Goal: Task Accomplishment & Management: Manage account settings

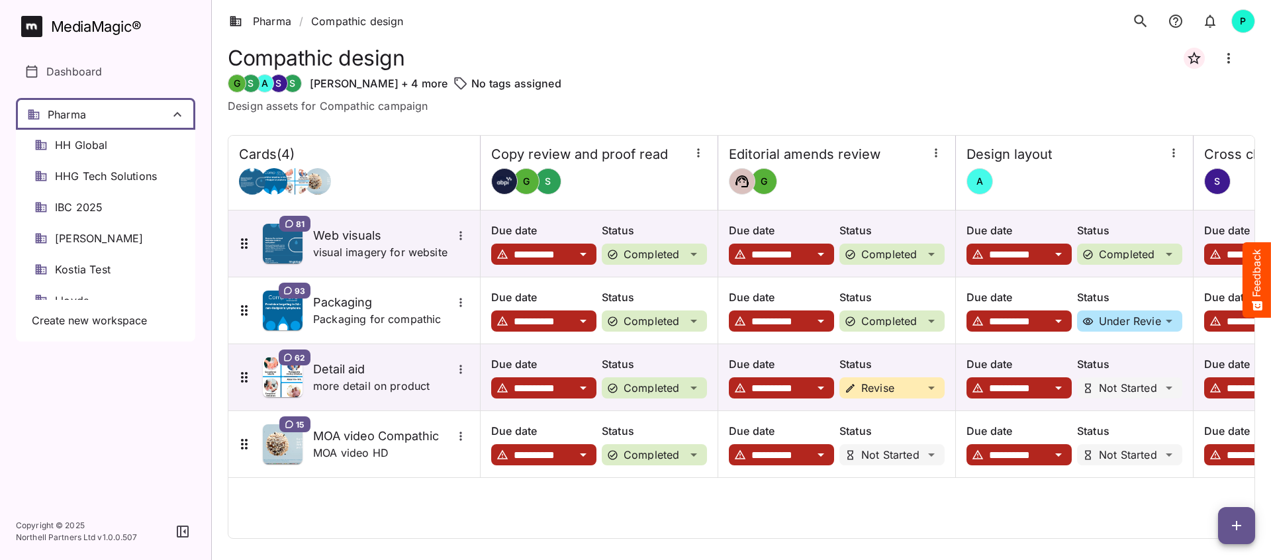
scroll to position [176, 0]
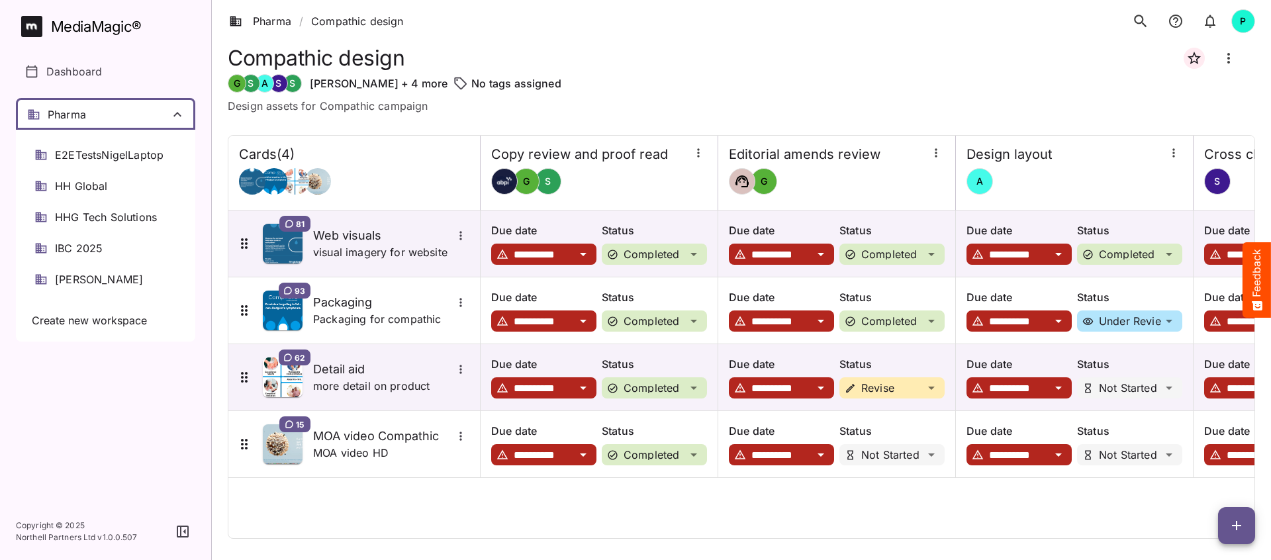
click at [101, 246] on span "IBC 2025" at bounding box center [79, 248] width 48 height 15
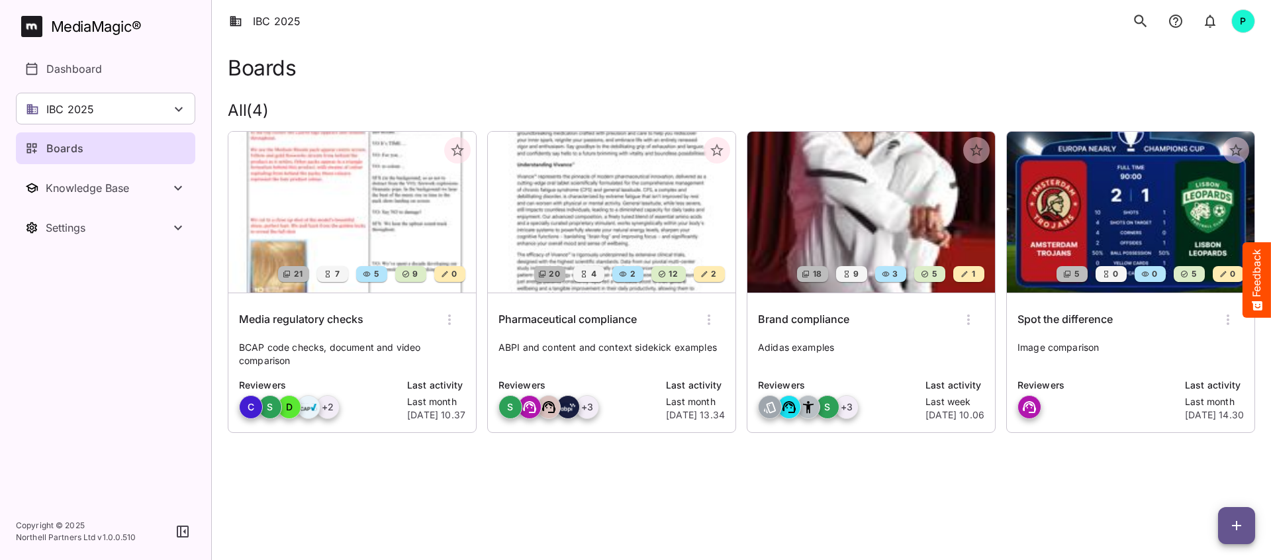
click at [633, 237] on img at bounding box center [612, 212] width 248 height 161
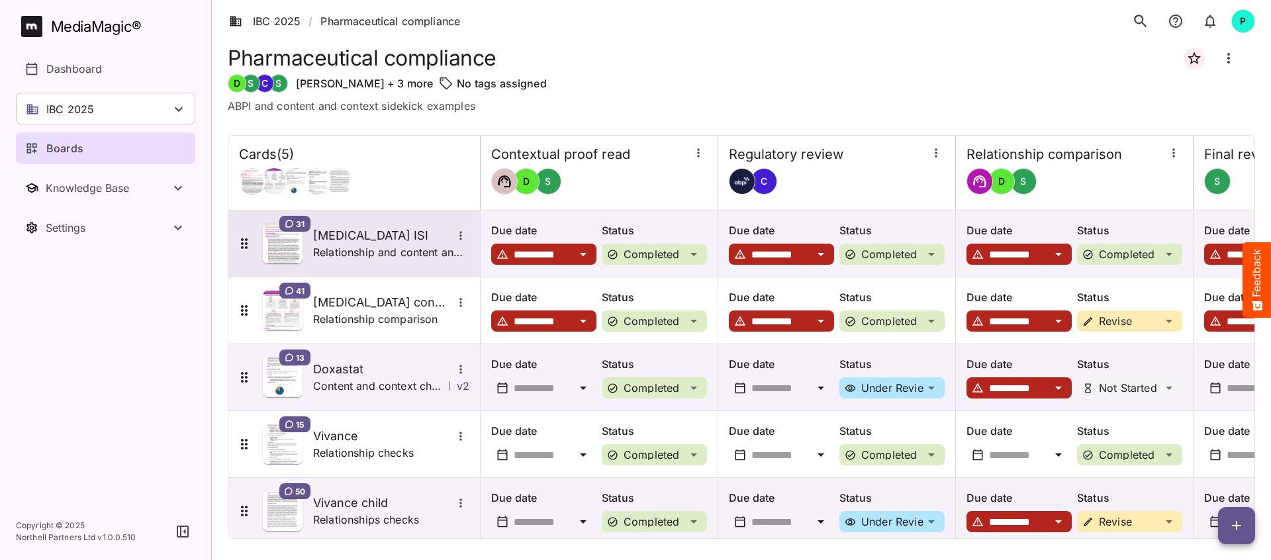
scroll to position [17, 0]
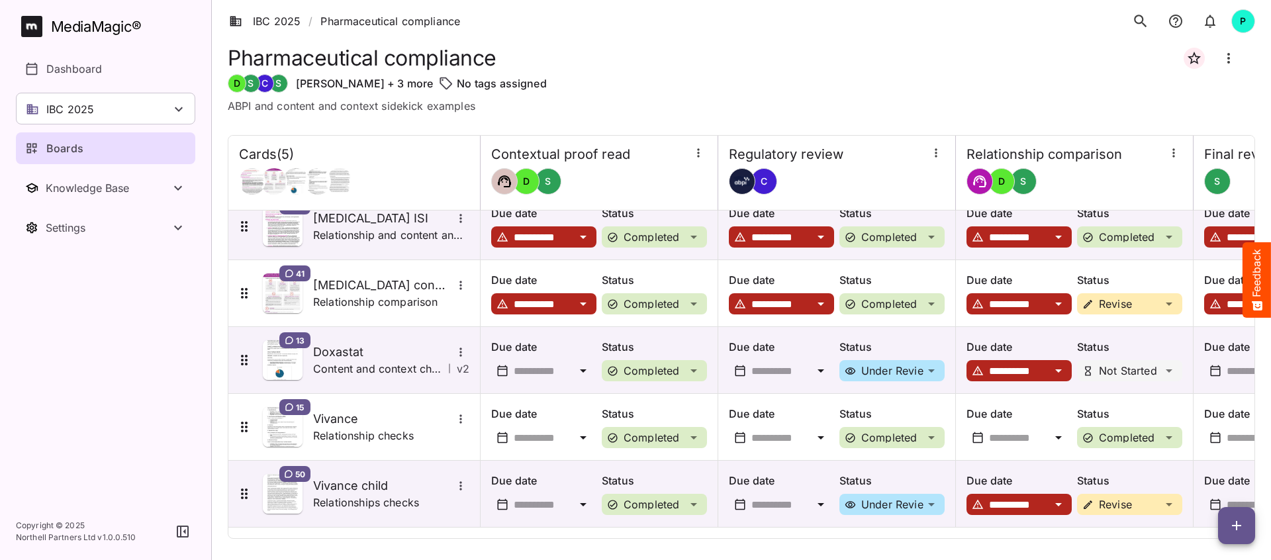
click at [1236, 522] on icon "button" at bounding box center [1237, 526] width 16 height 16
click at [1205, 438] on p "Add new card" at bounding box center [1204, 441] width 72 height 16
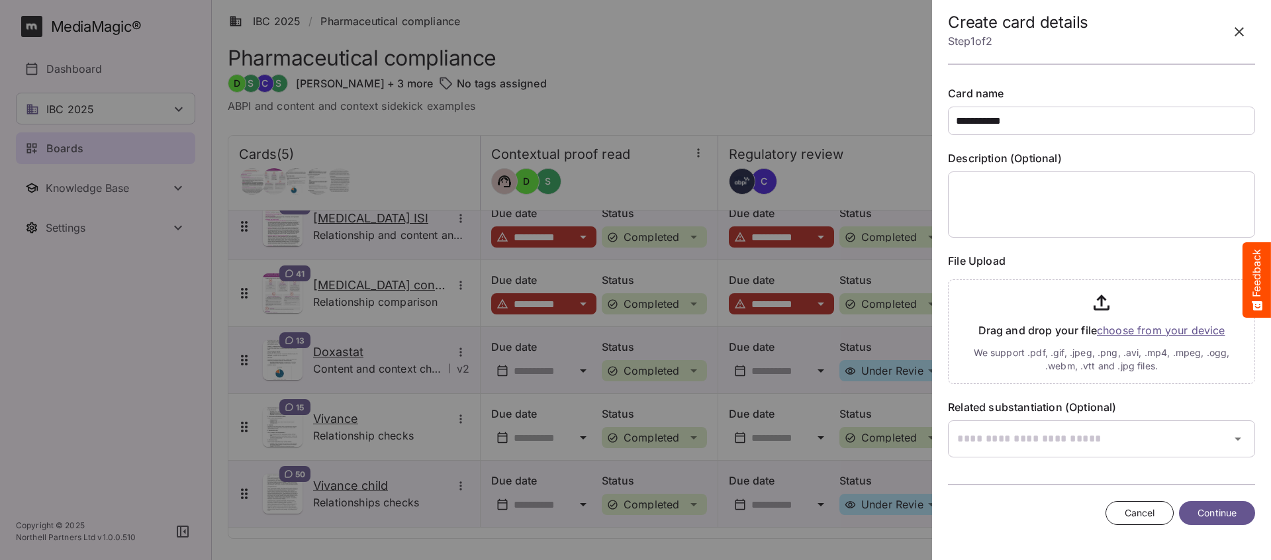
type input "**********"
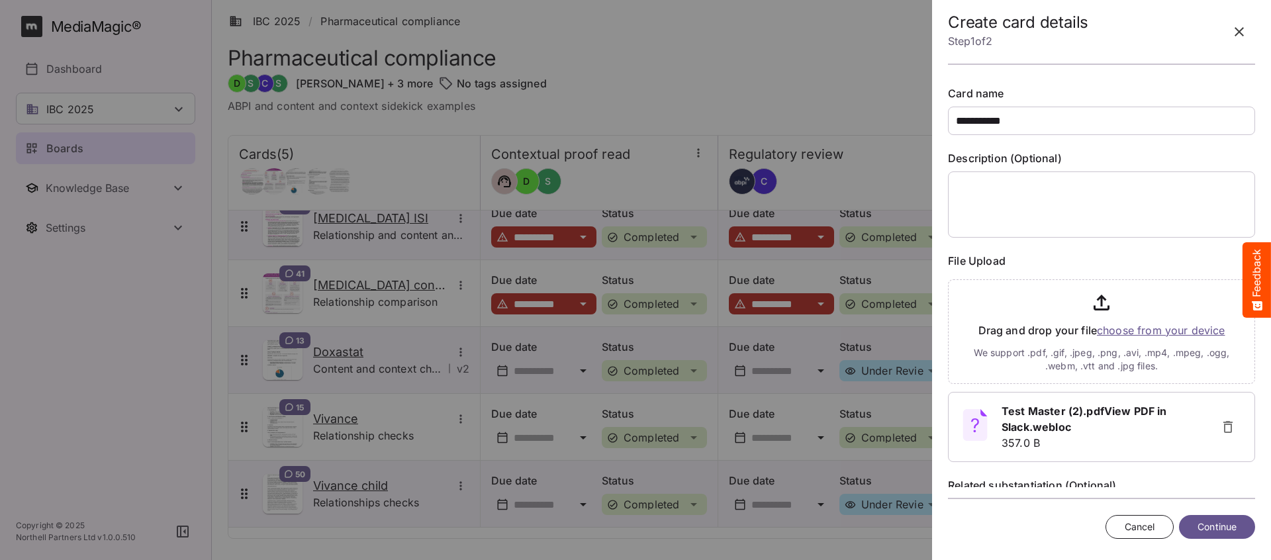
click at [1210, 525] on span "Continue" at bounding box center [1217, 527] width 39 height 17
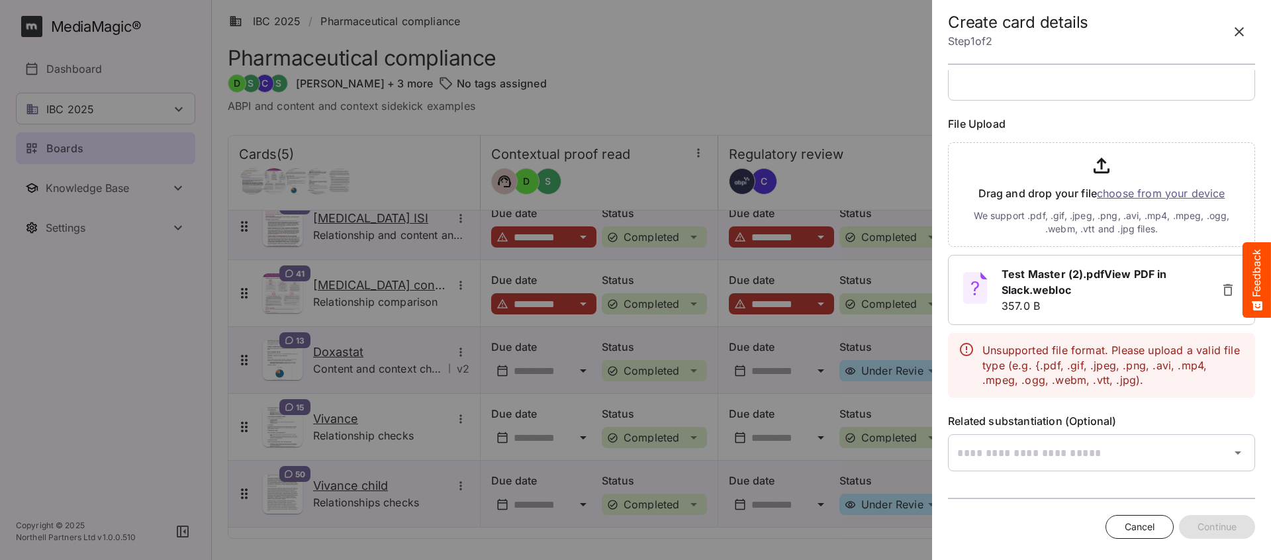
scroll to position [136, 0]
click at [1045, 289] on b "Test Master (2).pdfView PDF in Slack.webloc" at bounding box center [1085, 282] width 166 height 29
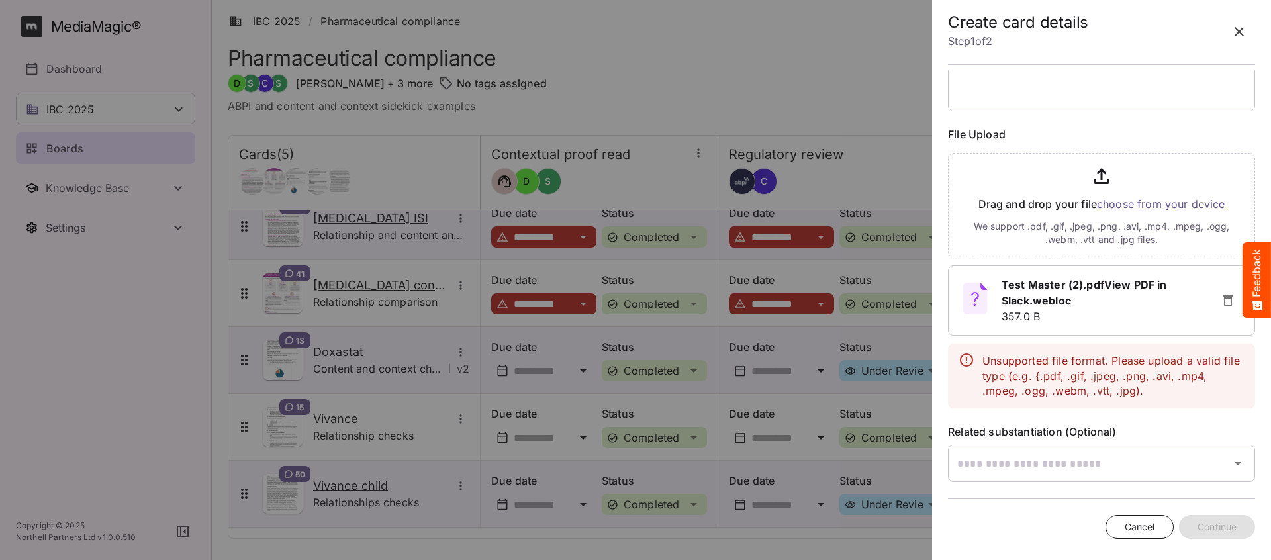
click at [1228, 297] on icon "button" at bounding box center [1228, 301] width 16 height 16
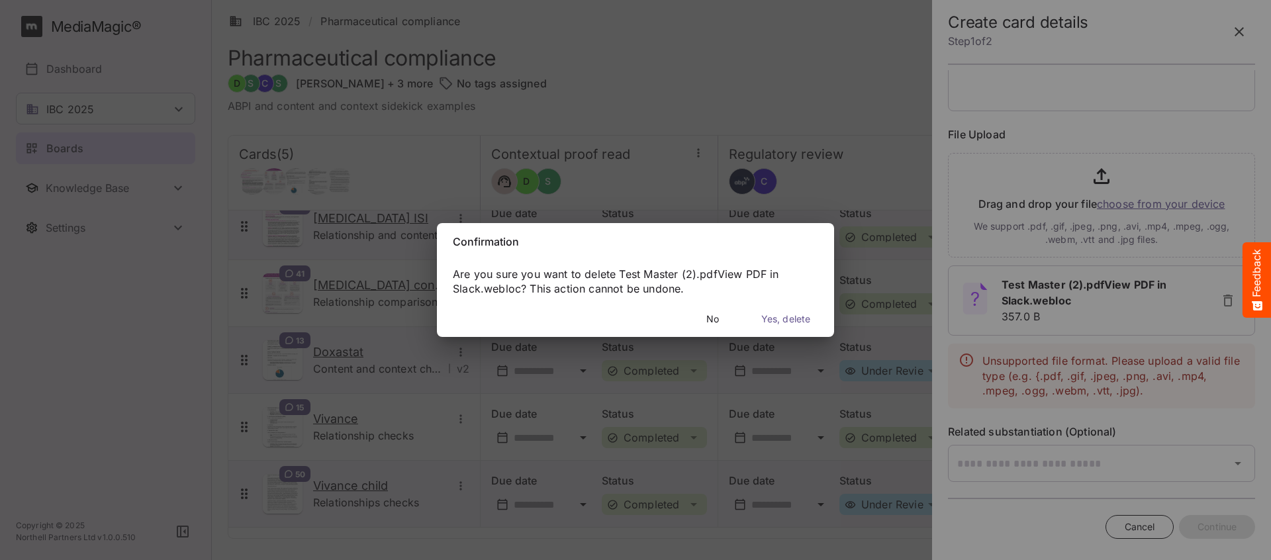
click at [787, 321] on span "Yes, delete" at bounding box center [786, 319] width 49 height 17
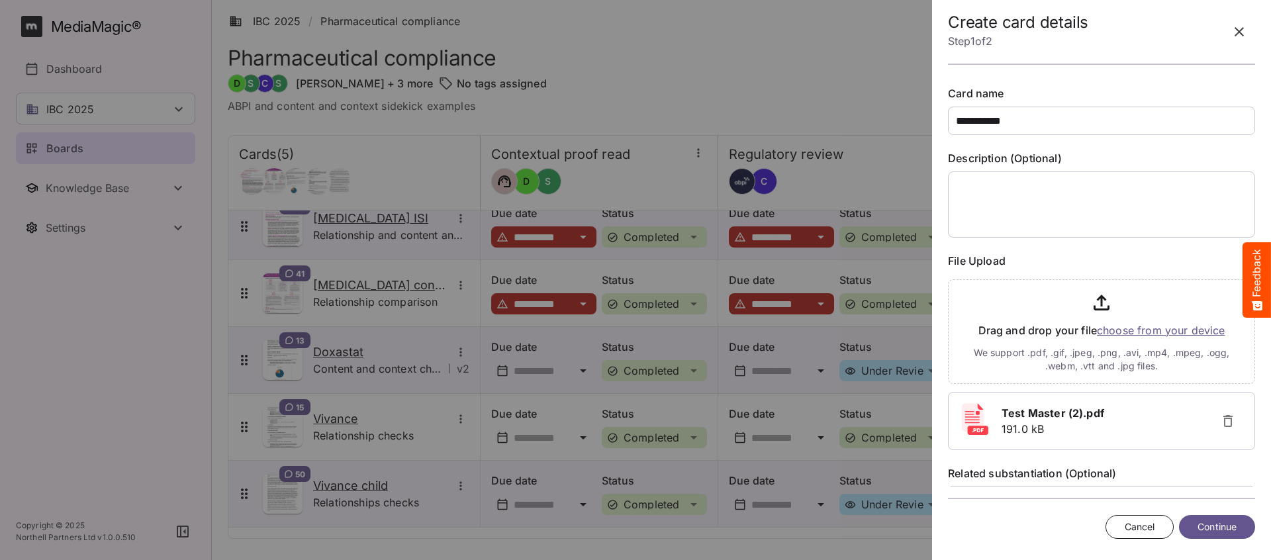
click at [1215, 524] on span "Continue" at bounding box center [1217, 527] width 39 height 17
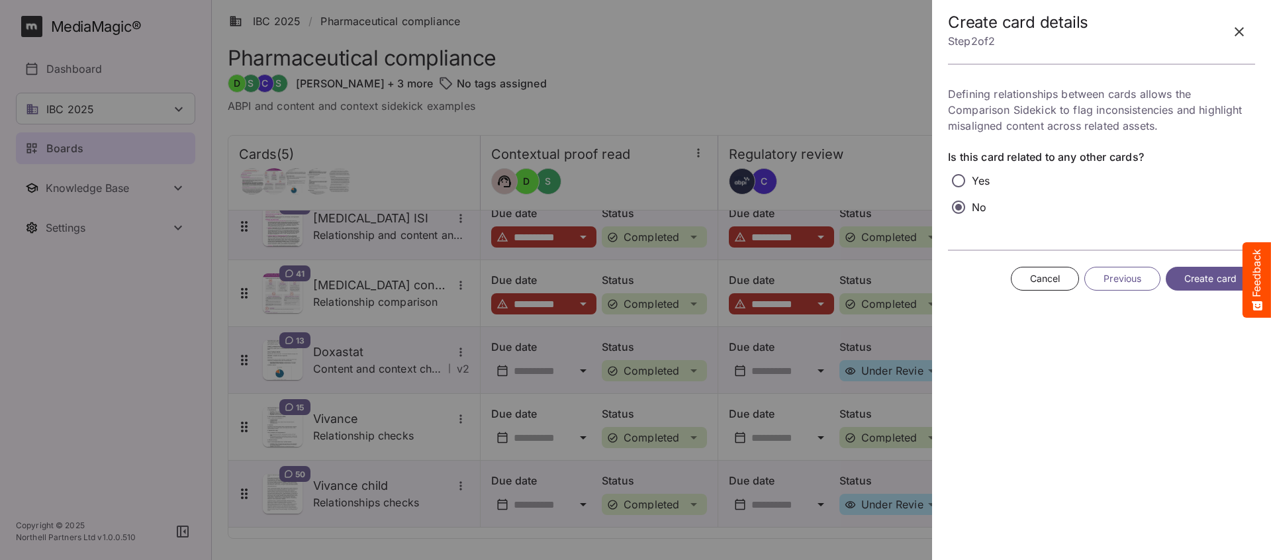
click at [1203, 277] on span "Create card" at bounding box center [1211, 279] width 52 height 17
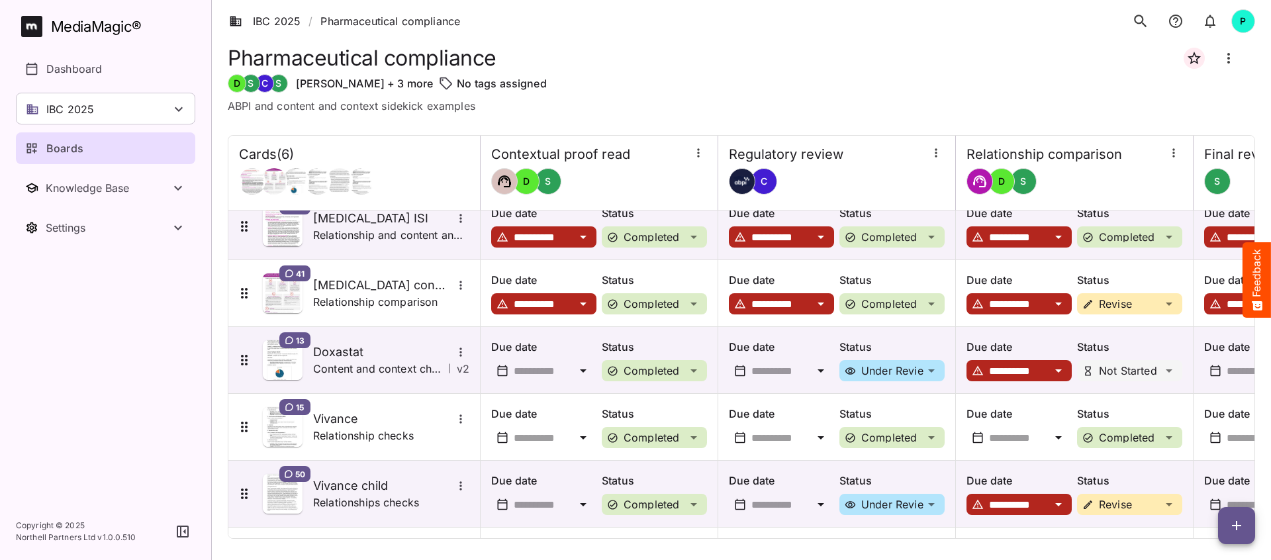
scroll to position [84, 0]
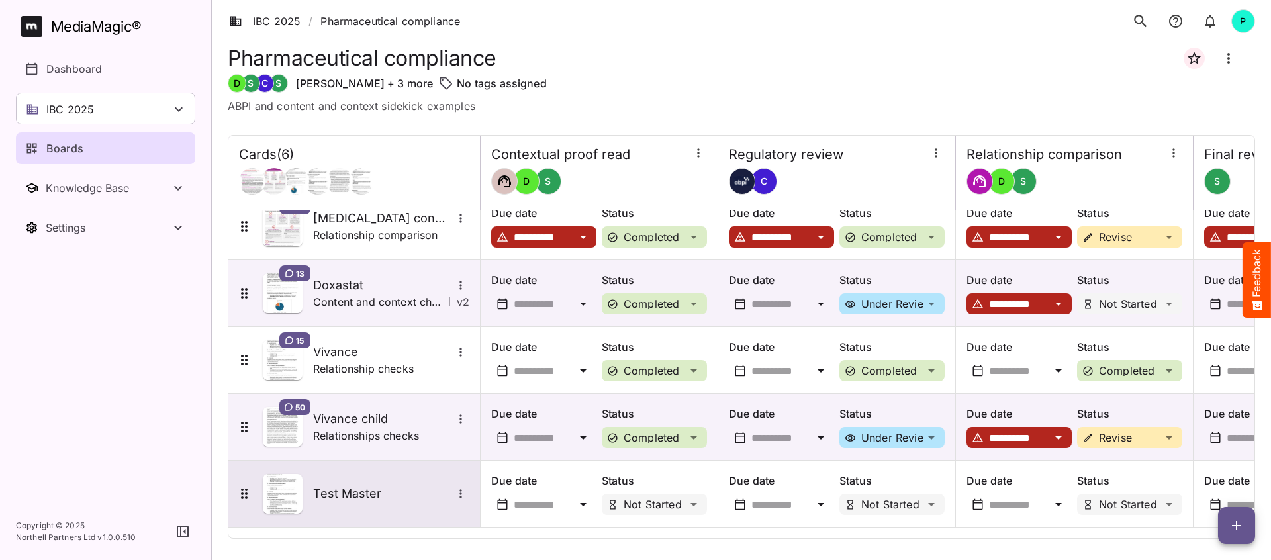
click at [370, 485] on div "Test Master" at bounding box center [391, 493] width 156 height 17
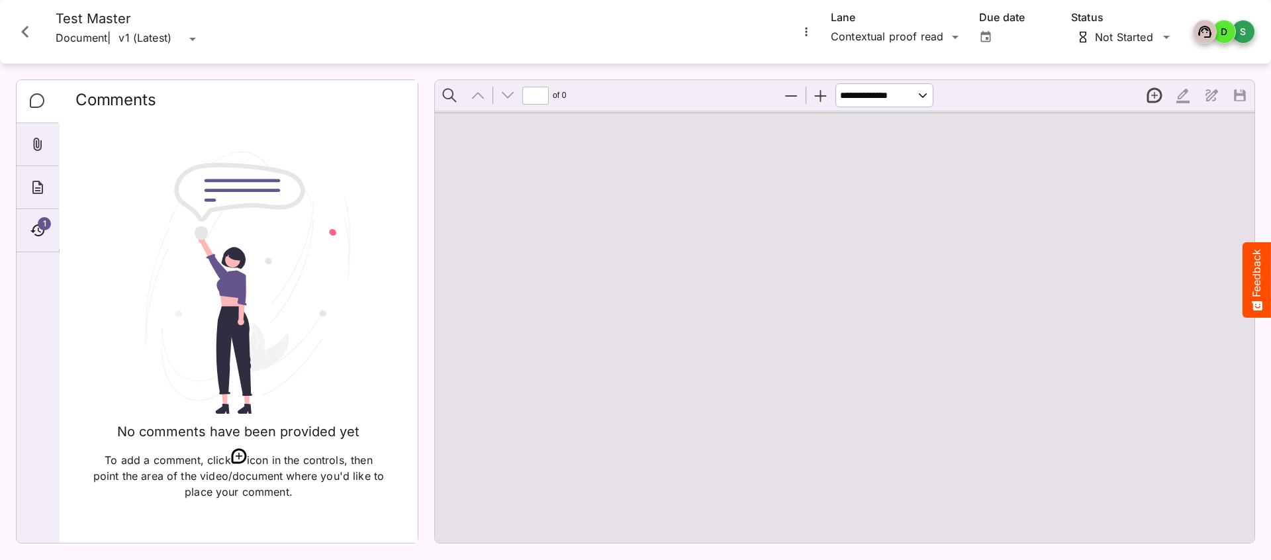
type input "*"
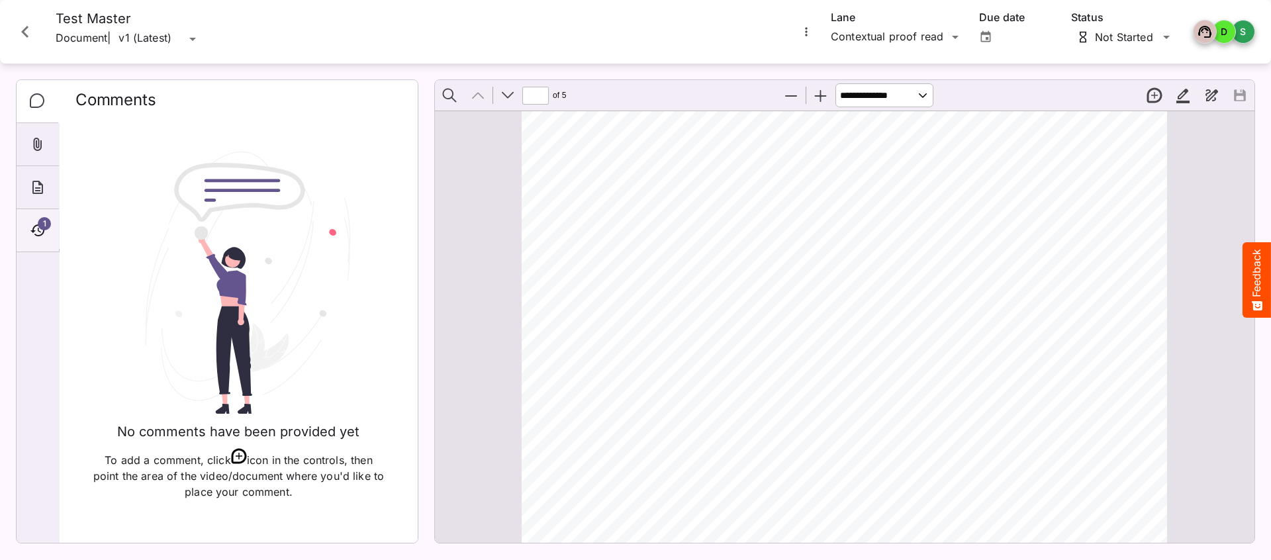
click at [33, 223] on icon "Timeline" at bounding box center [38, 231] width 16 height 16
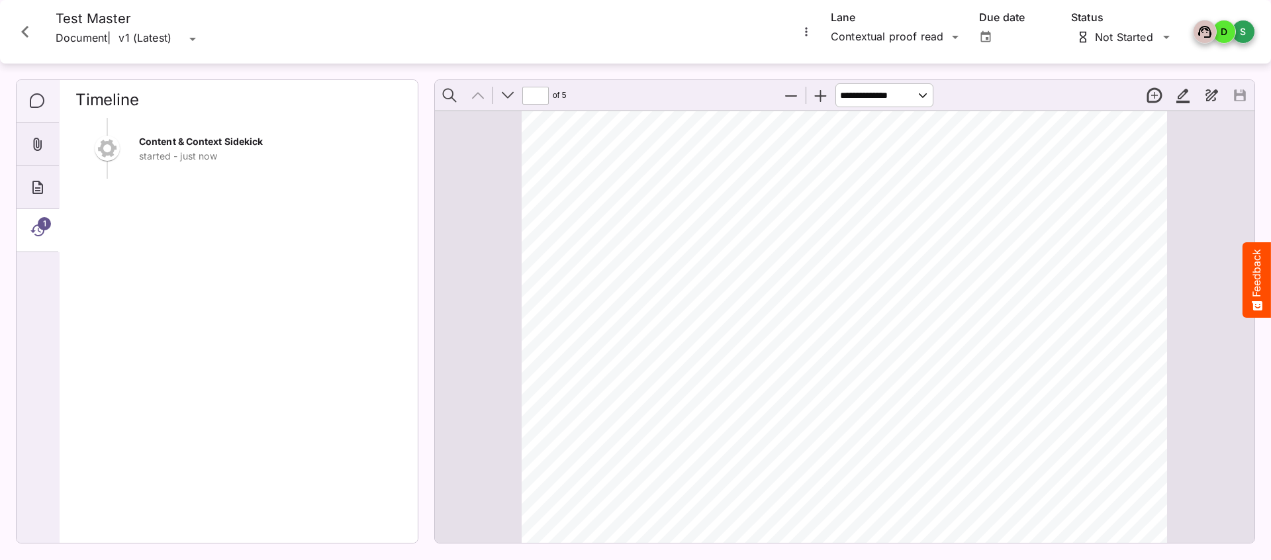
click at [34, 104] on icon "Comments" at bounding box center [38, 101] width 16 height 16
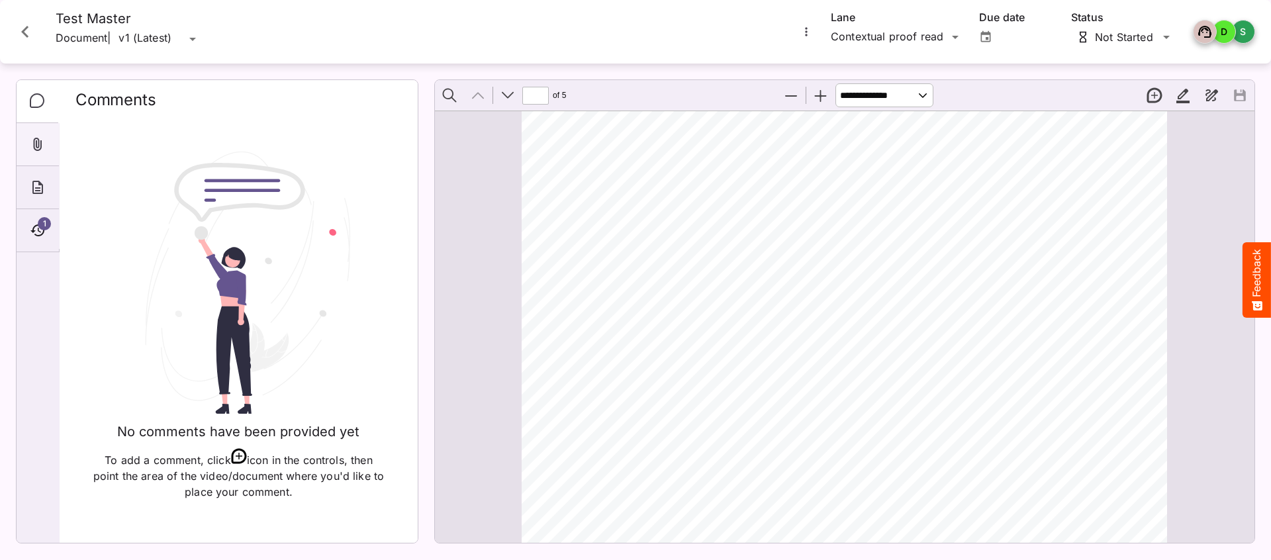
click at [34, 137] on icon "Attachments" at bounding box center [38, 144] width 16 height 16
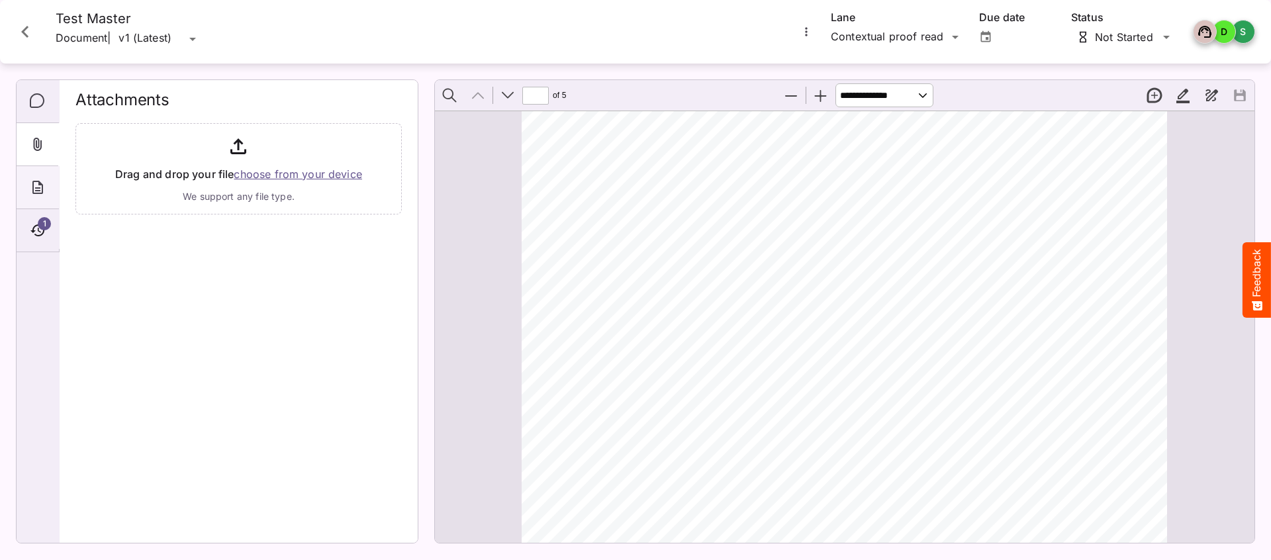
click at [32, 189] on icon "About" at bounding box center [37, 187] width 11 height 13
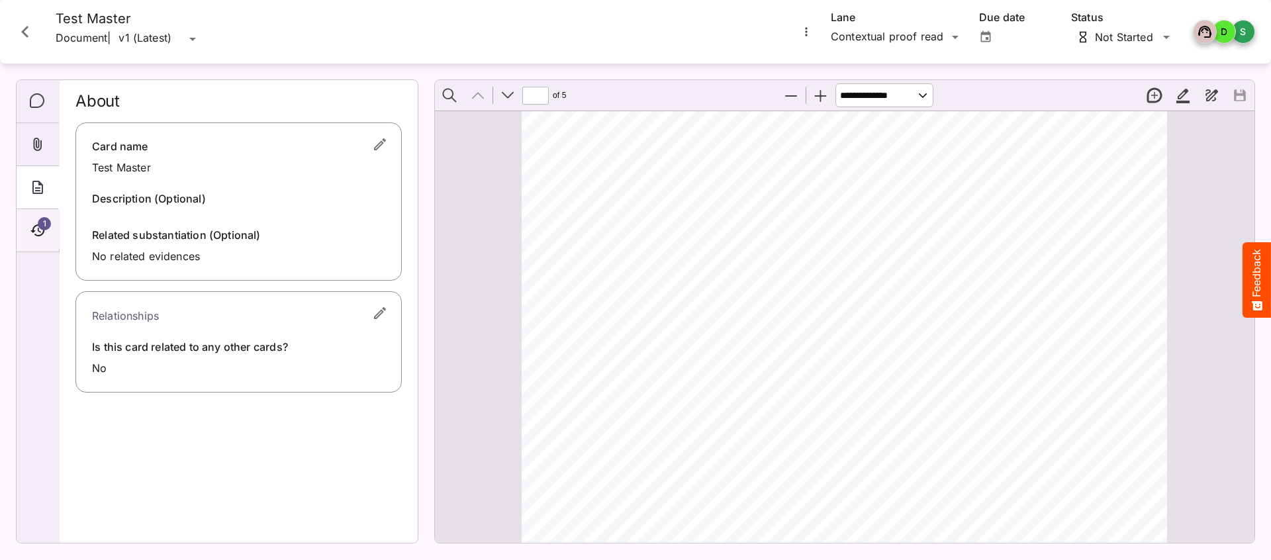
click at [39, 226] on span "1" at bounding box center [44, 223] width 13 height 13
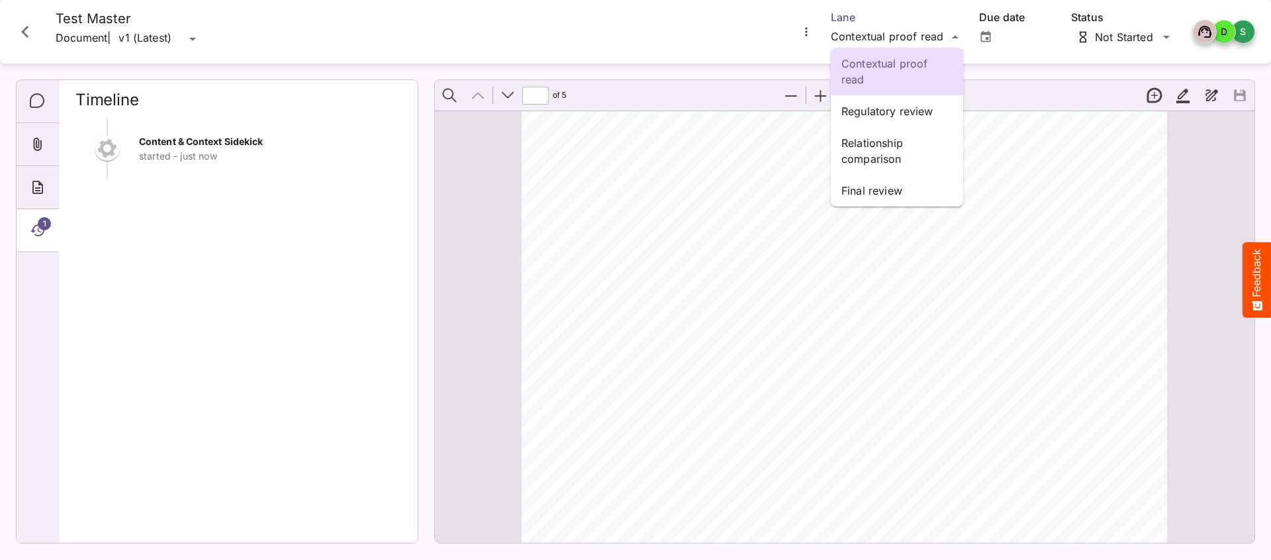
click at [919, 36] on div "Contextual proof read Regulatory review Relationship comparison Final review IB…" at bounding box center [635, 277] width 1271 height 554
click at [877, 148] on p "Relationship comparison" at bounding box center [897, 151] width 111 height 32
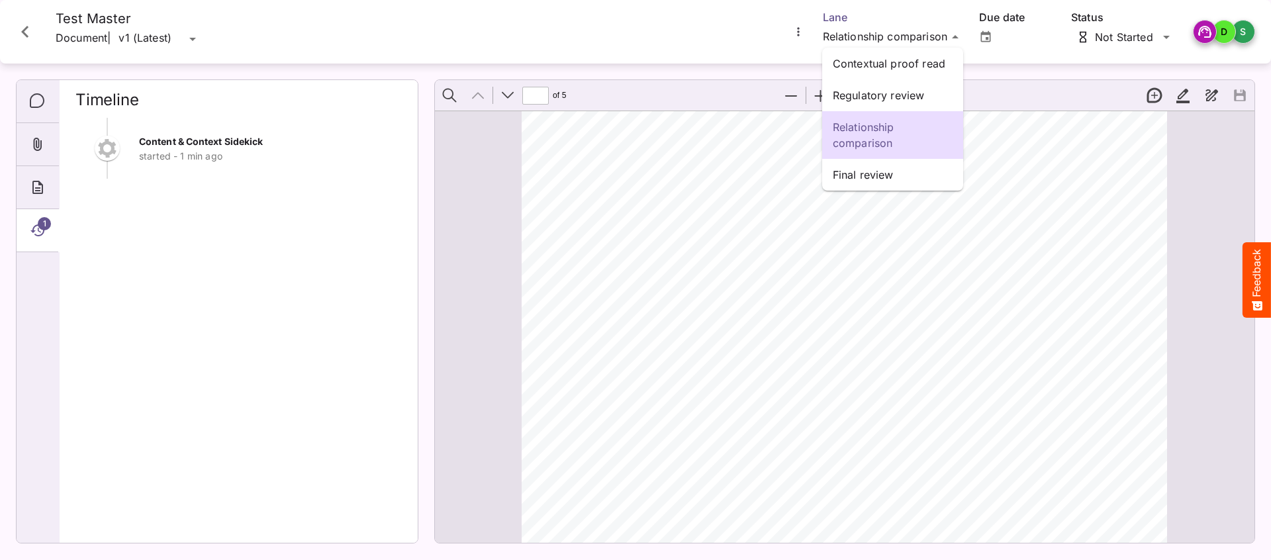
click at [917, 33] on div "Contextual proof read Regulatory review Relationship comparison Final review IB…" at bounding box center [635, 277] width 1271 height 554
click at [883, 93] on p "Regulatory review" at bounding box center [893, 95] width 120 height 16
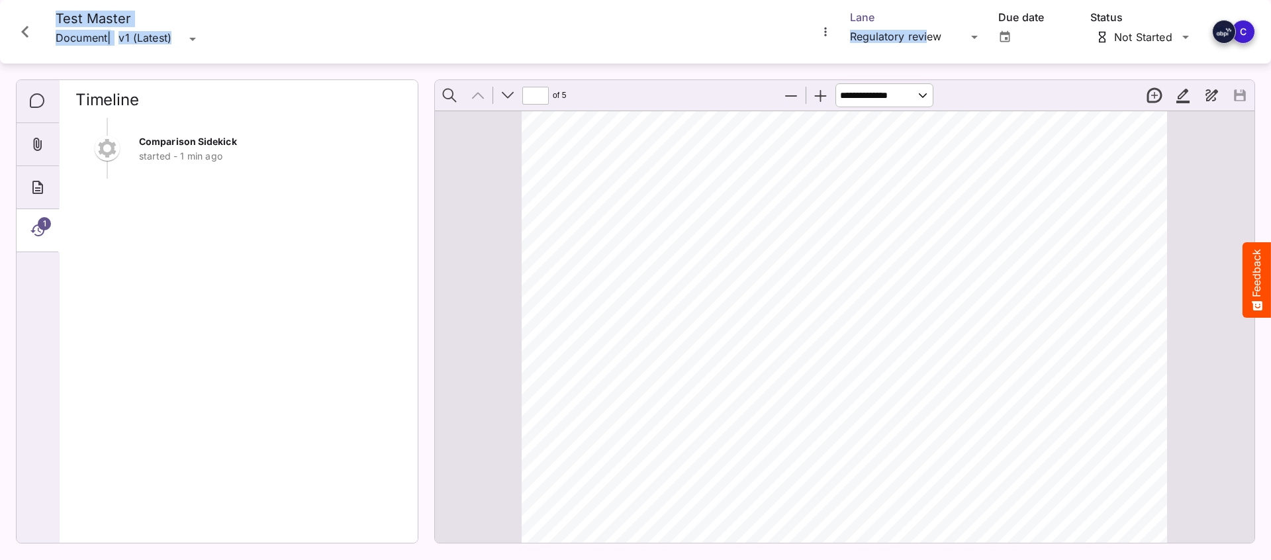
click at [927, 34] on div "IBC 2025 / Pharmaceutical compliance P MediaMagic ® Dashboard IBC 2025 Clearcas…" at bounding box center [635, 277] width 1271 height 554
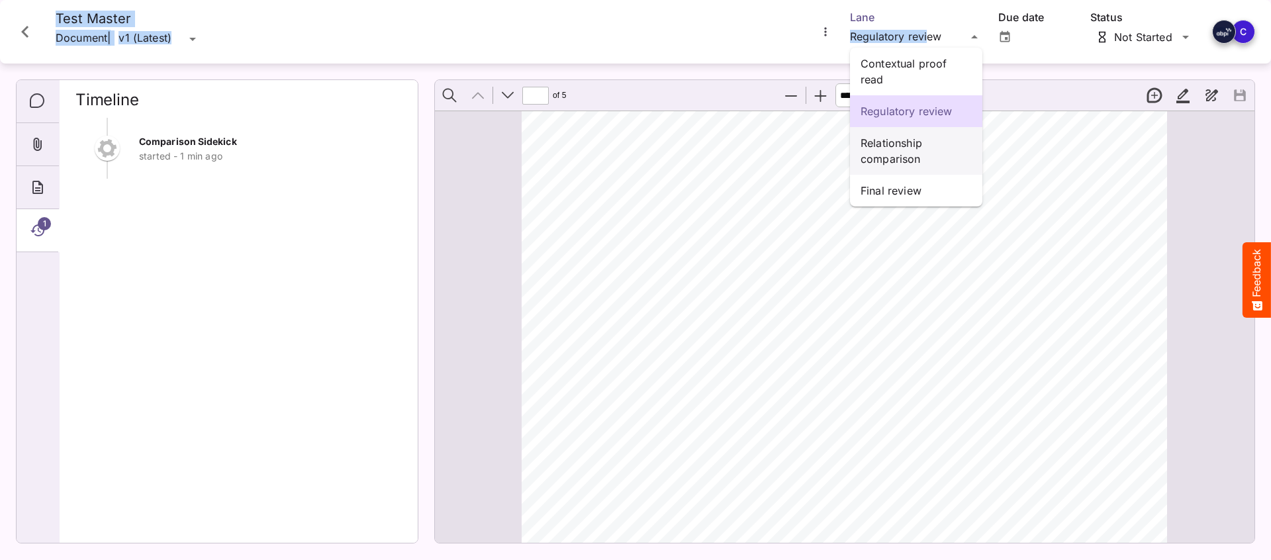
click at [879, 148] on p "Relationship comparison" at bounding box center [916, 151] width 111 height 32
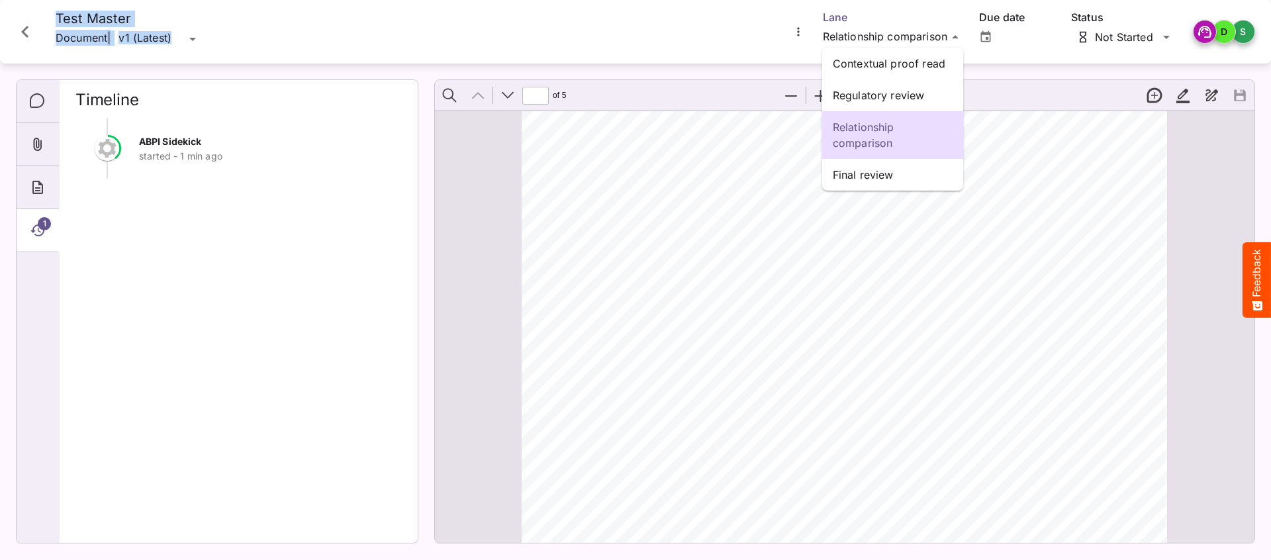
click at [901, 21] on div "Contextual proof read Regulatory review Relationship comparison Final review IB…" at bounding box center [635, 277] width 1271 height 554
click at [878, 94] on p "Regulatory review" at bounding box center [893, 95] width 120 height 16
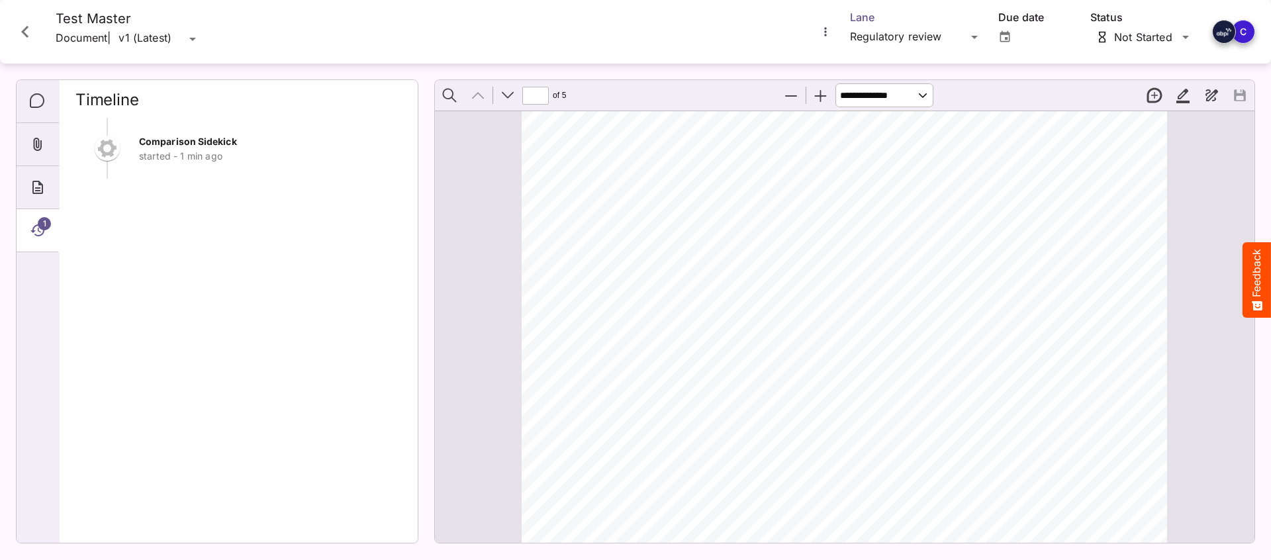
click at [898, 36] on div "IBC 2025 / Pharmaceutical compliance P MediaMagic ® Dashboard IBC 2025 Clearcas…" at bounding box center [635, 277] width 1271 height 554
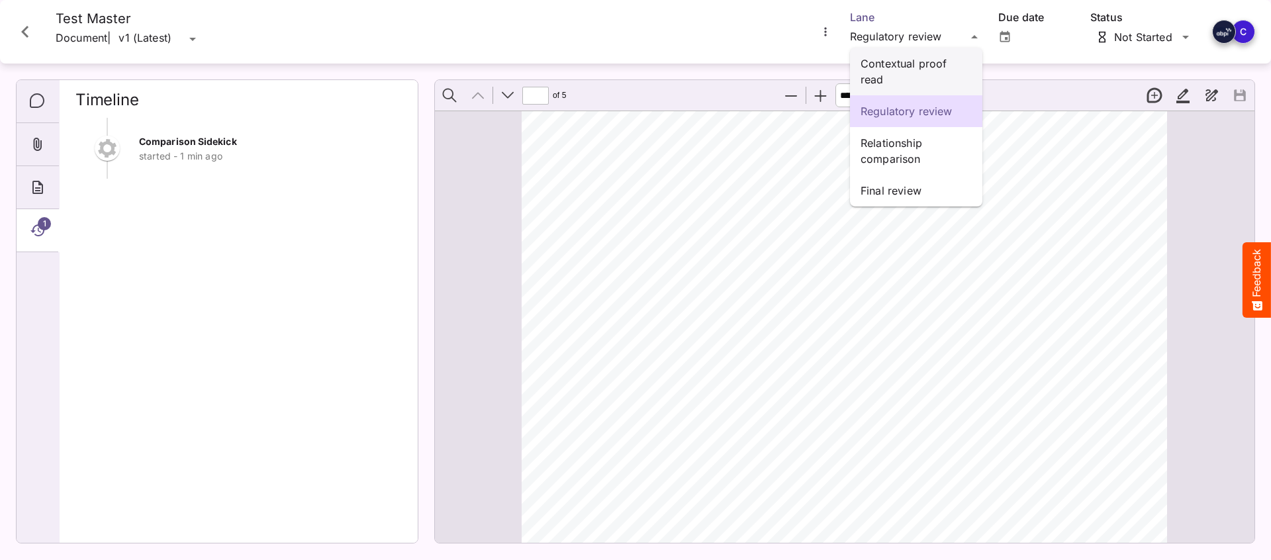
click at [883, 62] on p "Contextual proof read" at bounding box center [916, 72] width 111 height 32
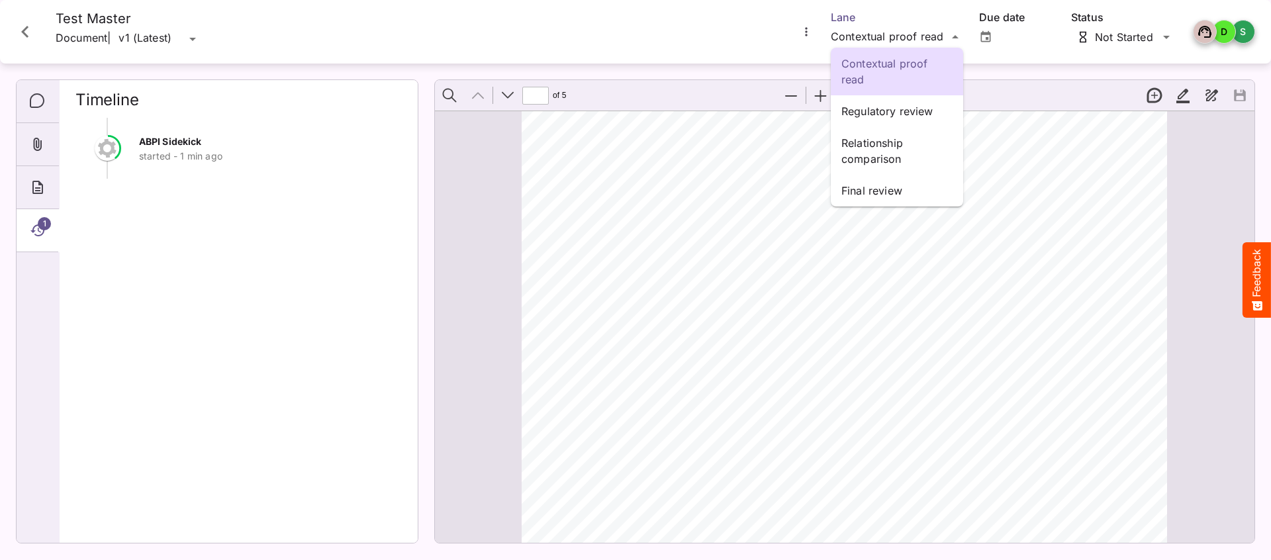
click at [867, 34] on div "Contextual proof read Regulatory review Relationship comparison Final review IB…" at bounding box center [635, 277] width 1271 height 554
click at [871, 67] on p "Contextual proof read" at bounding box center [897, 72] width 111 height 32
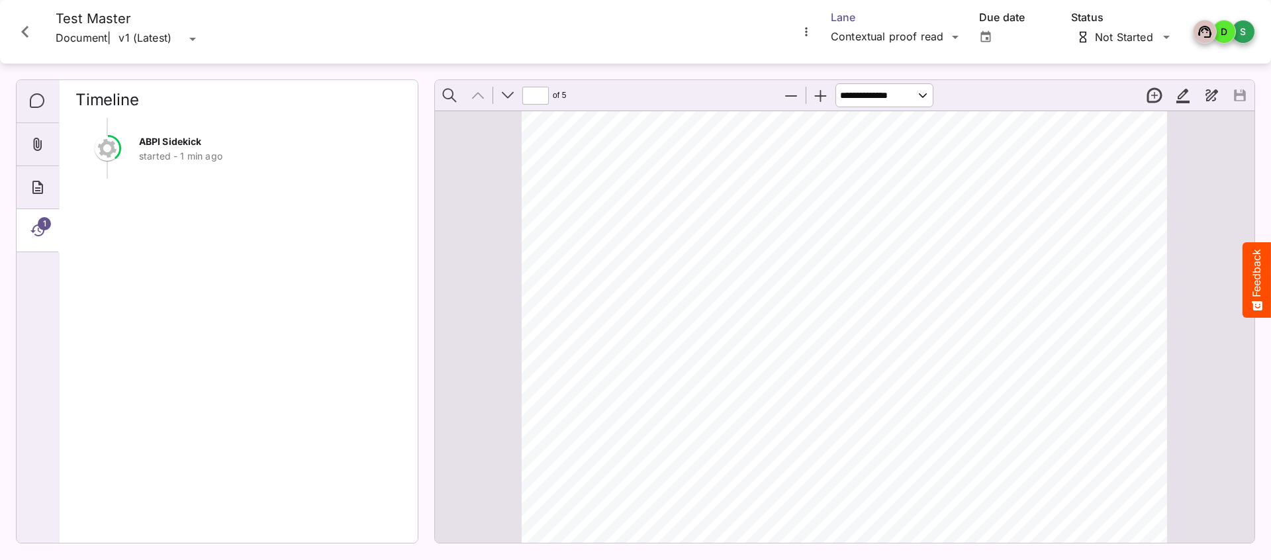
click at [880, 37] on div "IBC 2025 / Pharmaceutical compliance P MediaMagic ® Dashboard IBC 2025 Clearcas…" at bounding box center [635, 277] width 1271 height 554
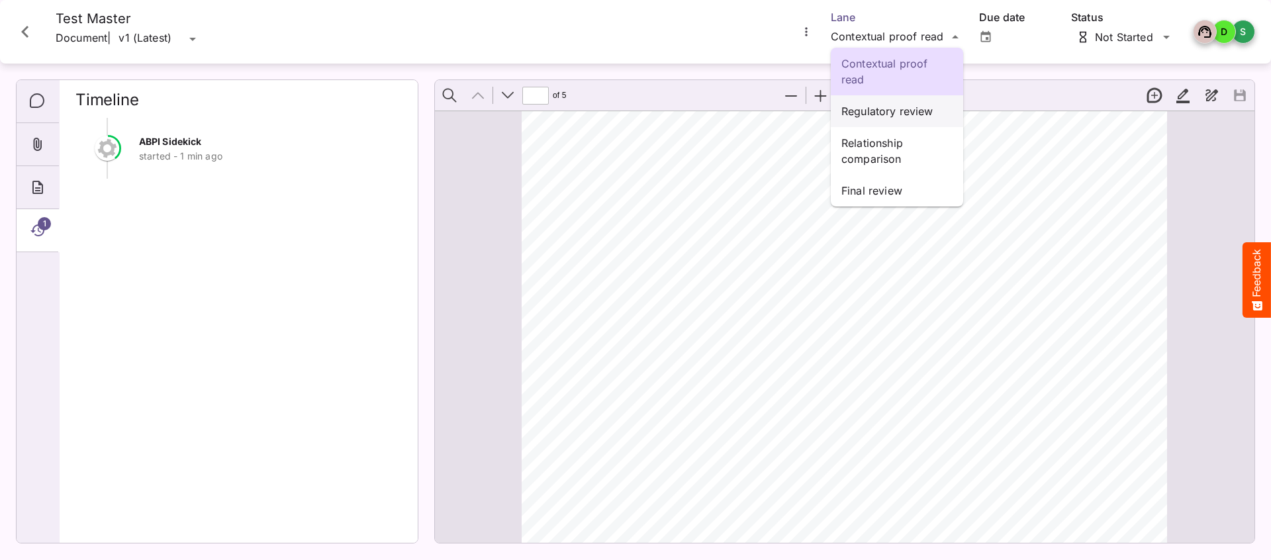
click at [868, 105] on p "Regulatory review" at bounding box center [897, 111] width 111 height 16
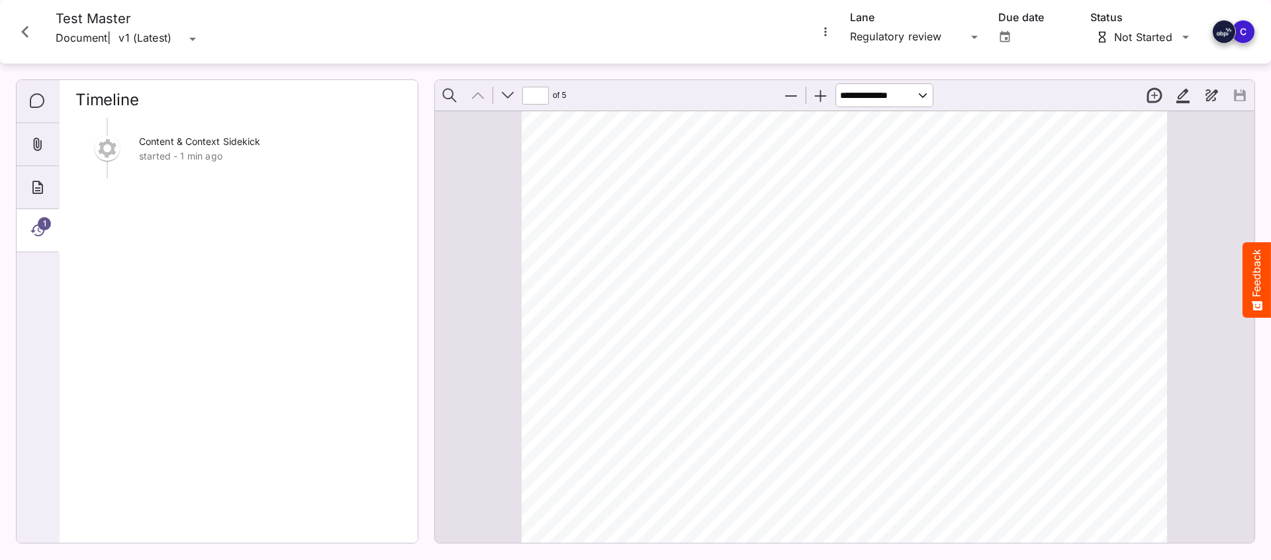
click at [16, 28] on icon "Close card" at bounding box center [25, 32] width 24 height 24
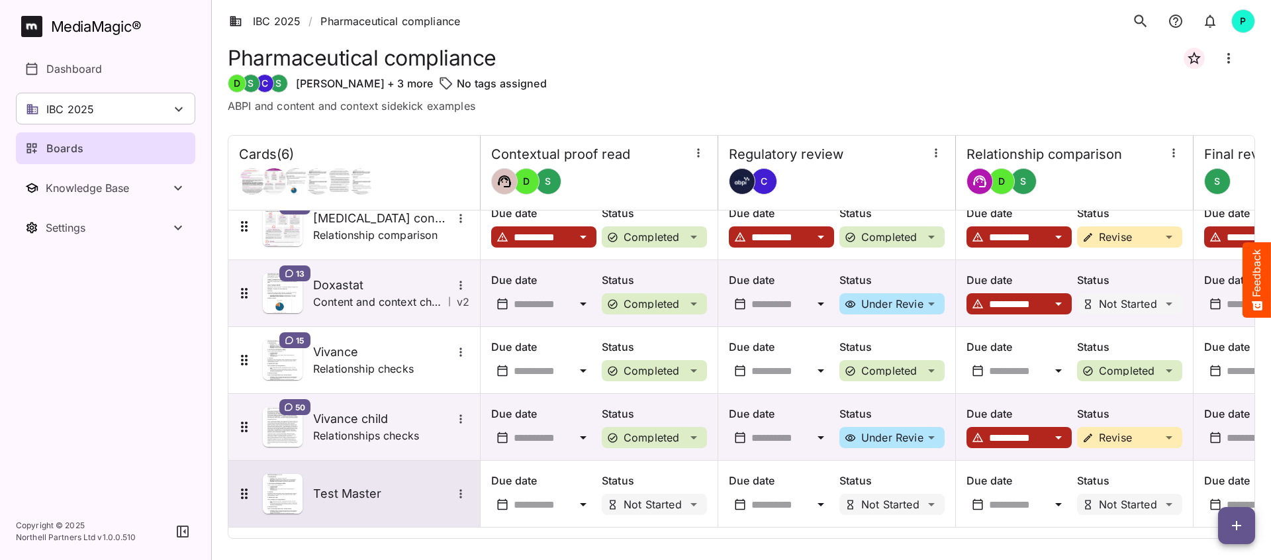
click at [370, 486] on h5 "Test Master" at bounding box center [382, 494] width 139 height 16
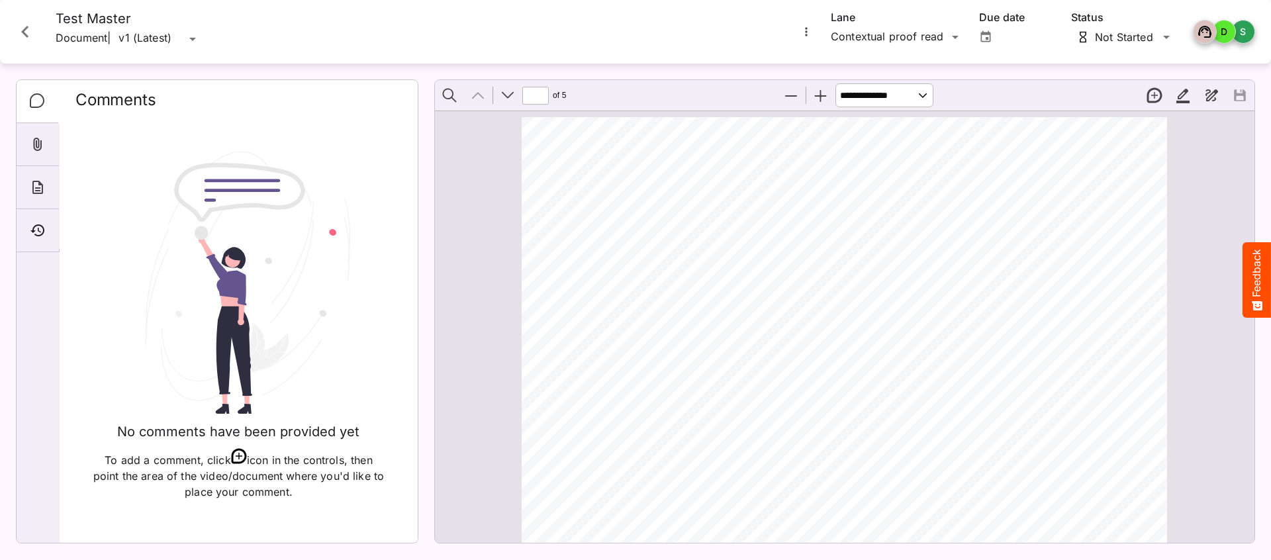
scroll to position [7, 0]
click at [31, 223] on icon "Timeline" at bounding box center [38, 231] width 16 height 16
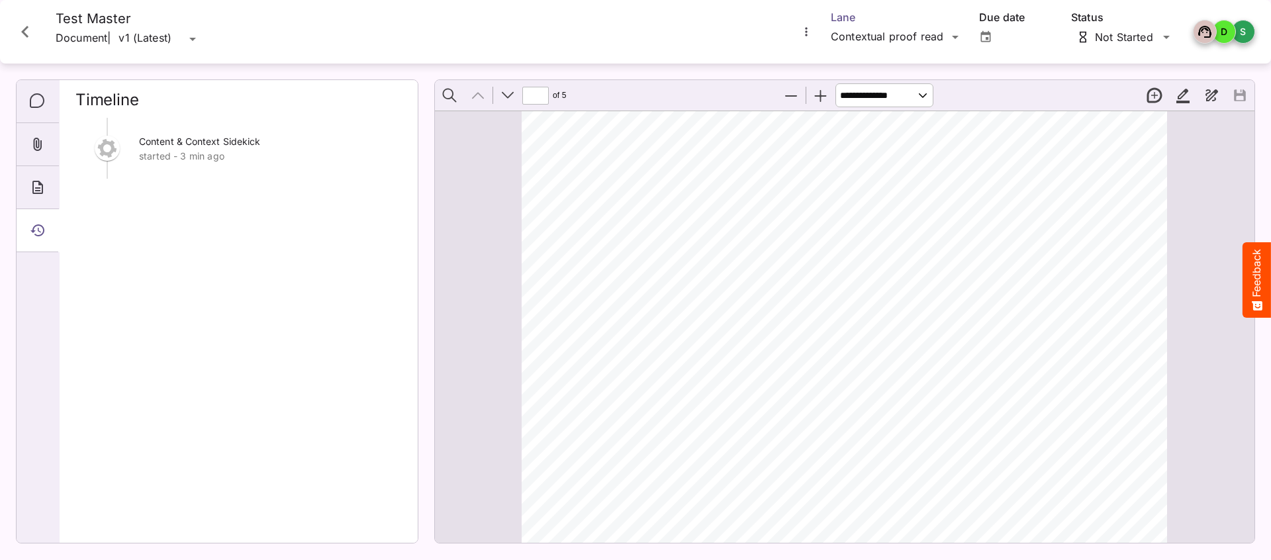
click at [897, 36] on div "Contextual proof read" at bounding box center [889, 36] width 117 height 21
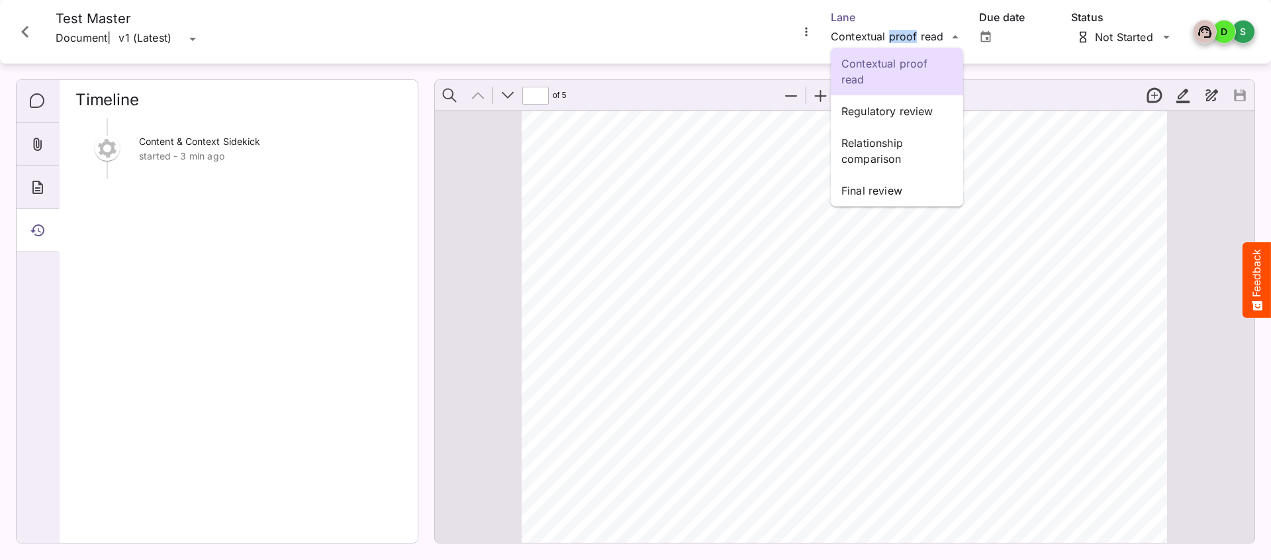
click at [960, 32] on div "Contextual proof read Regulatory review Relationship comparison Final review IB…" at bounding box center [635, 277] width 1271 height 554
click at [890, 109] on p "Regulatory review" at bounding box center [897, 111] width 111 height 16
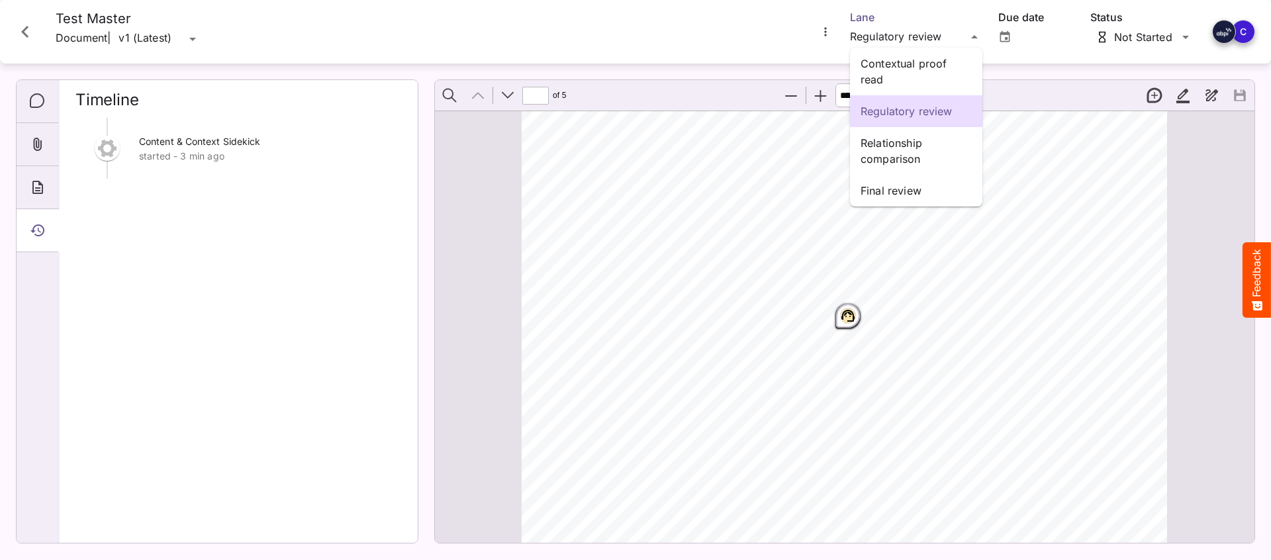
click at [977, 35] on div "Contextual proof read Regulatory review Relationship comparison Final review IB…" at bounding box center [635, 277] width 1271 height 554
click at [901, 146] on p "Relationship comparison" at bounding box center [916, 151] width 111 height 32
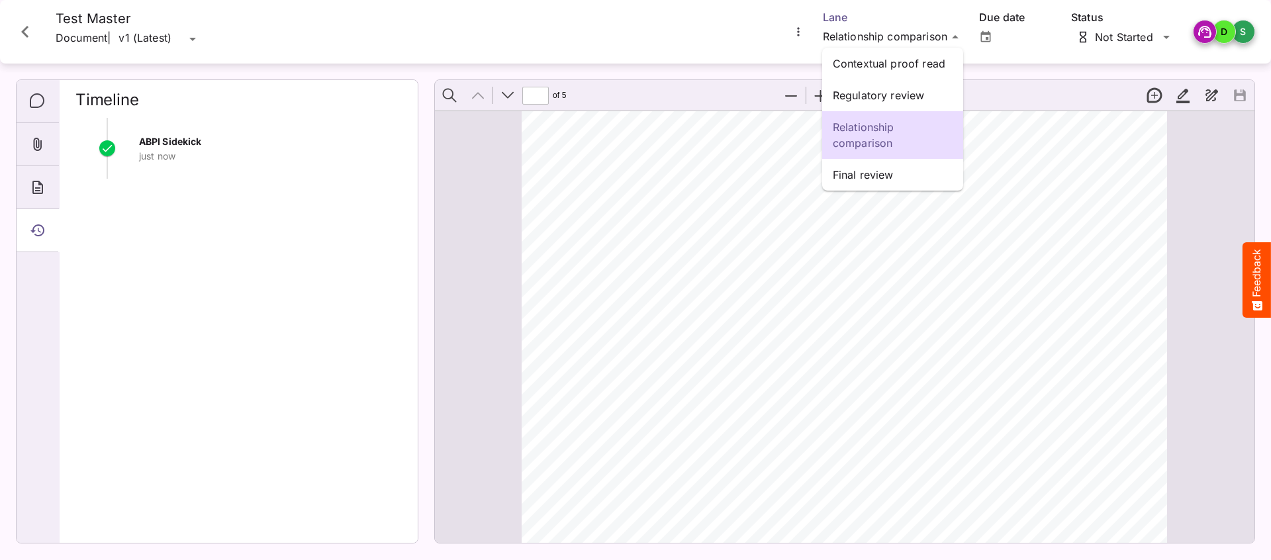
click at [950, 38] on div "Contextual proof read Regulatory review Relationship comparison Final review IB…" at bounding box center [635, 277] width 1271 height 554
click at [885, 93] on p "Regulatory review" at bounding box center [893, 95] width 120 height 16
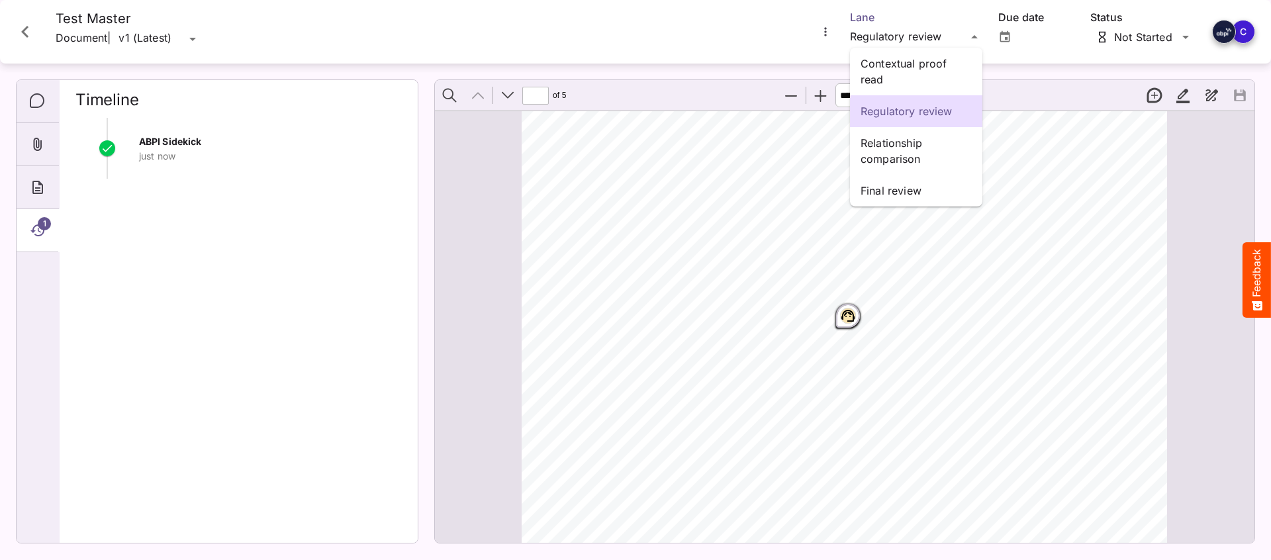
click at [897, 33] on div "Contextual proof read Regulatory review Relationship comparison Final review IB…" at bounding box center [635, 277] width 1271 height 554
click at [899, 63] on p "Contextual proof read" at bounding box center [916, 72] width 111 height 32
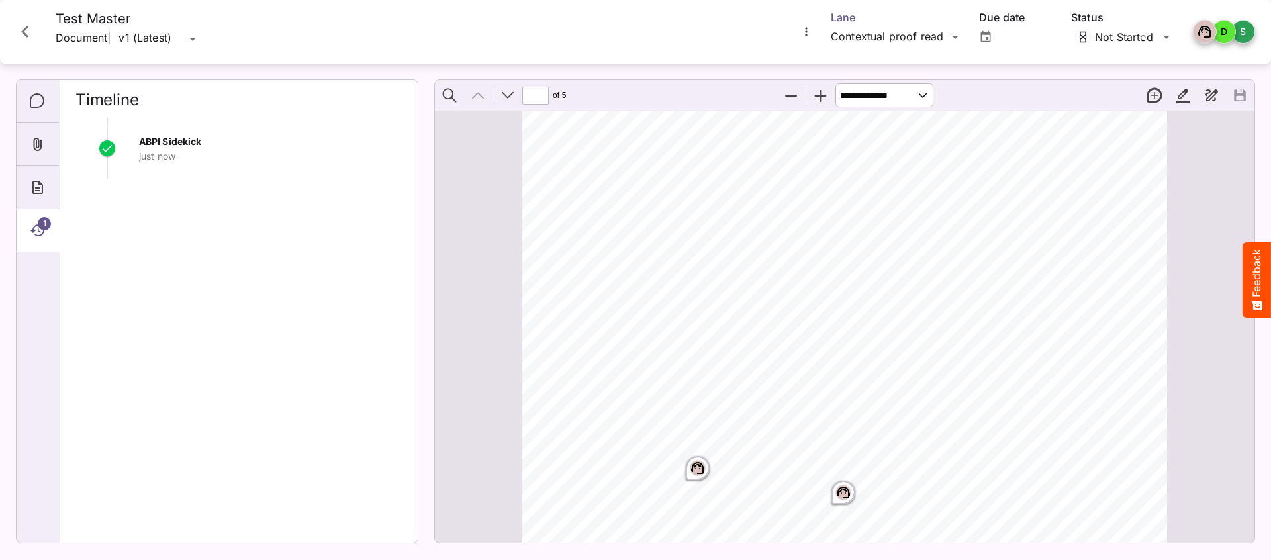
click at [887, 33] on div "IBC 2025 / Pharmaceutical compliance P MediaMagic ® Dashboard IBC 2025 Clearcas…" at bounding box center [635, 277] width 1271 height 554
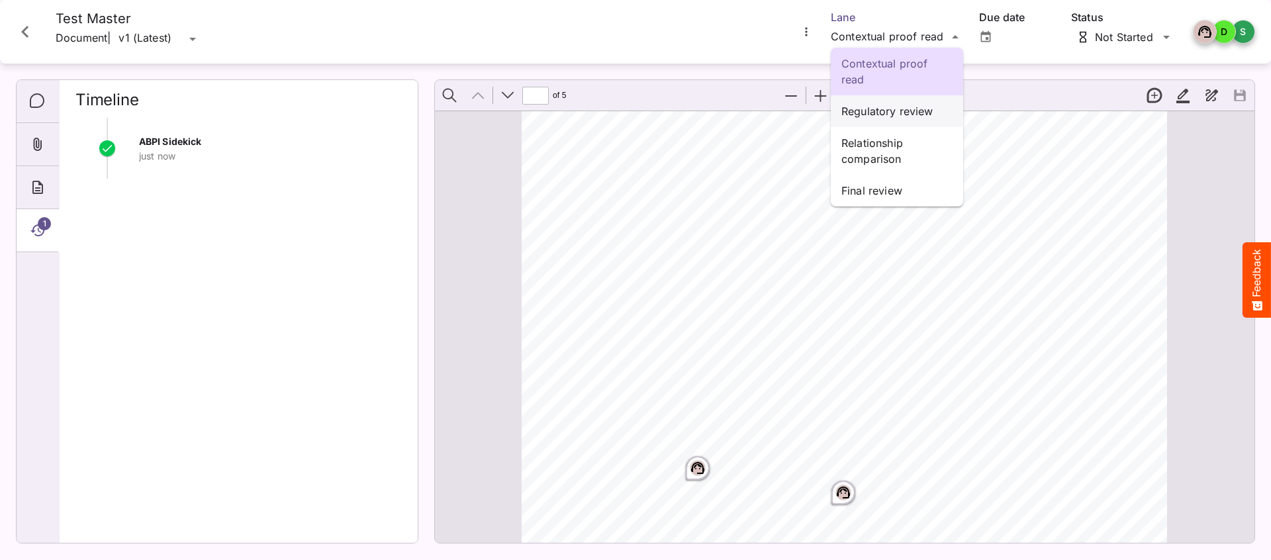
click at [879, 101] on div "Regulatory review" at bounding box center [897, 111] width 132 height 32
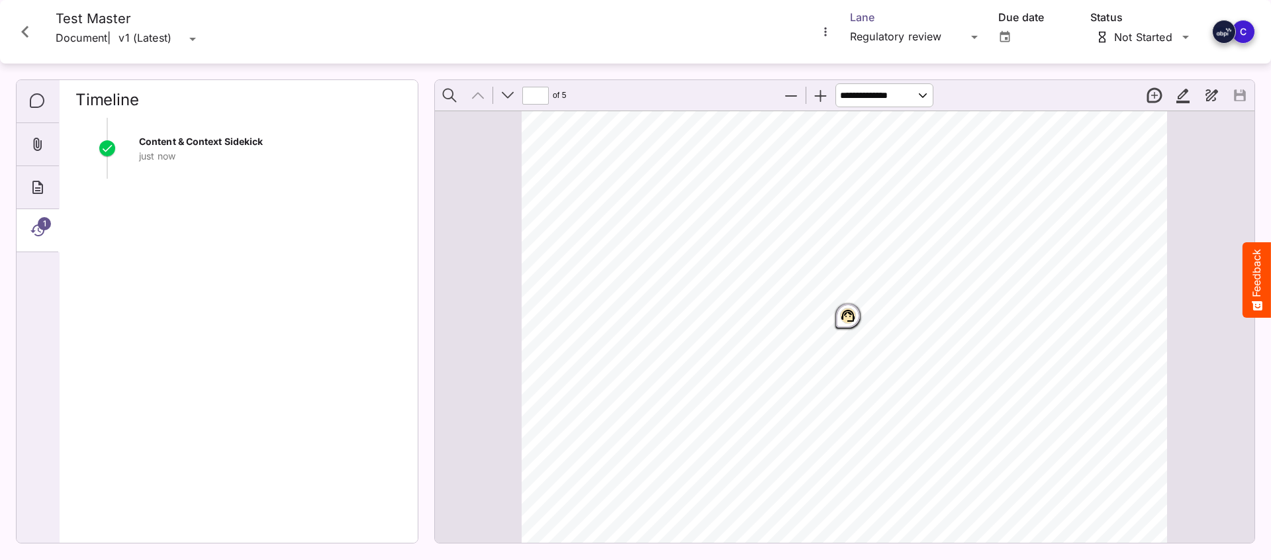
click at [893, 34] on div "IBC 2025 / Pharmaceutical compliance P MediaMagic ® Dashboard IBC 2025 Clearcas…" at bounding box center [635, 277] width 1271 height 554
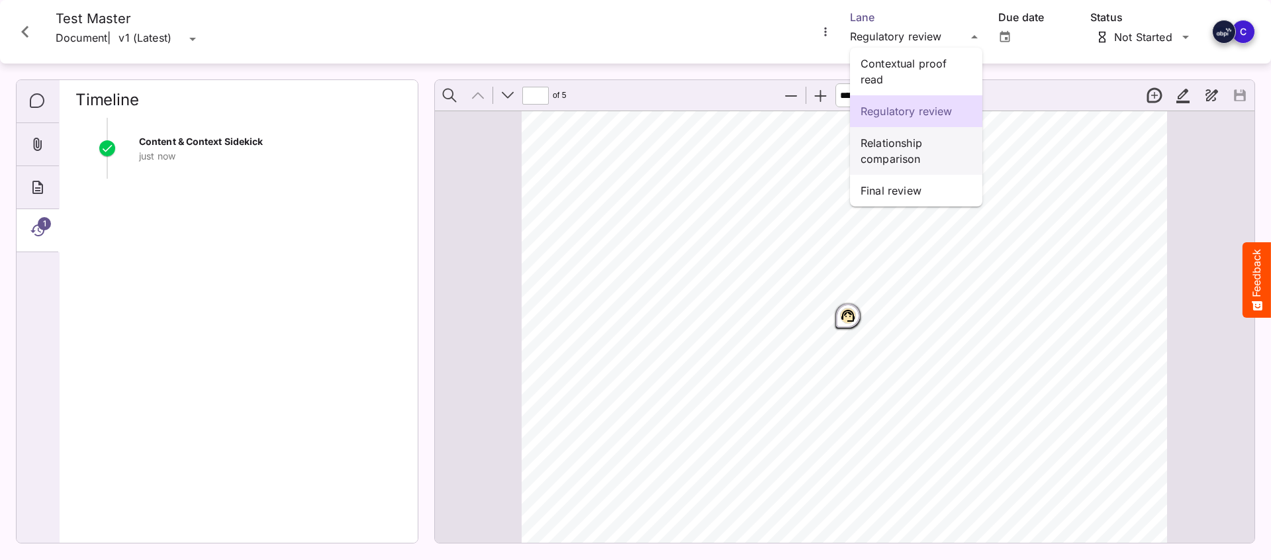
click at [887, 144] on p "Relationship comparison" at bounding box center [916, 151] width 111 height 32
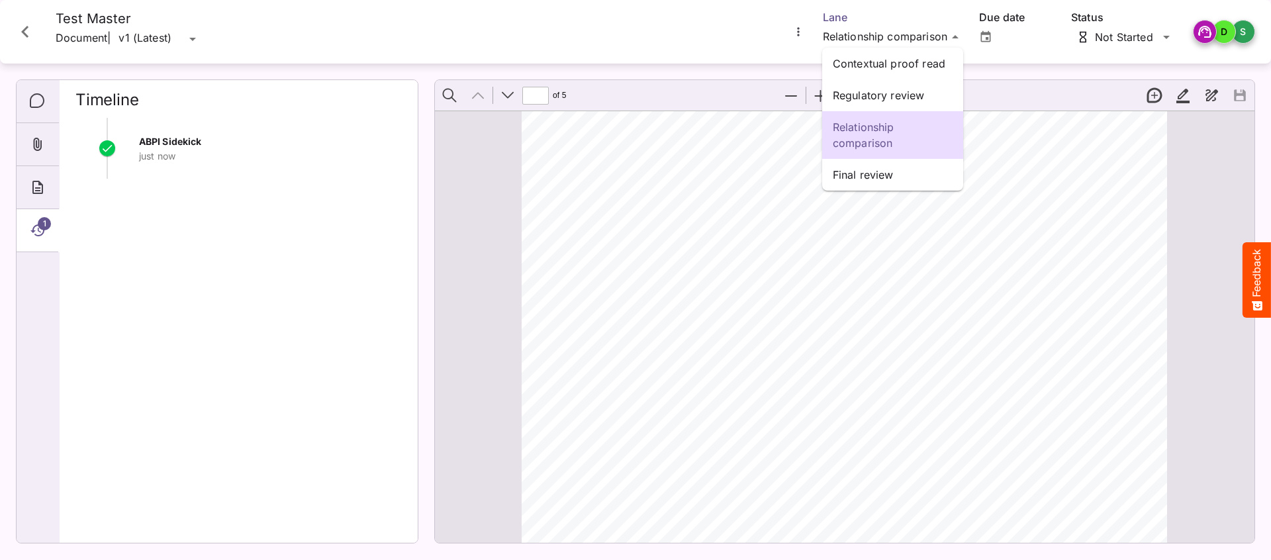
click at [883, 34] on div "Contextual proof read Regulatory review Relationship comparison Final review IB…" at bounding box center [635, 277] width 1271 height 554
click at [870, 95] on p "Regulatory review" at bounding box center [893, 95] width 120 height 16
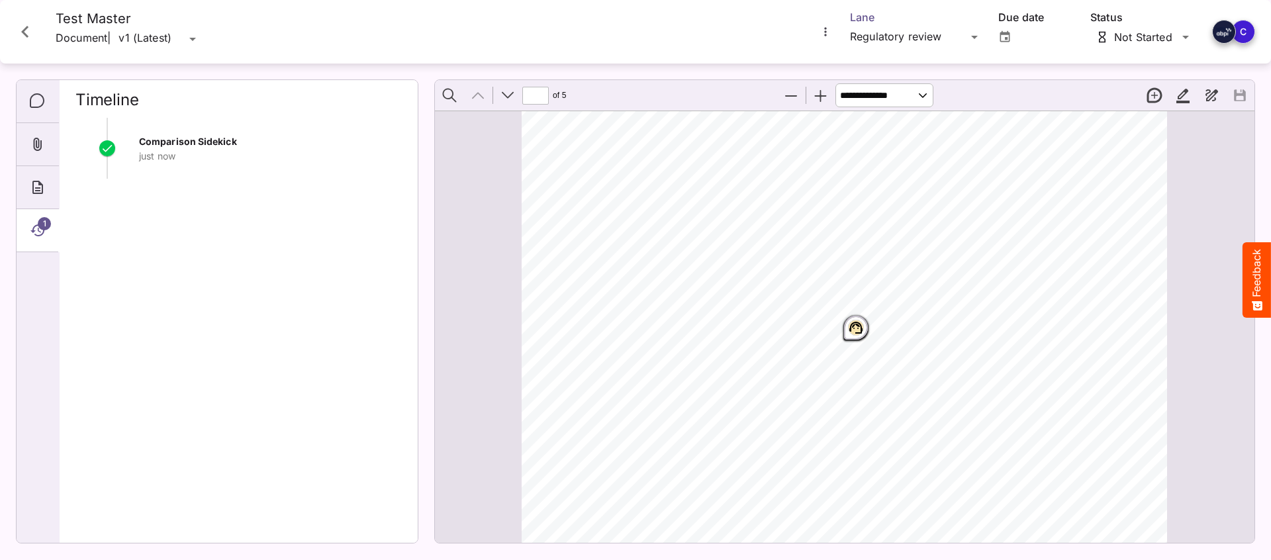
scroll to position [413, 0]
click at [857, 330] on icon "Page ⁨1⁩" at bounding box center [856, 331] width 16 height 16
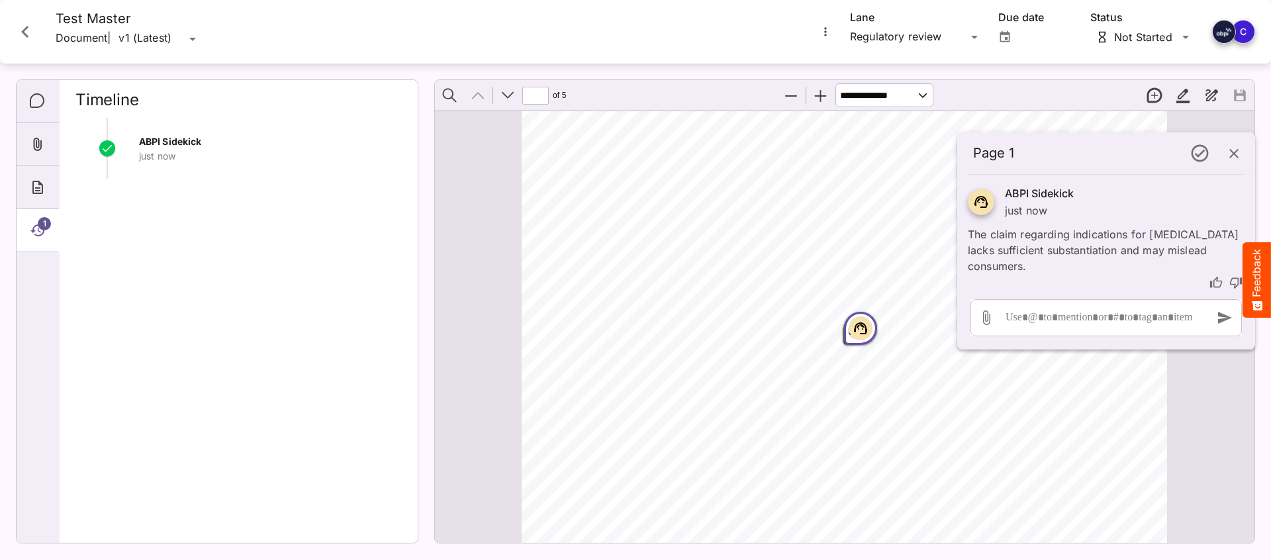
click at [21, 28] on icon "Close card" at bounding box center [25, 32] width 24 height 24
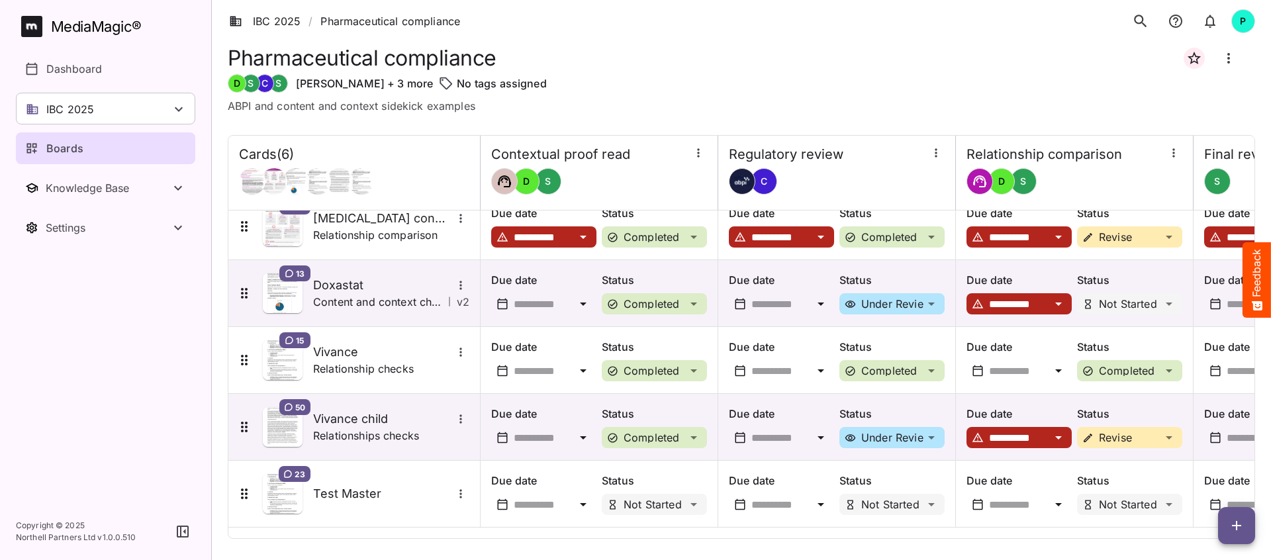
click at [1247, 524] on span "button" at bounding box center [1236, 526] width 37 height 16
click at [1206, 436] on p "Add new card" at bounding box center [1204, 441] width 72 height 16
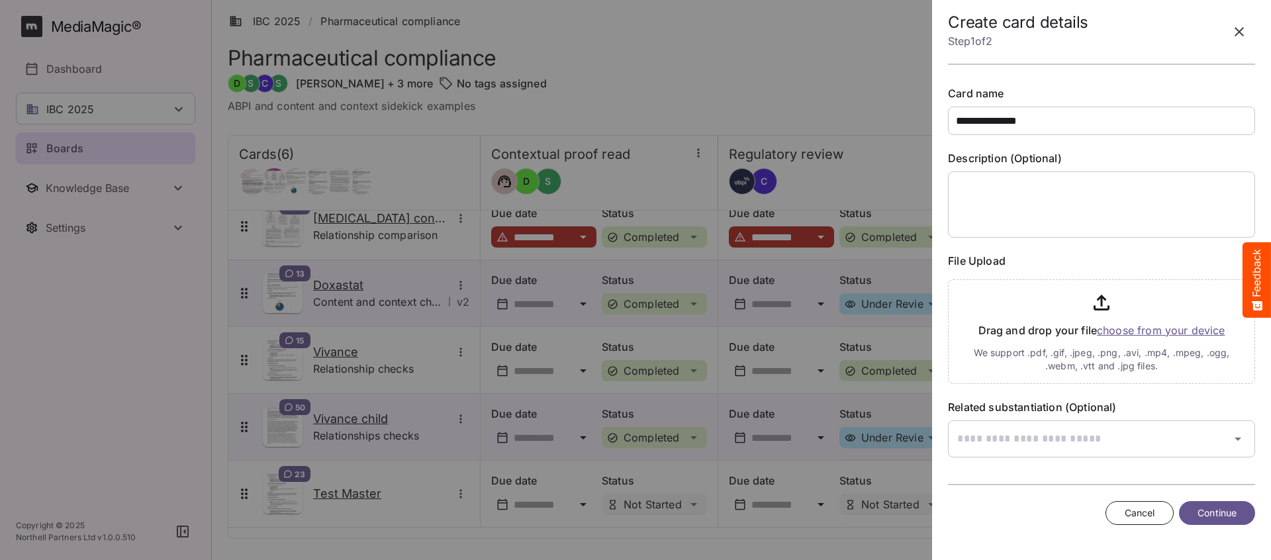
type input "**********"
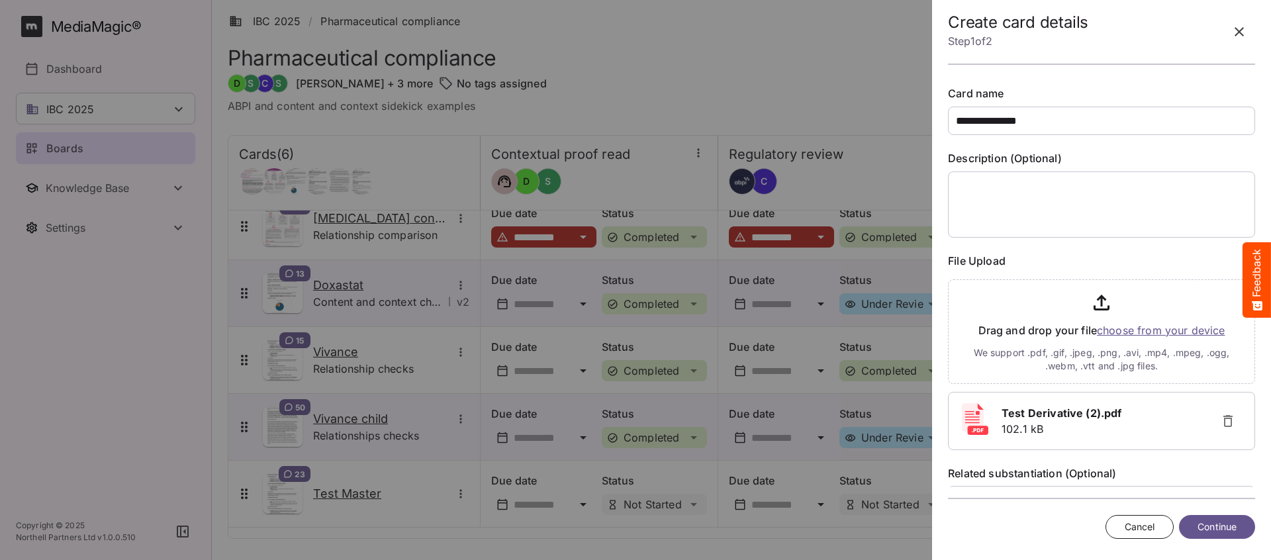
click at [1218, 526] on span "Continue" at bounding box center [1217, 527] width 39 height 17
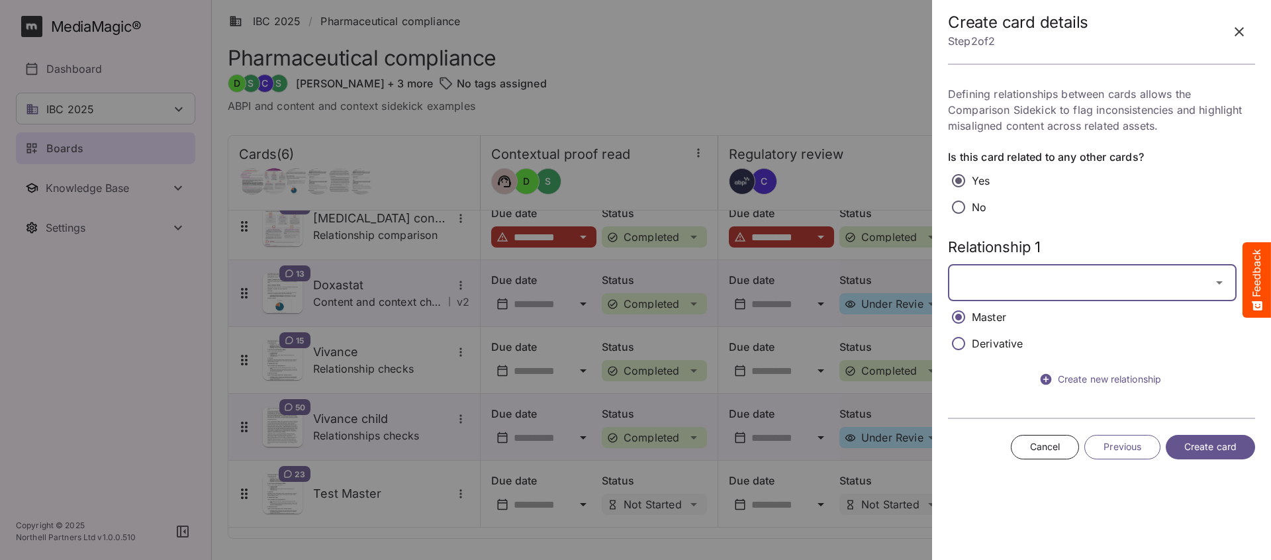
click at [1224, 287] on icon "button" at bounding box center [1220, 283] width 16 height 16
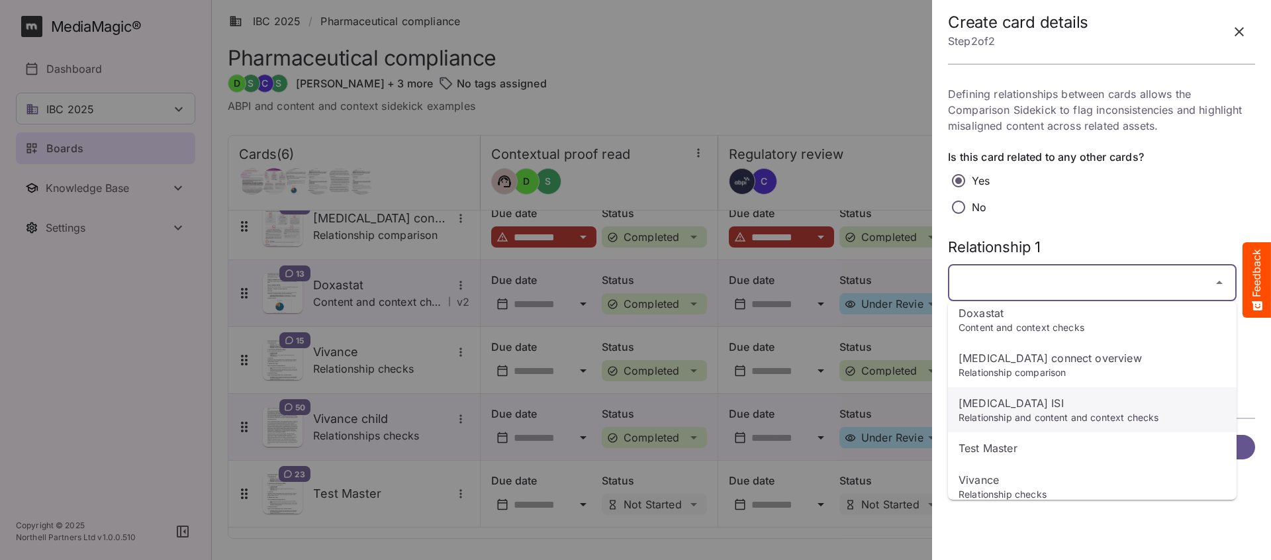
scroll to position [1271, 0]
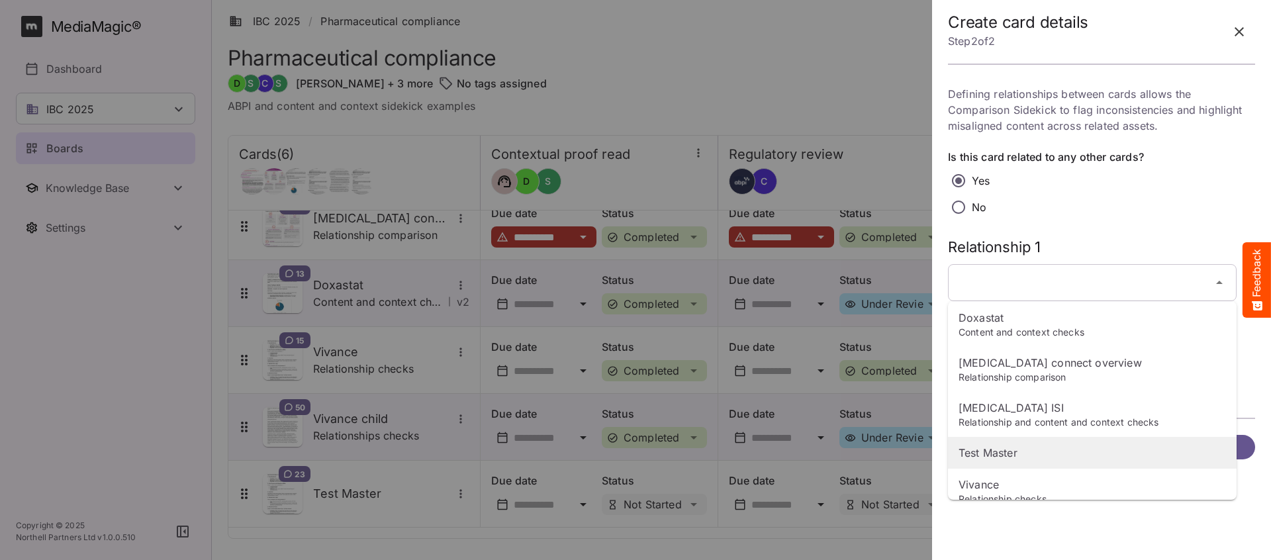
click at [999, 452] on p "Test Master" at bounding box center [1093, 453] width 268 height 16
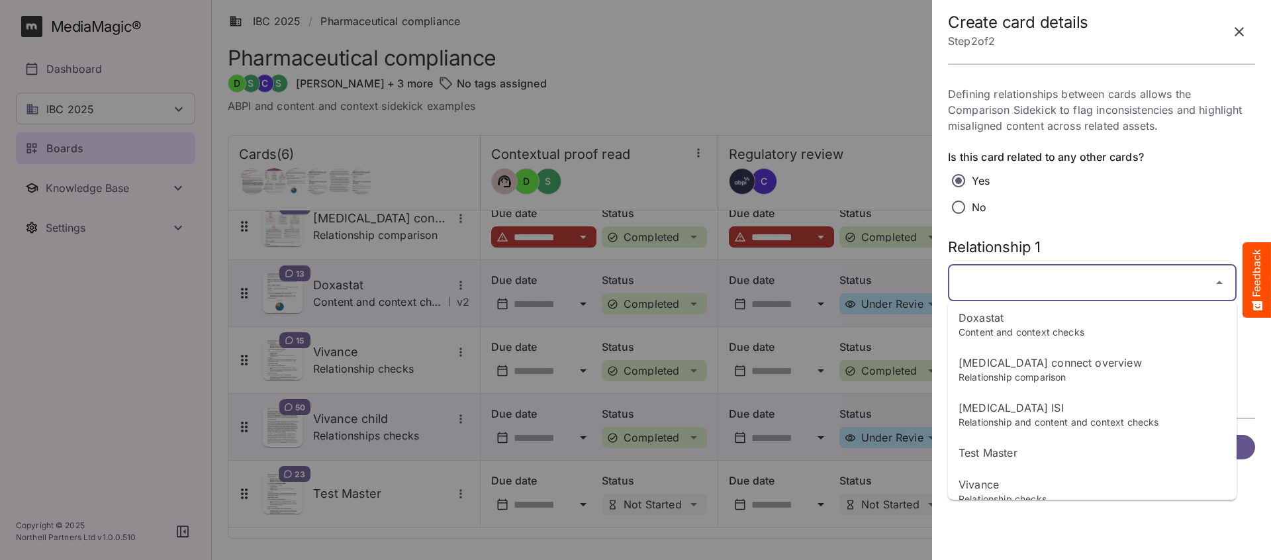
type input "**********"
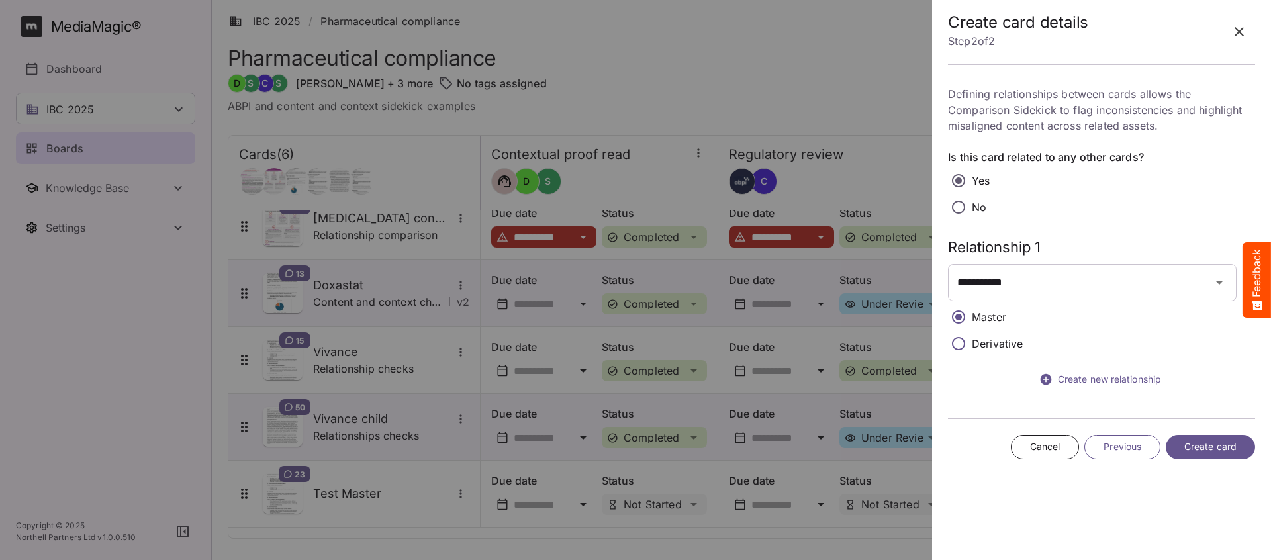
click at [1207, 444] on span "Create card" at bounding box center [1211, 447] width 52 height 17
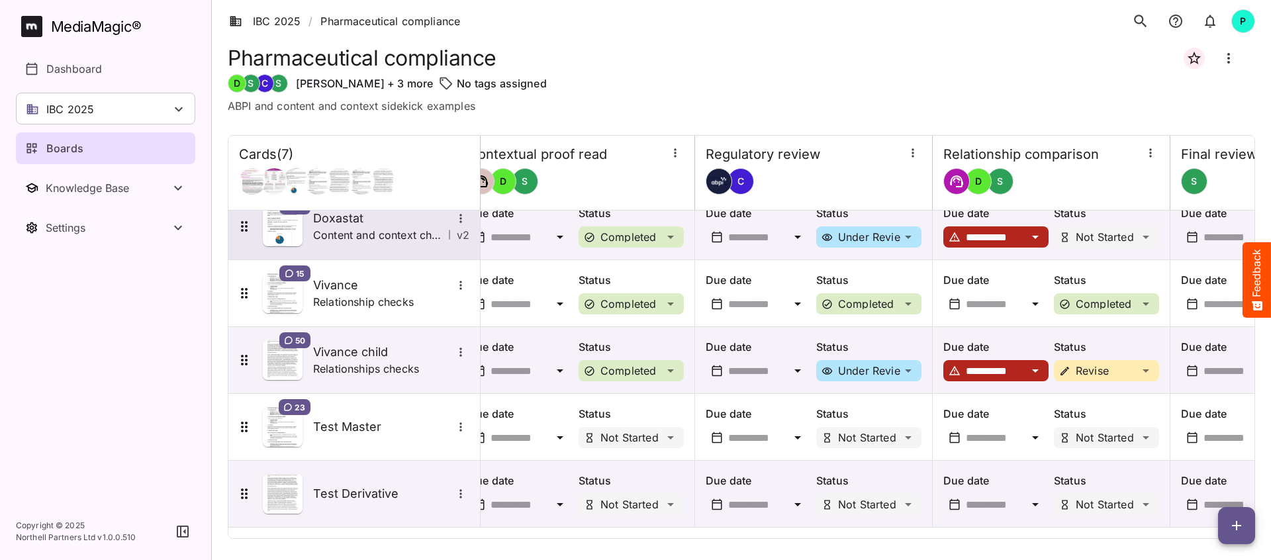
scroll to position [151, 24]
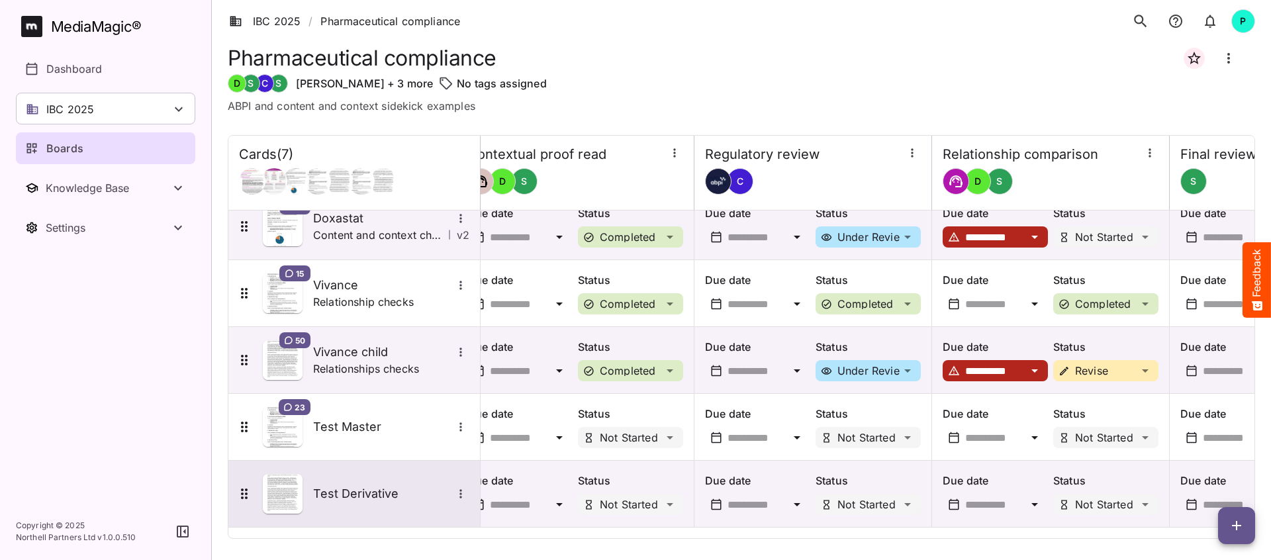
click at [329, 482] on div "Test Derivative" at bounding box center [352, 494] width 233 height 40
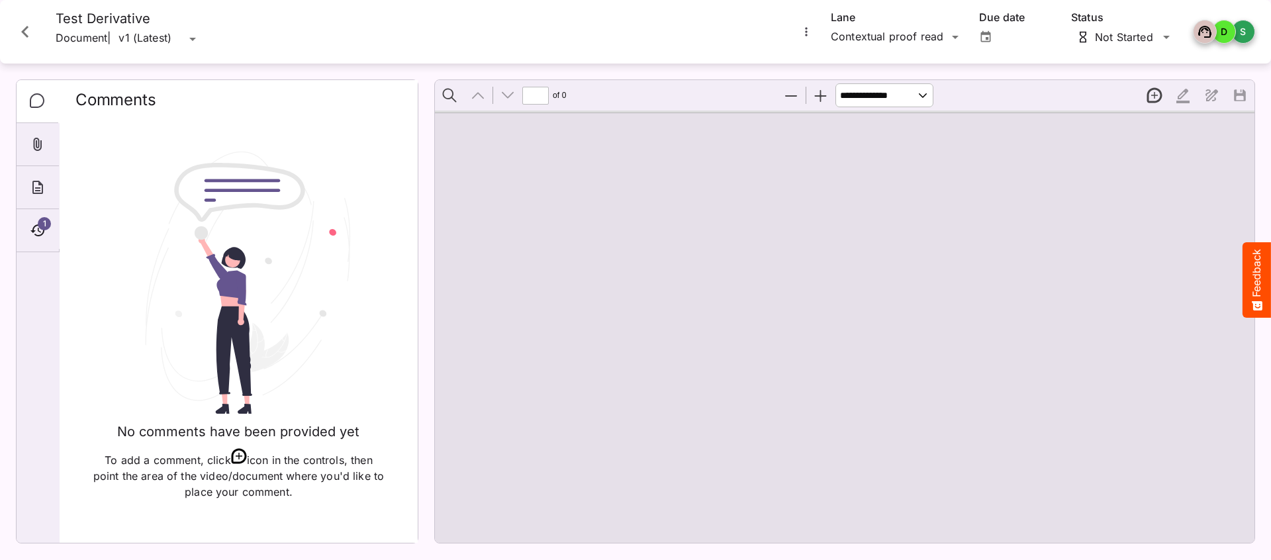
type input "*"
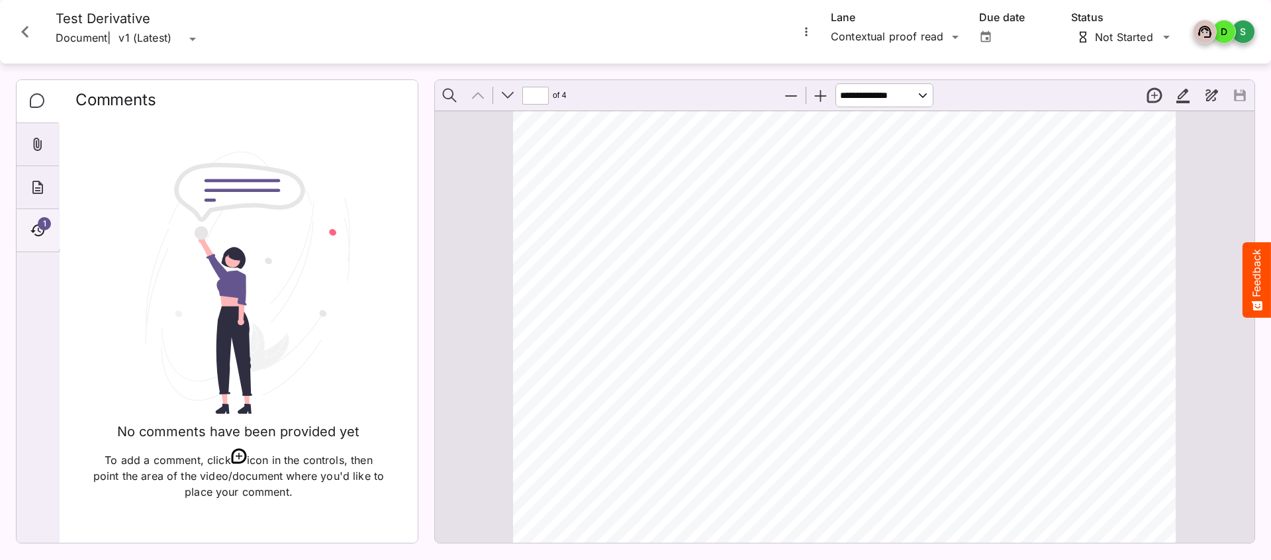
click at [41, 225] on span "1" at bounding box center [44, 223] width 13 height 13
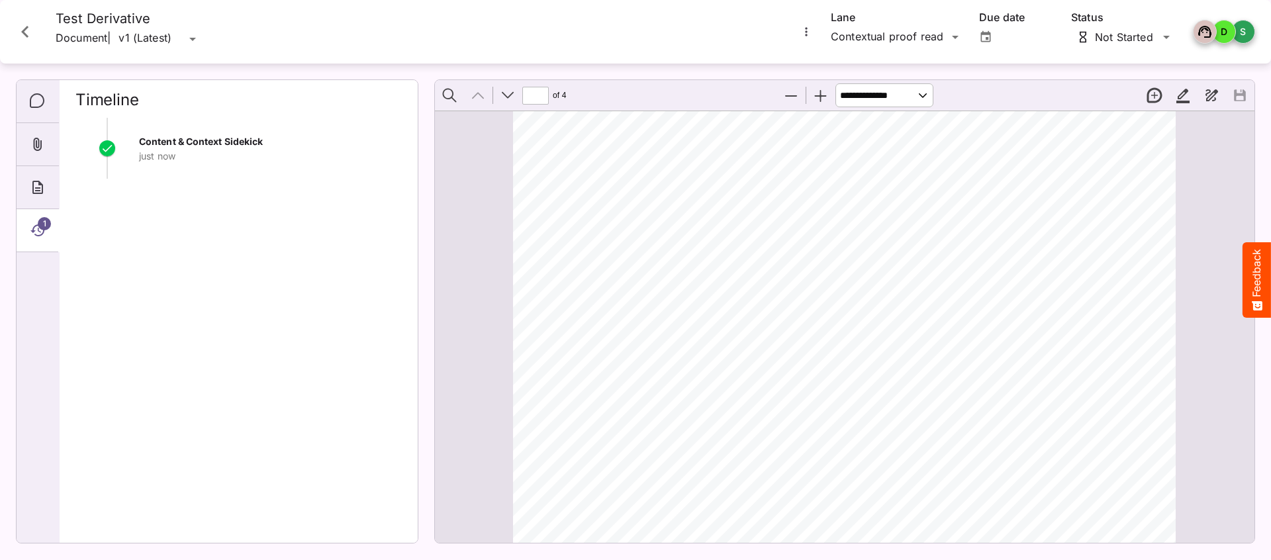
click at [26, 33] on icon "Close card" at bounding box center [25, 32] width 24 height 24
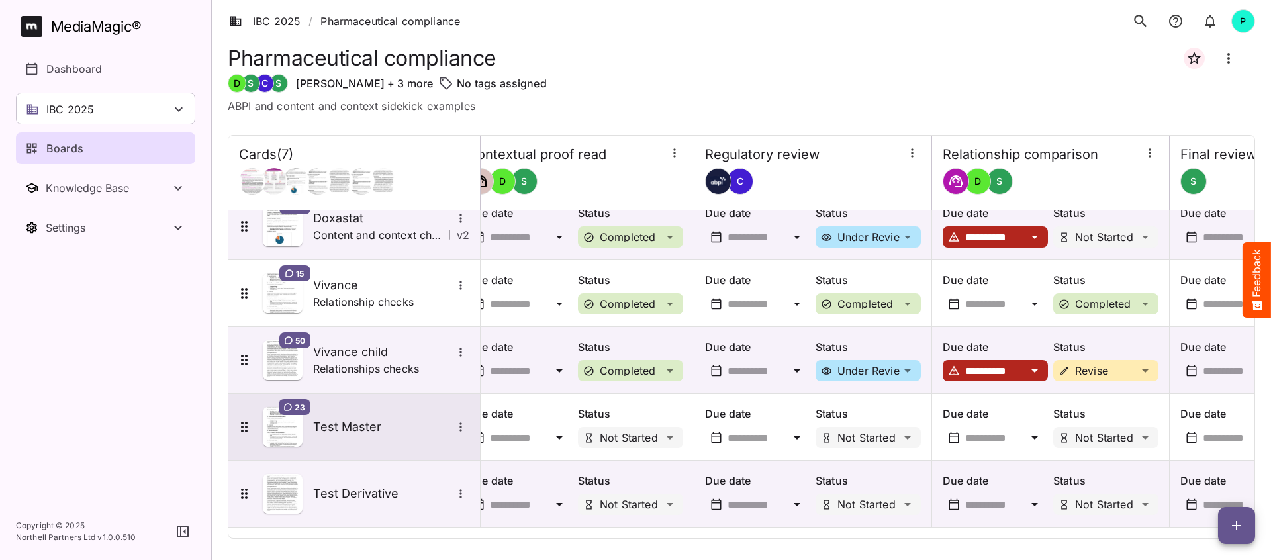
click at [361, 428] on h5 "Test Master" at bounding box center [382, 427] width 139 height 16
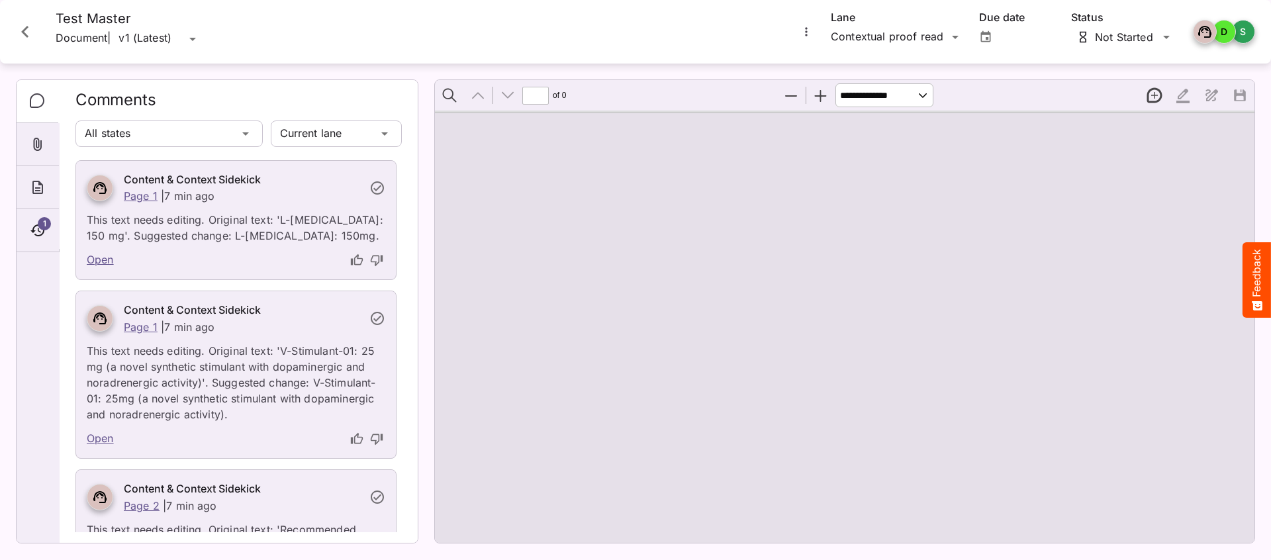
type input "*"
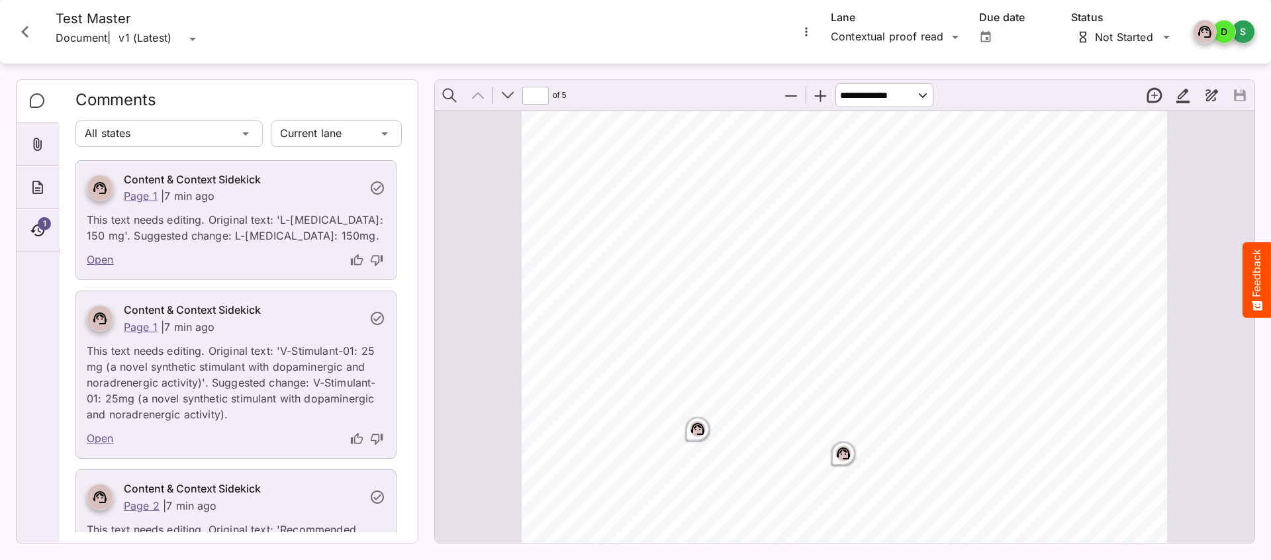
scroll to position [55, 0]
click at [25, 30] on icon "Close card" at bounding box center [24, 32] width 7 height 12
click at [25, 30] on rect at bounding box center [31, 26] width 17 height 15
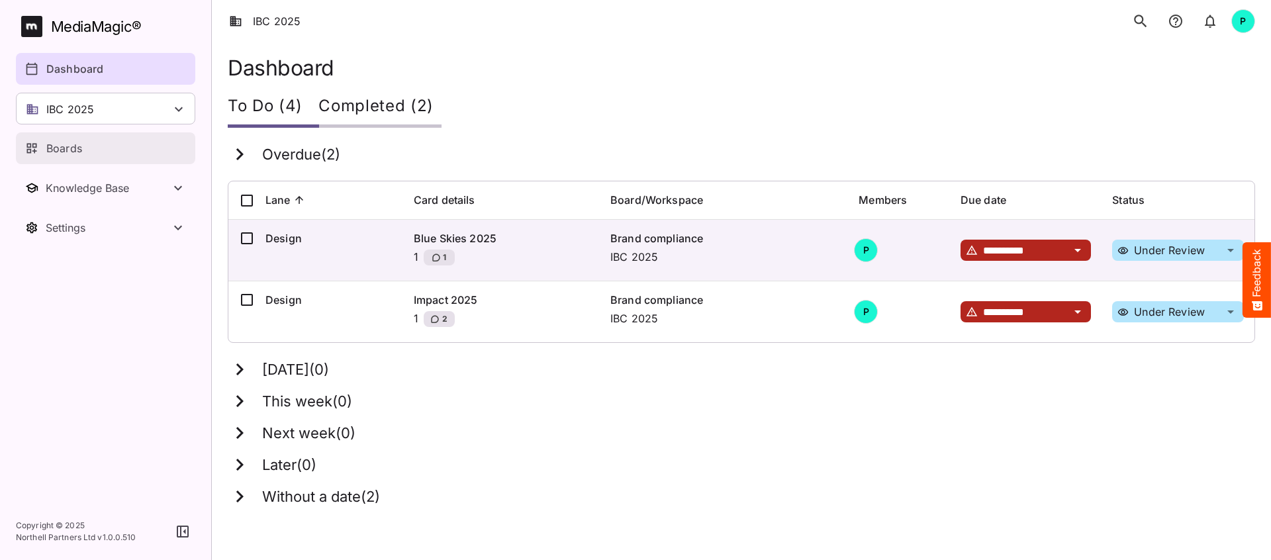
click at [97, 140] on div "Boards" at bounding box center [106, 148] width 162 height 16
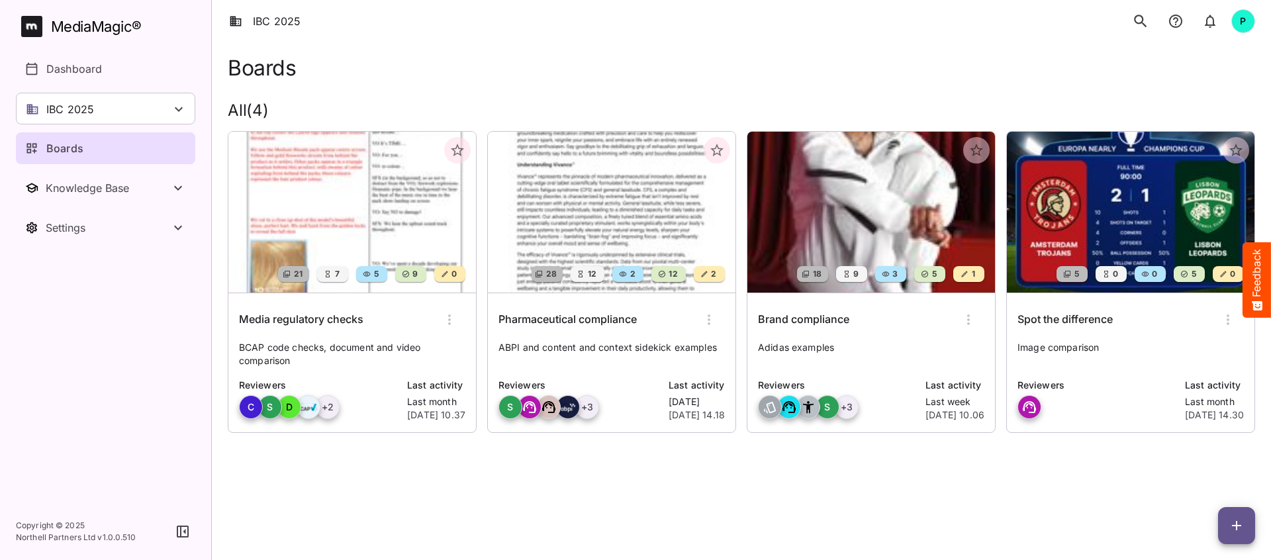
click at [591, 228] on img at bounding box center [612, 212] width 248 height 161
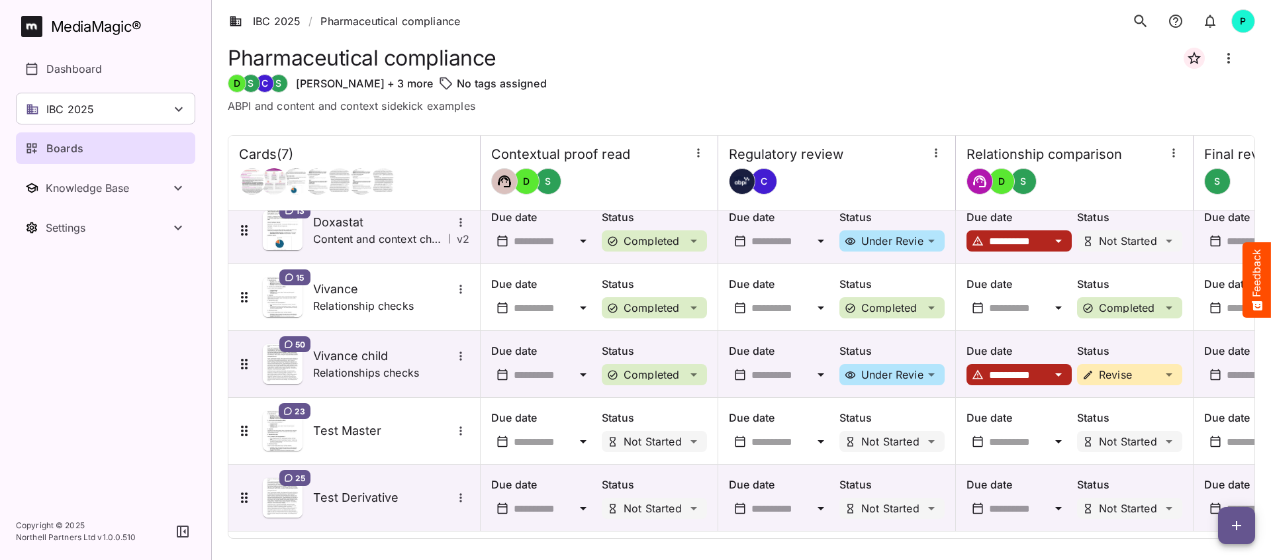
scroll to position [151, 0]
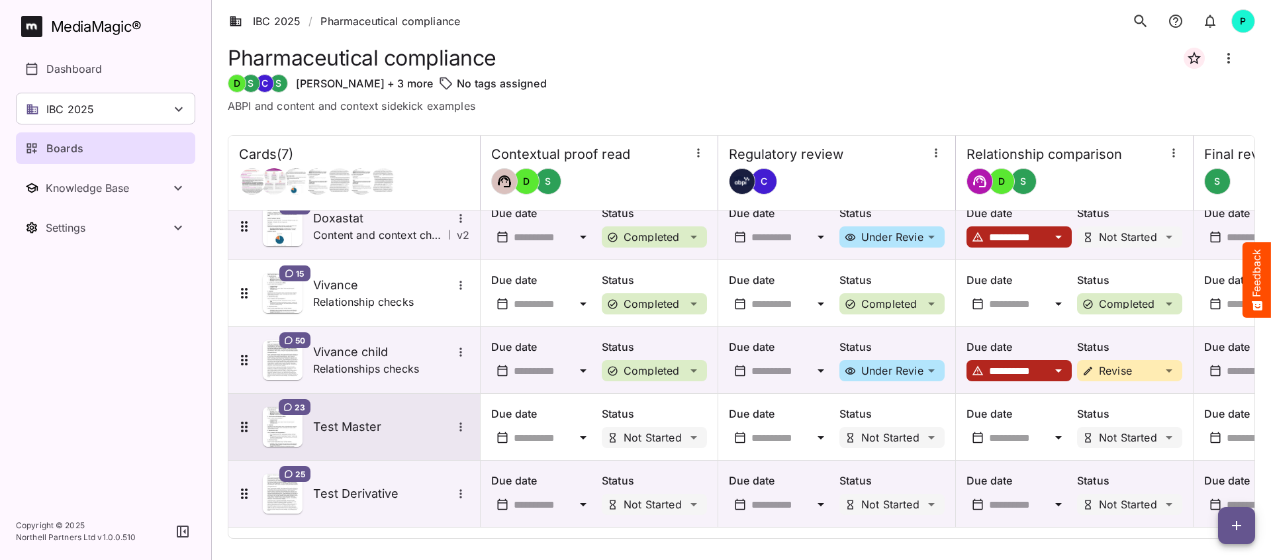
click at [379, 430] on h5 "Test Master" at bounding box center [382, 427] width 139 height 16
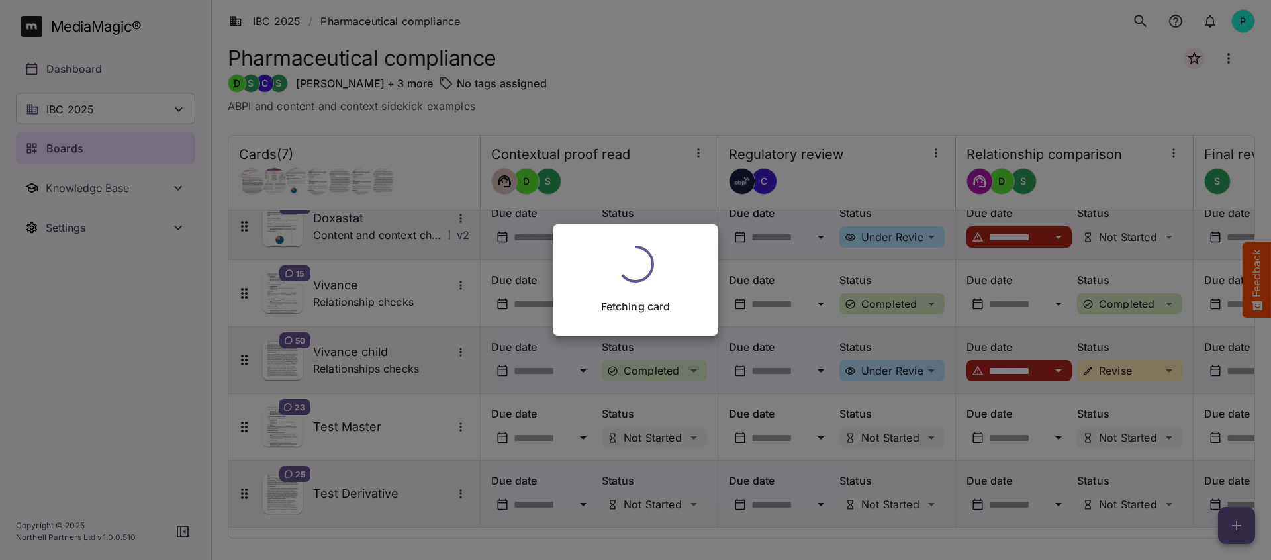
scroll to position [151, 0]
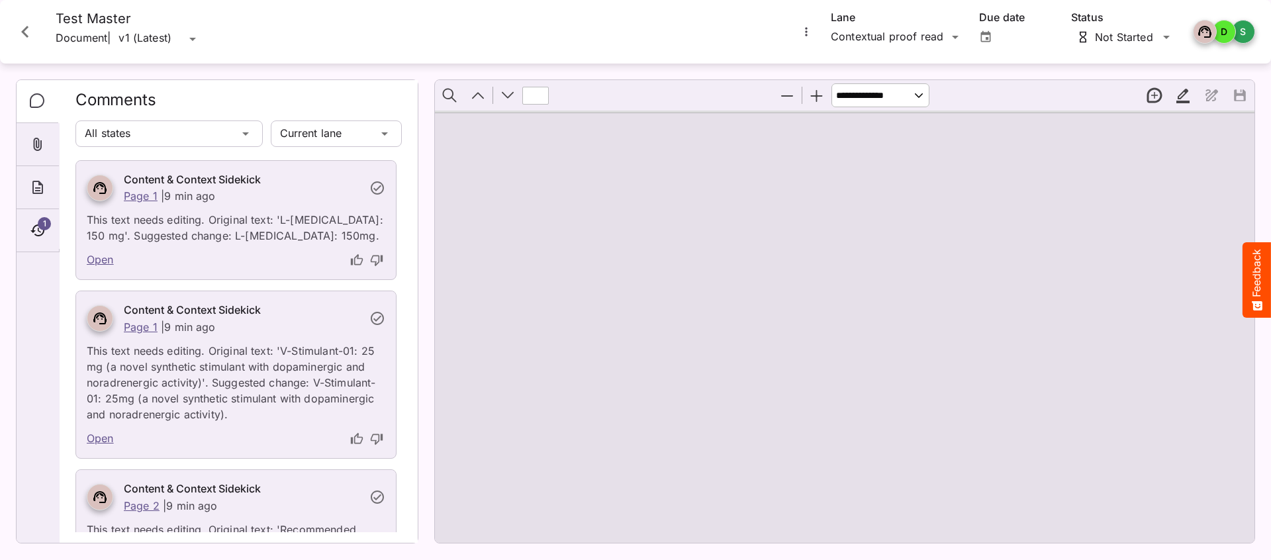
type input "*"
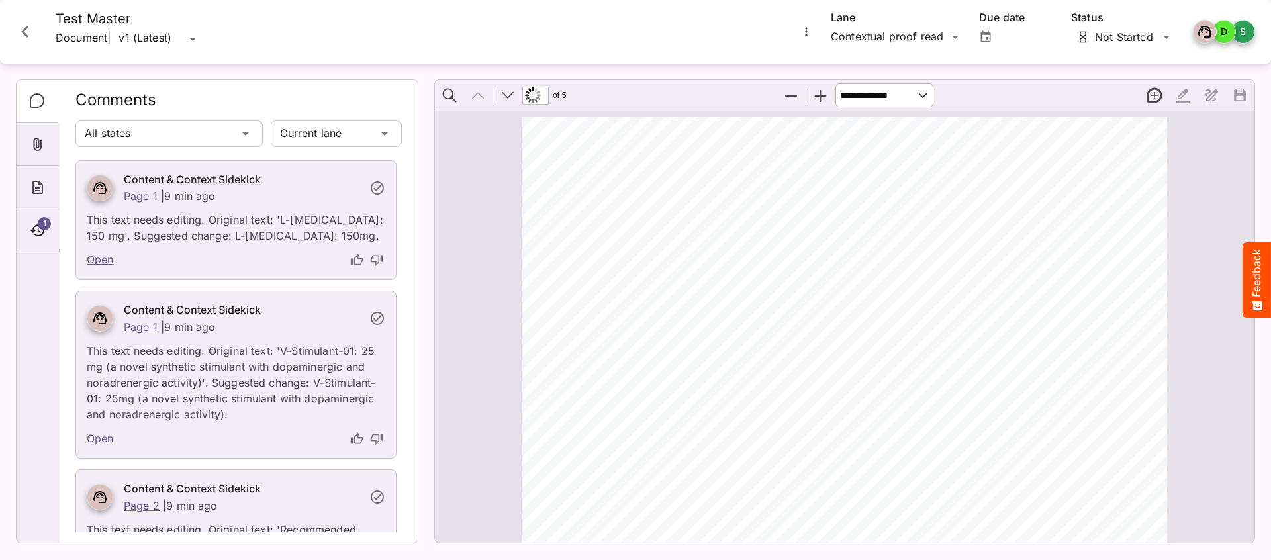
scroll to position [55, 0]
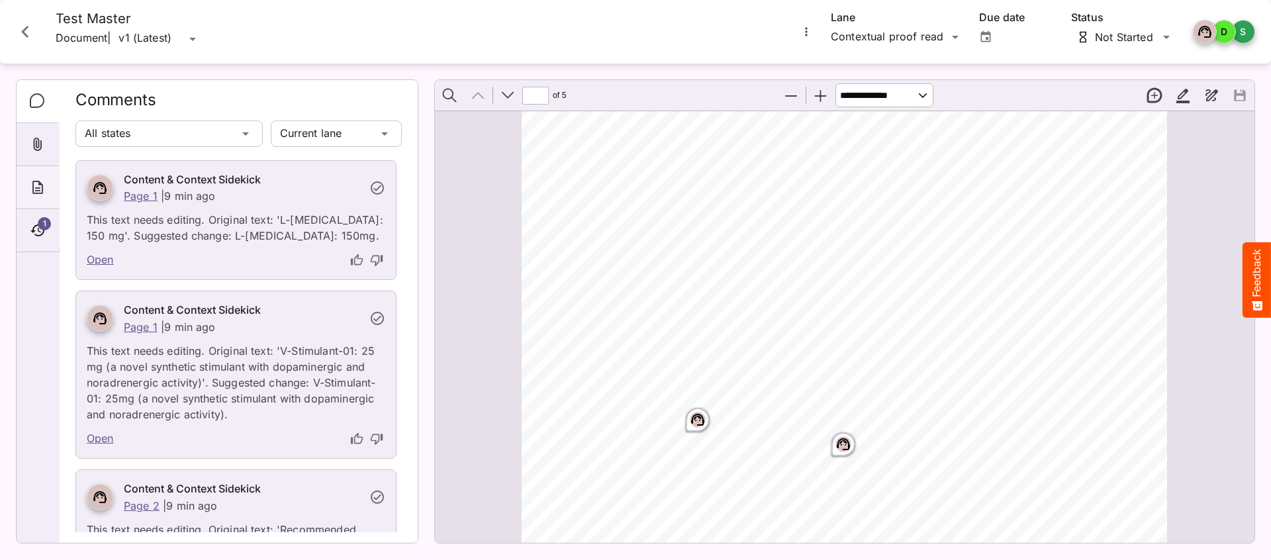
click at [31, 190] on icon "About" at bounding box center [38, 187] width 16 height 16
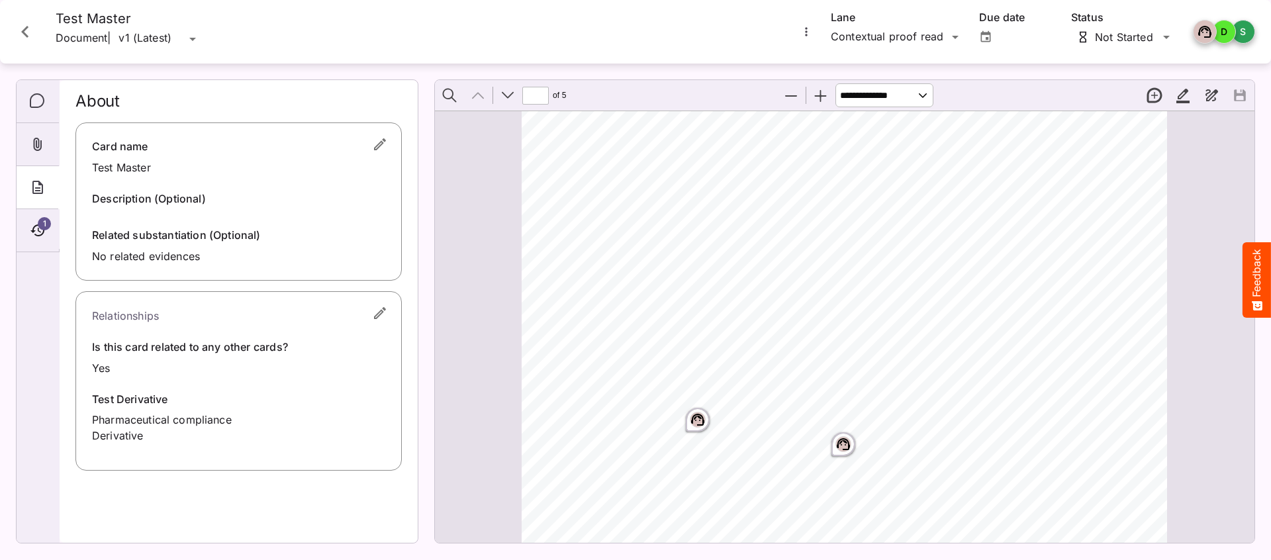
click at [21, 24] on icon "Close card" at bounding box center [25, 32] width 24 height 24
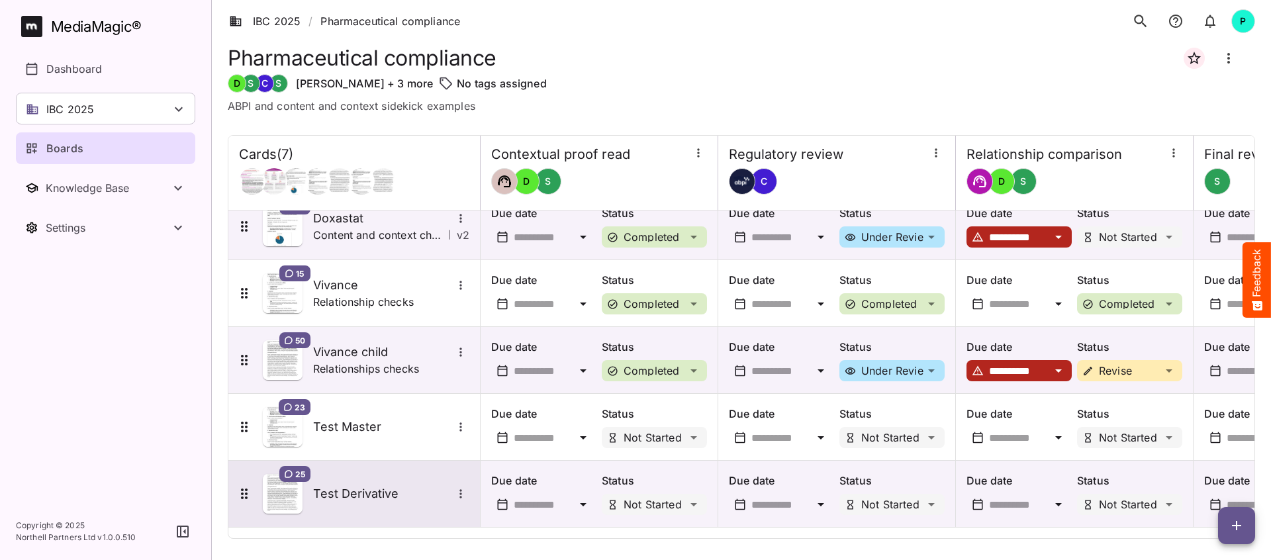
click at [371, 488] on h5 "Test Derivative" at bounding box center [382, 494] width 139 height 16
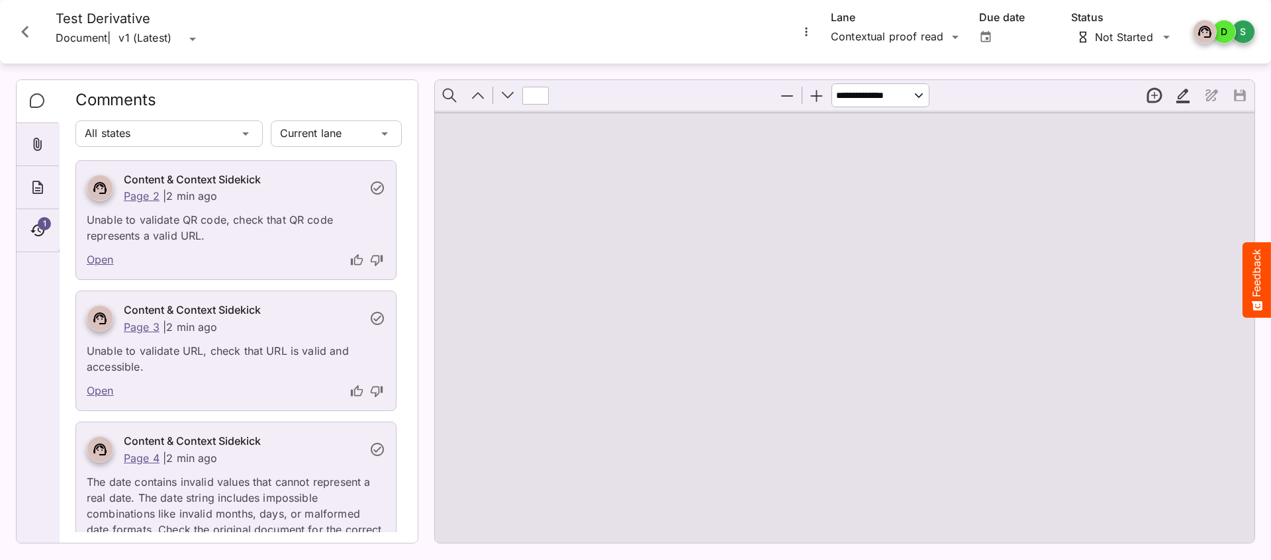
type input "*"
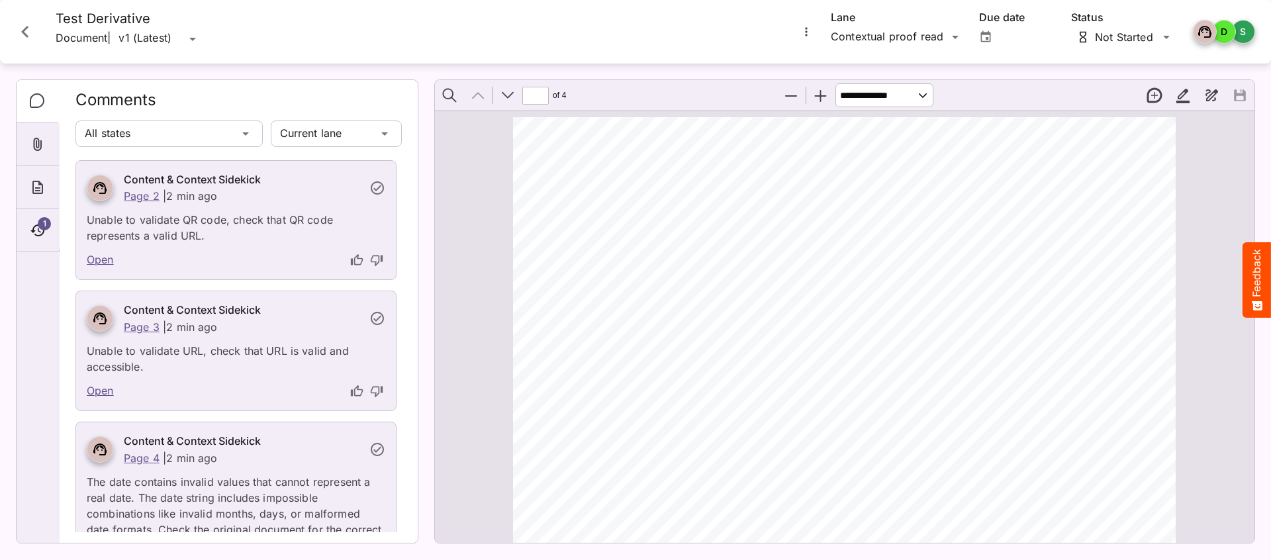
scroll to position [7, 0]
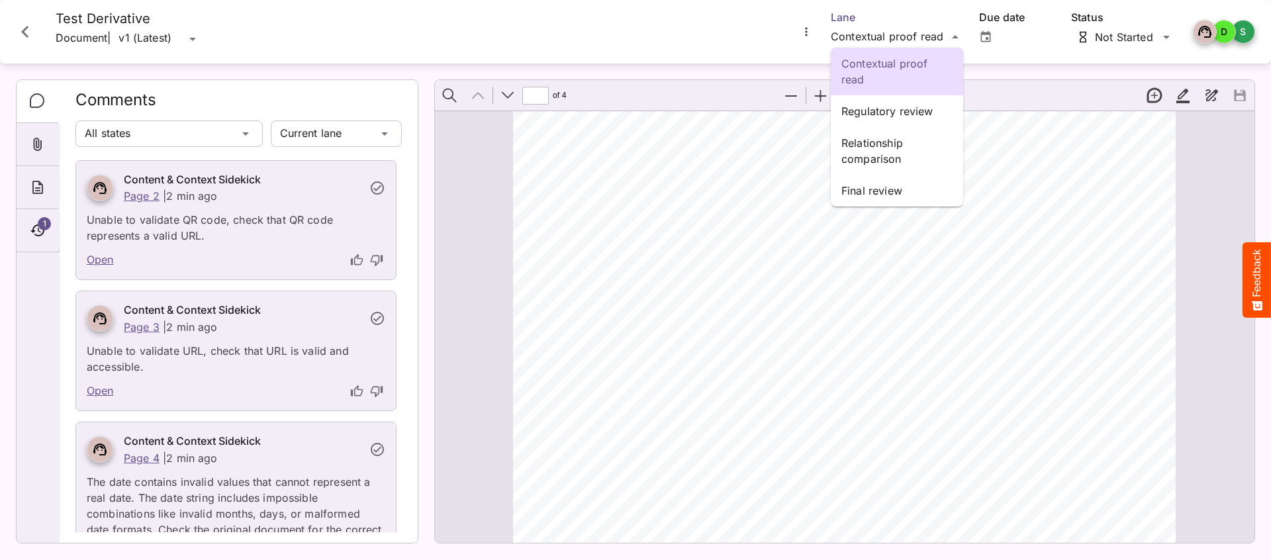
click at [942, 34] on div "Contextual proof read Regulatory review Relationship comparison Final review IB…" at bounding box center [635, 277] width 1271 height 554
click at [885, 156] on p "Relationship comparison" at bounding box center [897, 151] width 111 height 32
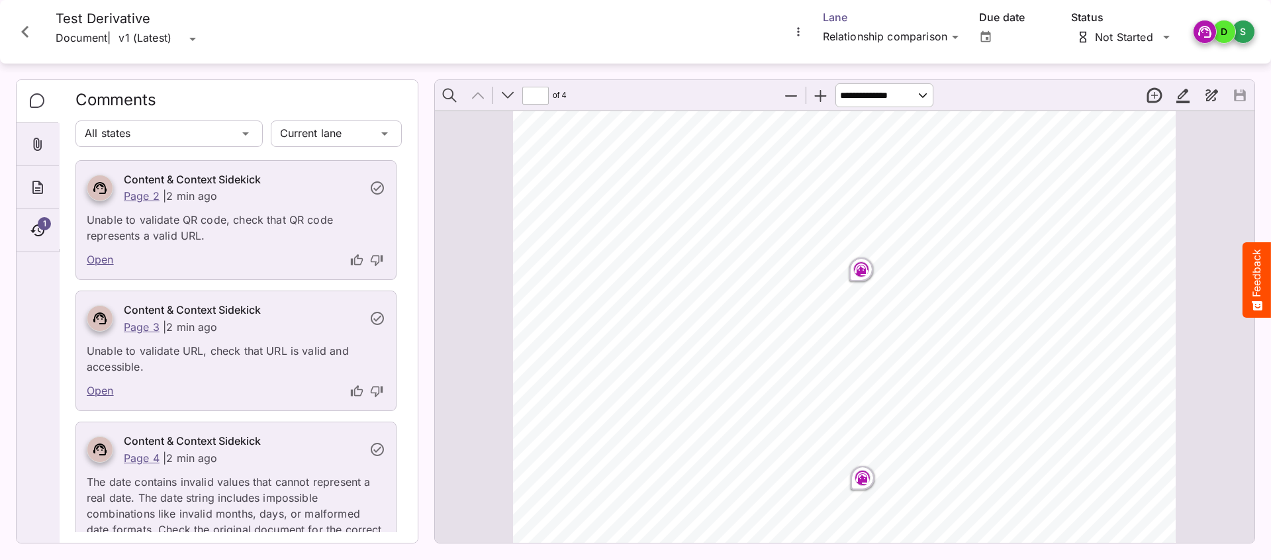
scroll to position [66, 0]
click at [869, 267] on rect "Page ⁨1⁩" at bounding box center [862, 266] width 16 height 16
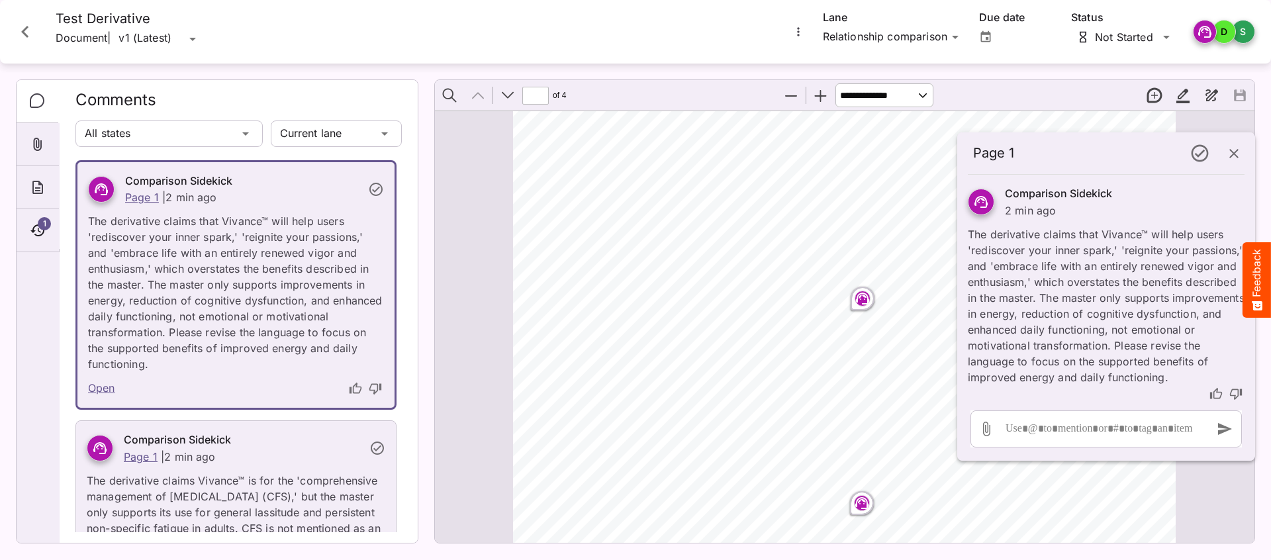
scroll to position [244, 0]
click at [861, 298] on rect "Page ⁨1⁩" at bounding box center [863, 296] width 16 height 16
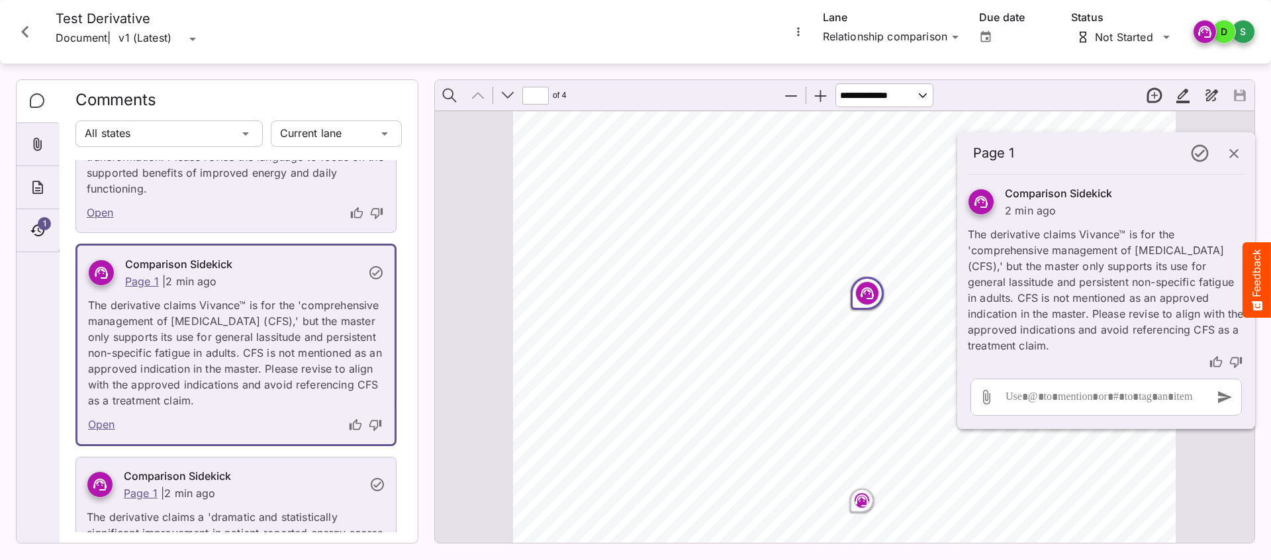
scroll to position [174, 0]
click at [1235, 150] on icon "button" at bounding box center [1234, 154] width 16 height 16
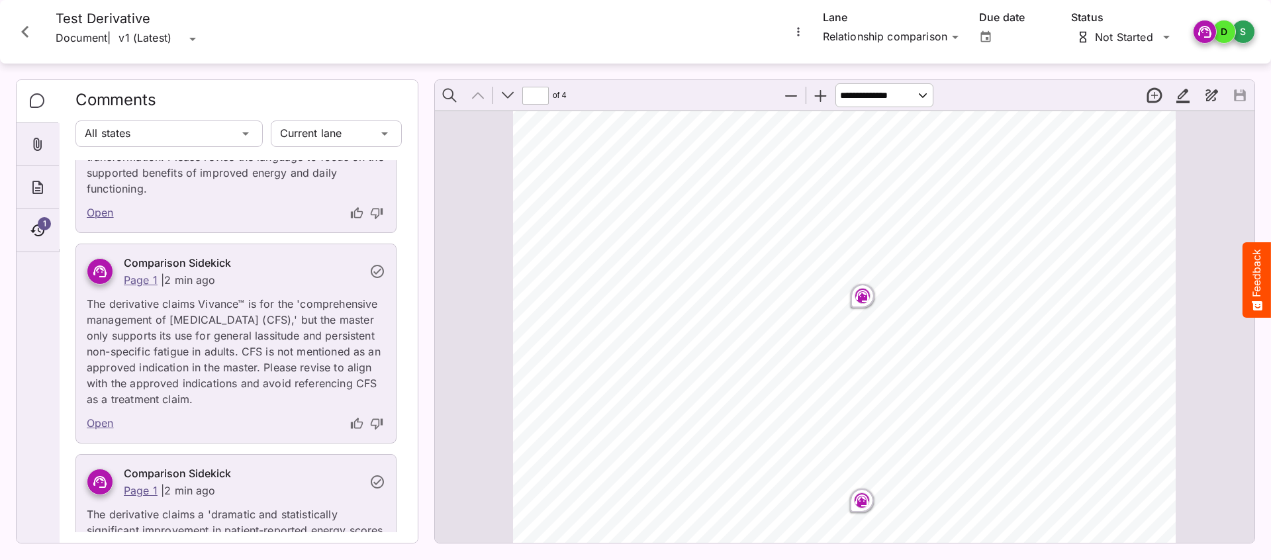
click at [26, 29] on icon "Close card" at bounding box center [25, 32] width 24 height 24
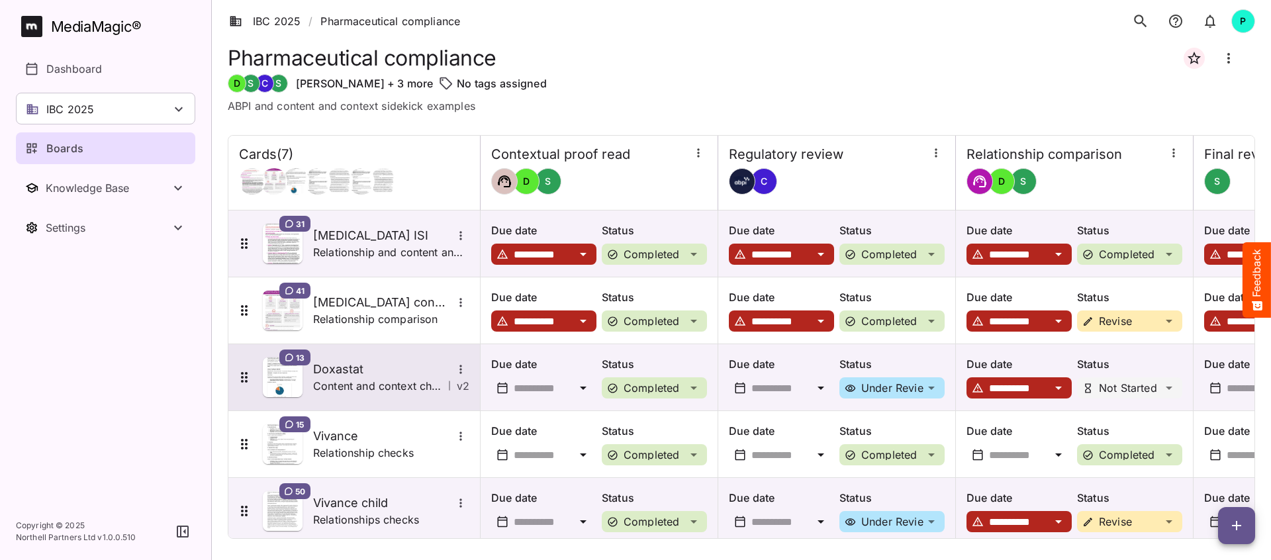
click at [323, 375] on h5 "Doxastat" at bounding box center [382, 370] width 139 height 16
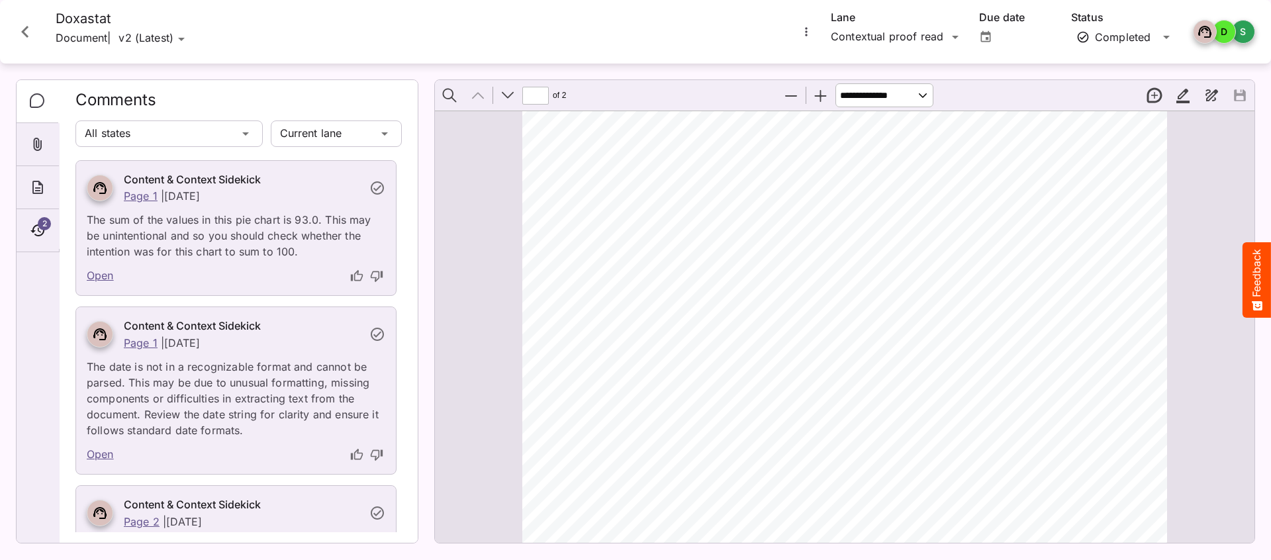
scroll to position [111, 0]
drag, startPoint x: 755, startPoint y: 323, endPoint x: 801, endPoint y: 325, distance: 46.4
click at [801, 325] on span "The Efficacy of Doxastat" at bounding box center [740, 330] width 134 height 13
drag, startPoint x: 754, startPoint y: 325, endPoint x: 800, endPoint y: 325, distance: 46.4
click at [800, 325] on span "The Efficacy of Doxastat" at bounding box center [740, 330] width 134 height 13
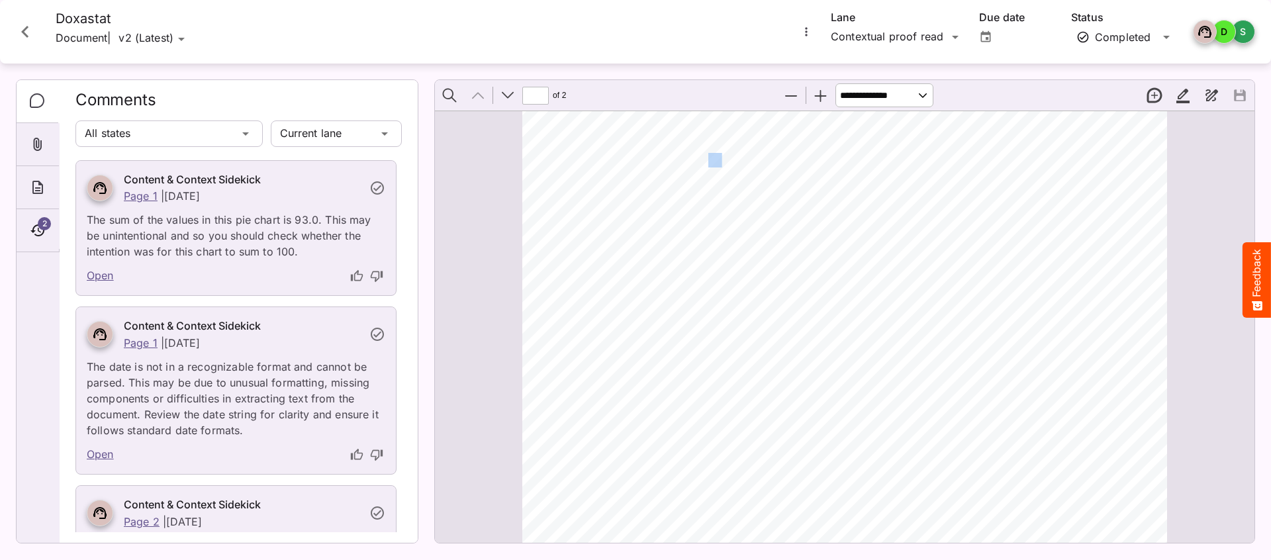
drag, startPoint x: 708, startPoint y: 156, endPoint x: 722, endPoint y: 156, distance: 13.9
click at [722, 156] on div "Patient Information Leaﬂet: Doxastat ™ 50mg Tablets Active Ingredient: [MEDICAL…" at bounding box center [850, 470] width 657 height 929
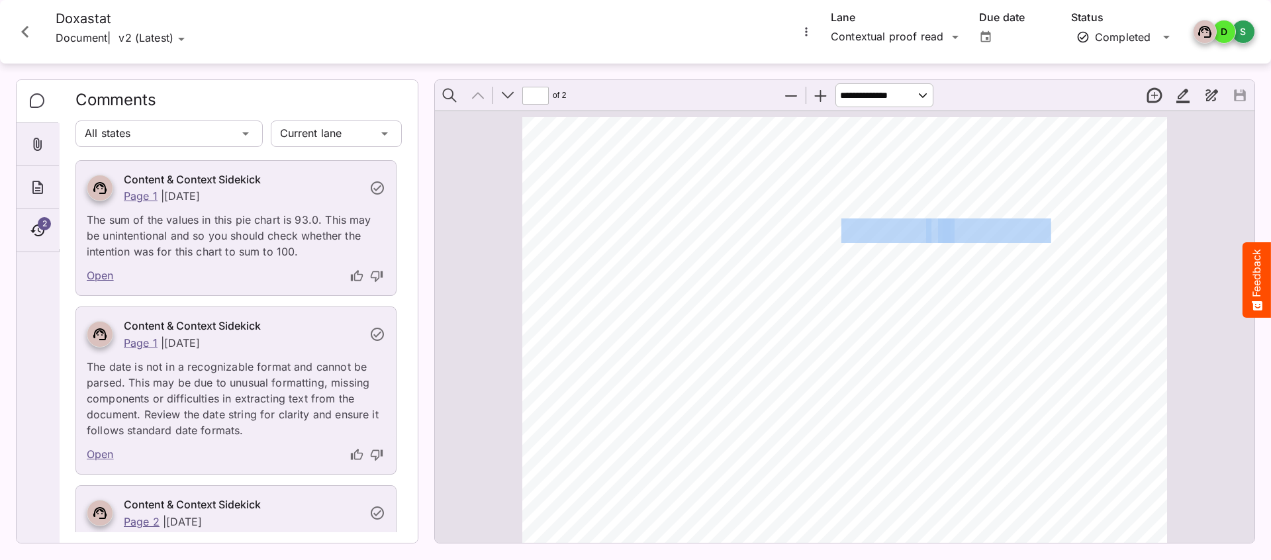
drag, startPoint x: 842, startPoint y: 225, endPoint x: 1054, endPoint y: 226, distance: 212.6
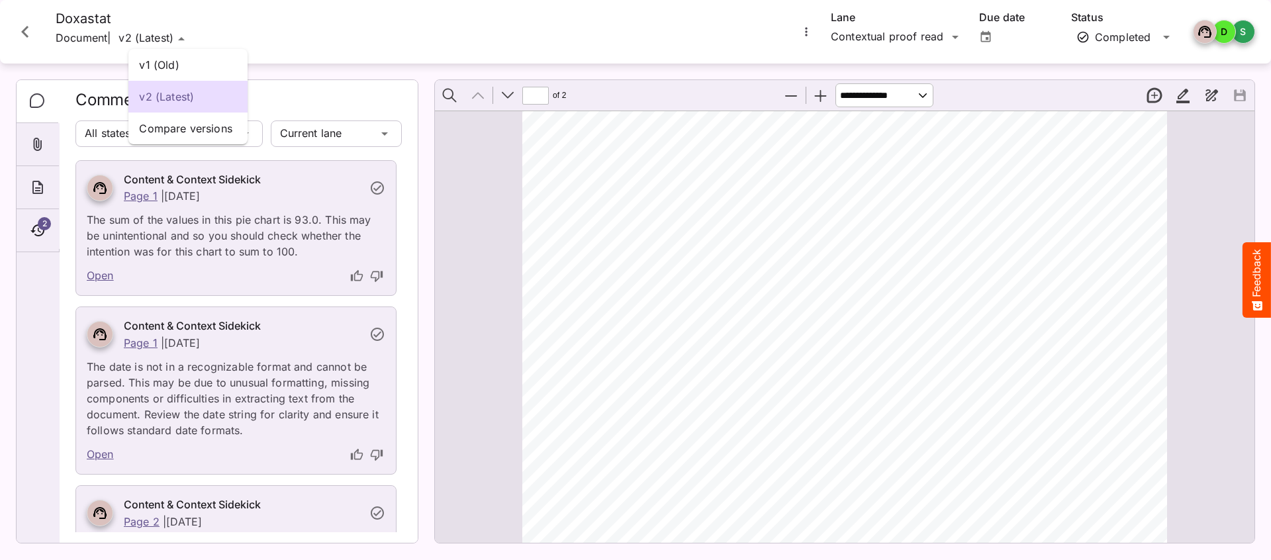
click at [159, 36] on div "v1 (Old) v2 (Latest) Compare versions IBC 2025 / Pharmaceutical compliance P Me…" at bounding box center [635, 277] width 1271 height 554
click at [173, 66] on p "v1 (Old)" at bounding box center [188, 65] width 98 height 16
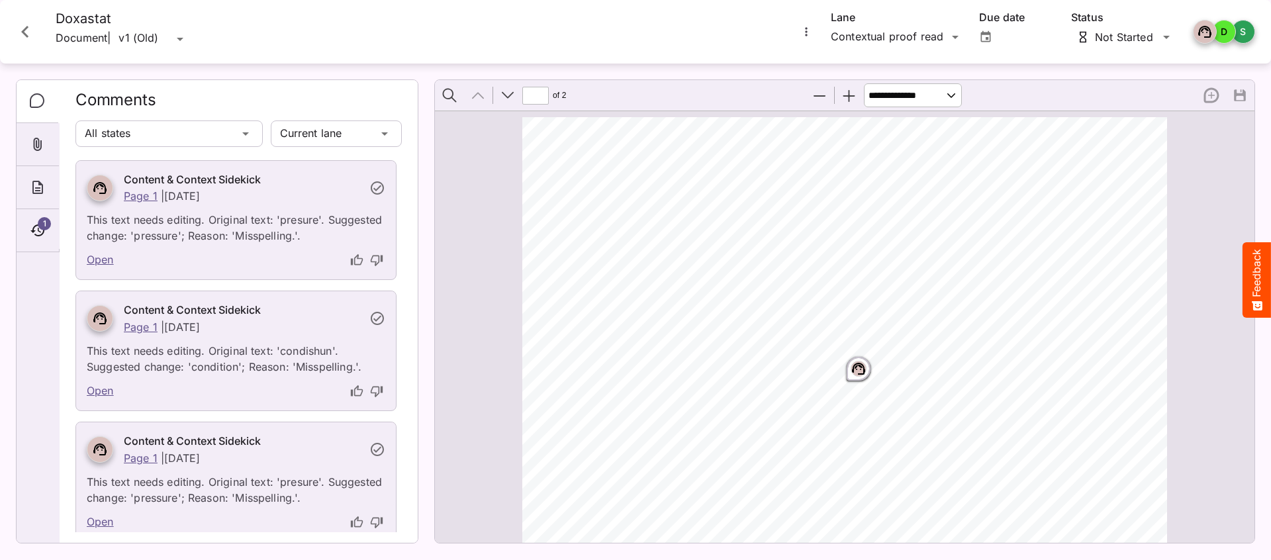
scroll to position [7, 0]
click at [144, 32] on div "IBC 2025 / Pharmaceutical compliance P MediaMagic ® Dashboard IBC 2025 Clearcas…" at bounding box center [635, 277] width 1271 height 554
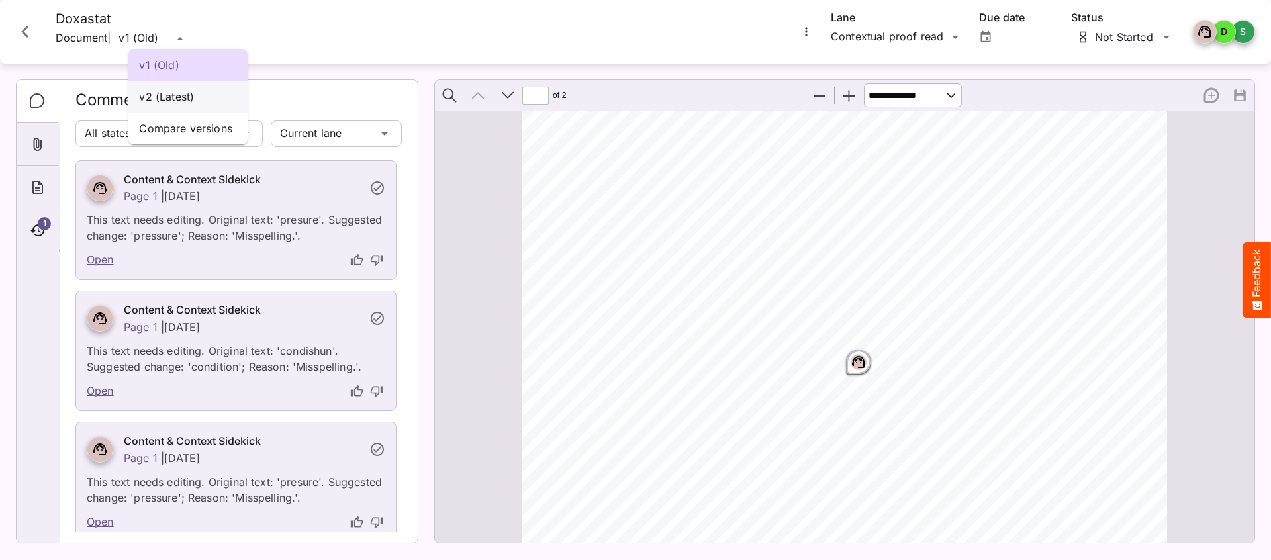
click at [166, 91] on p "v2 (Latest)" at bounding box center [188, 97] width 98 height 16
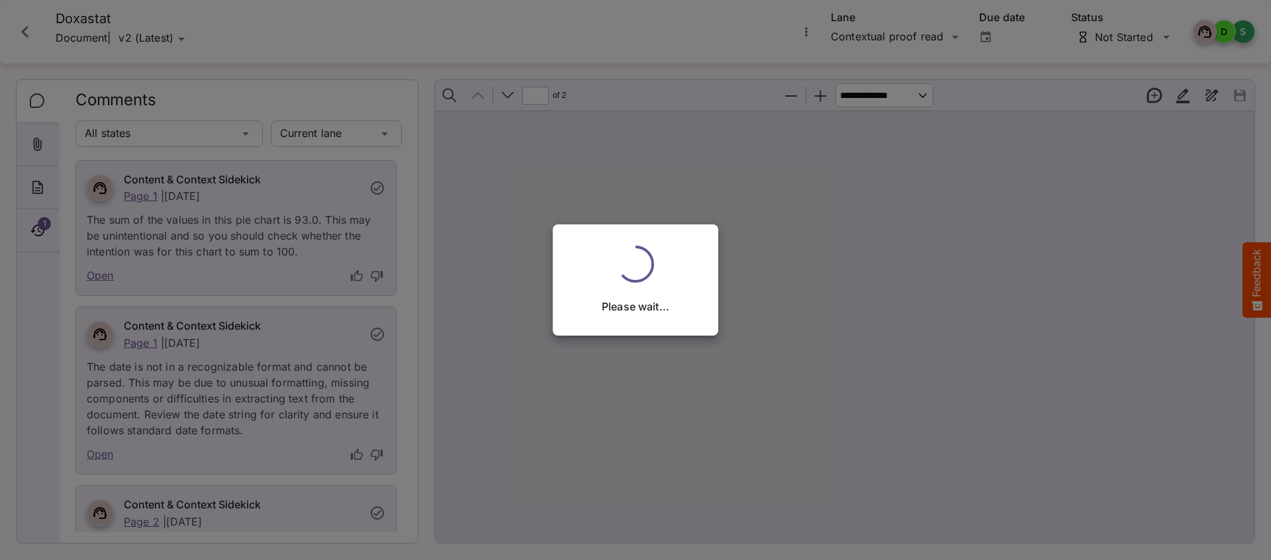
scroll to position [0, 0]
type input "*"
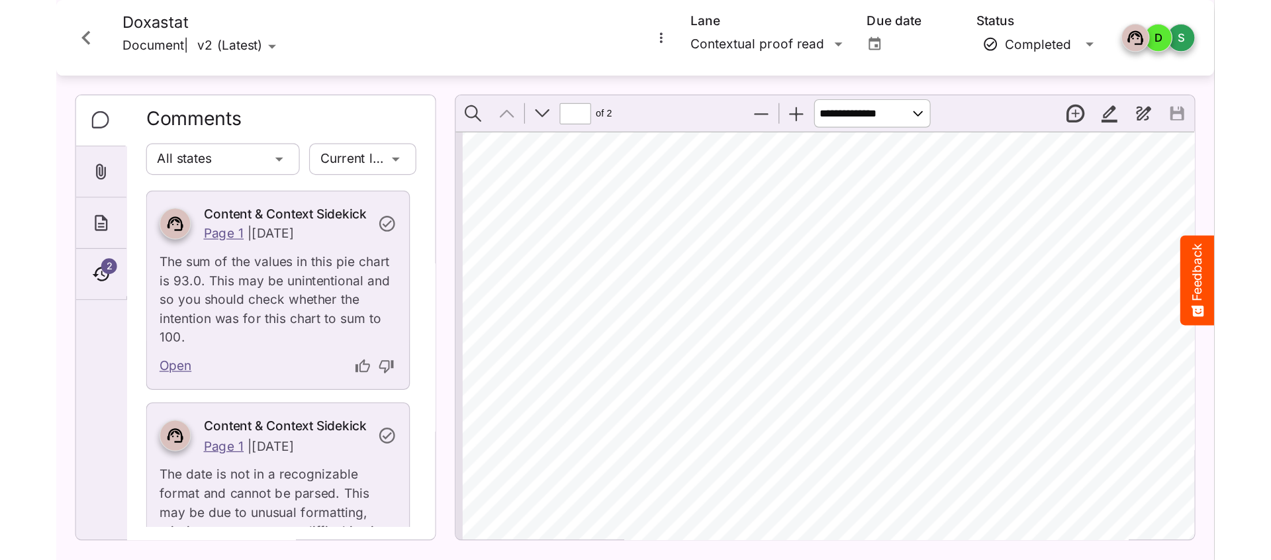
scroll to position [17, 0]
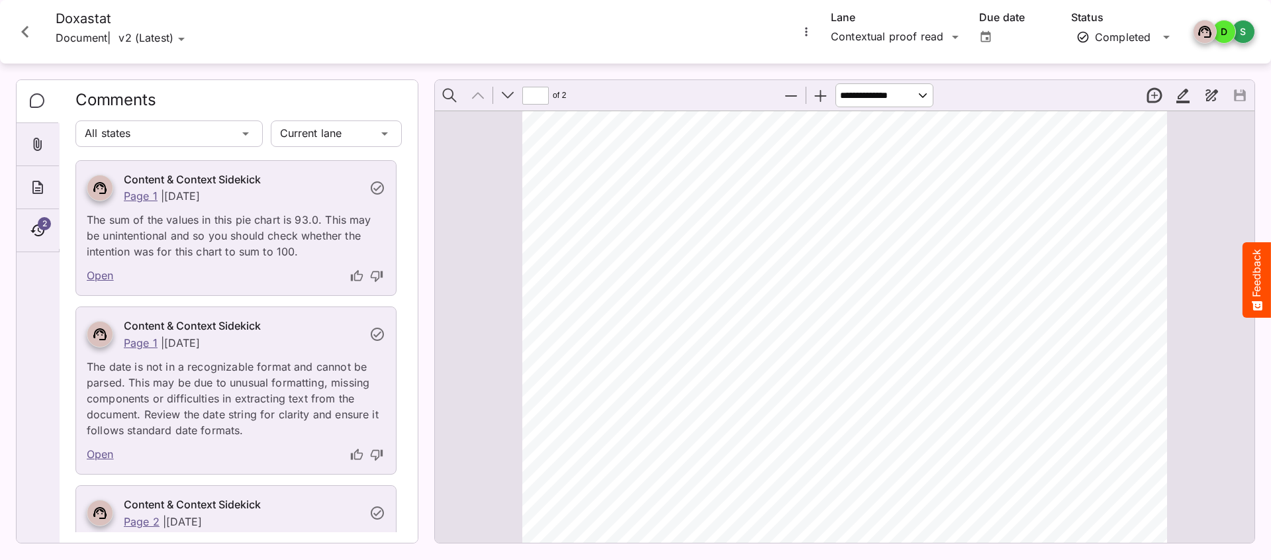
click at [28, 30] on icon "Close card" at bounding box center [25, 32] width 24 height 24
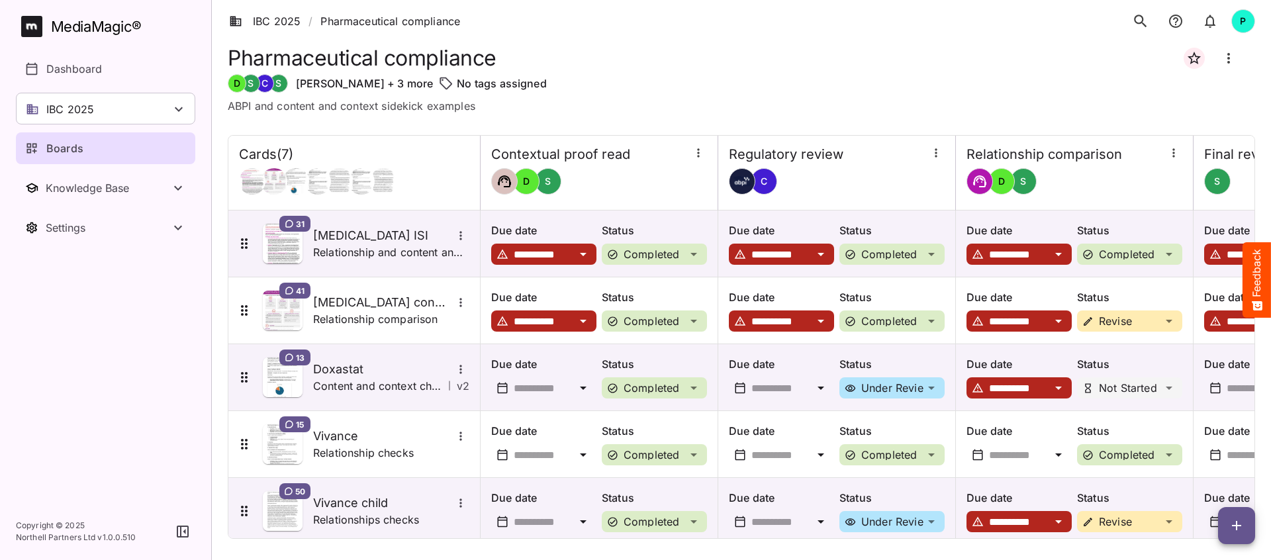
click at [65, 141] on p "Boards" at bounding box center [64, 148] width 37 height 16
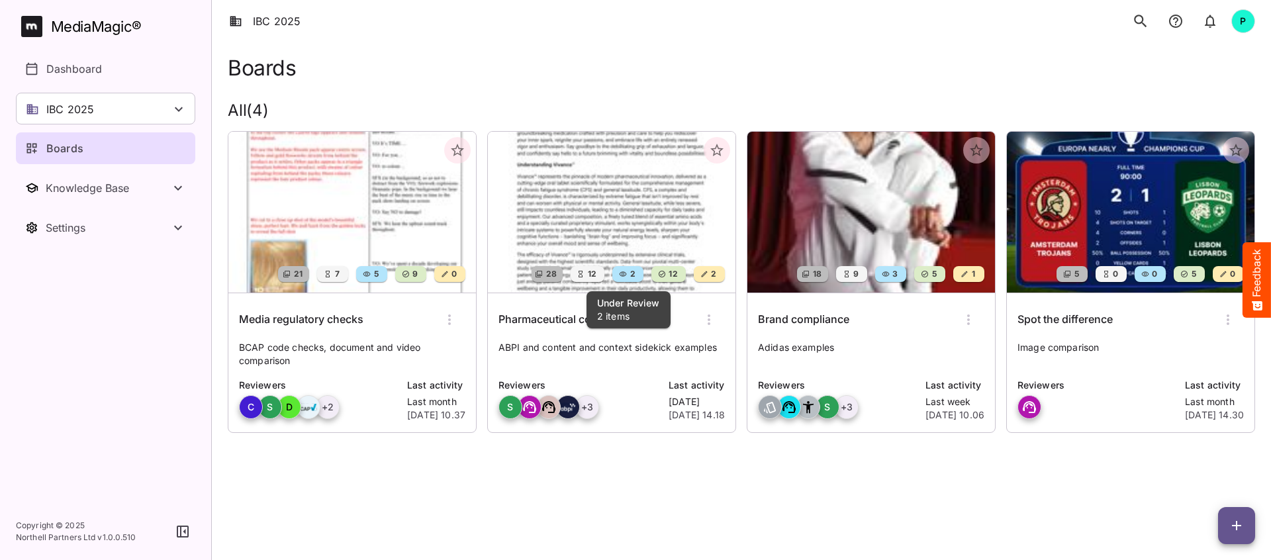
click at [620, 266] on div "2" at bounding box center [628, 274] width 31 height 16
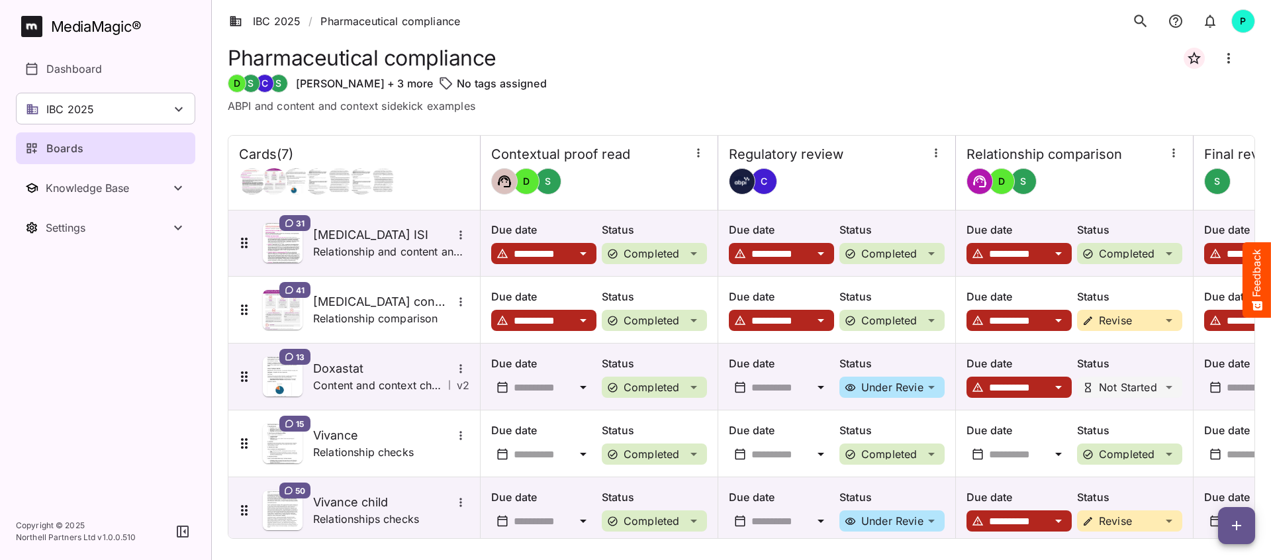
scroll to position [151, 0]
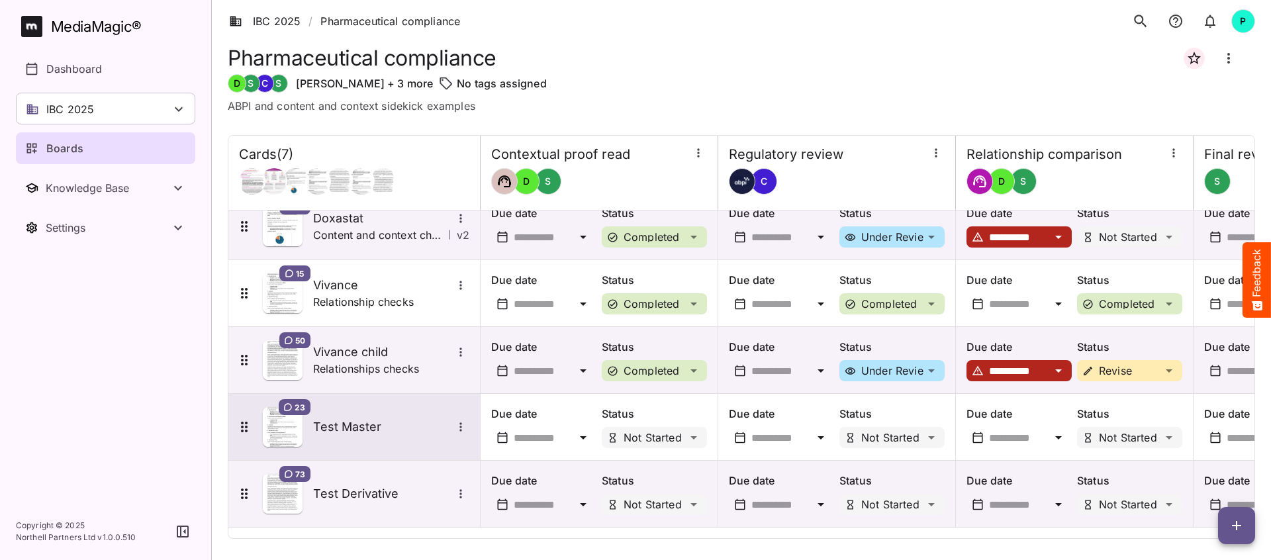
click at [465, 426] on icon "More options for Test Master" at bounding box center [460, 427] width 13 height 13
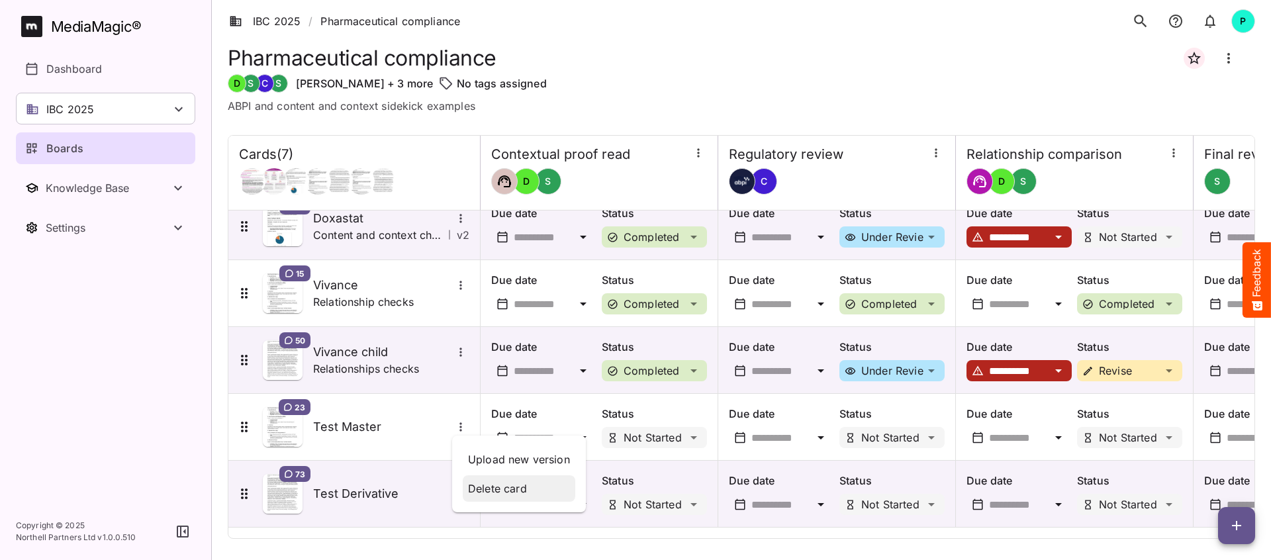
click at [515, 489] on p "Delete card" at bounding box center [519, 489] width 102 height 16
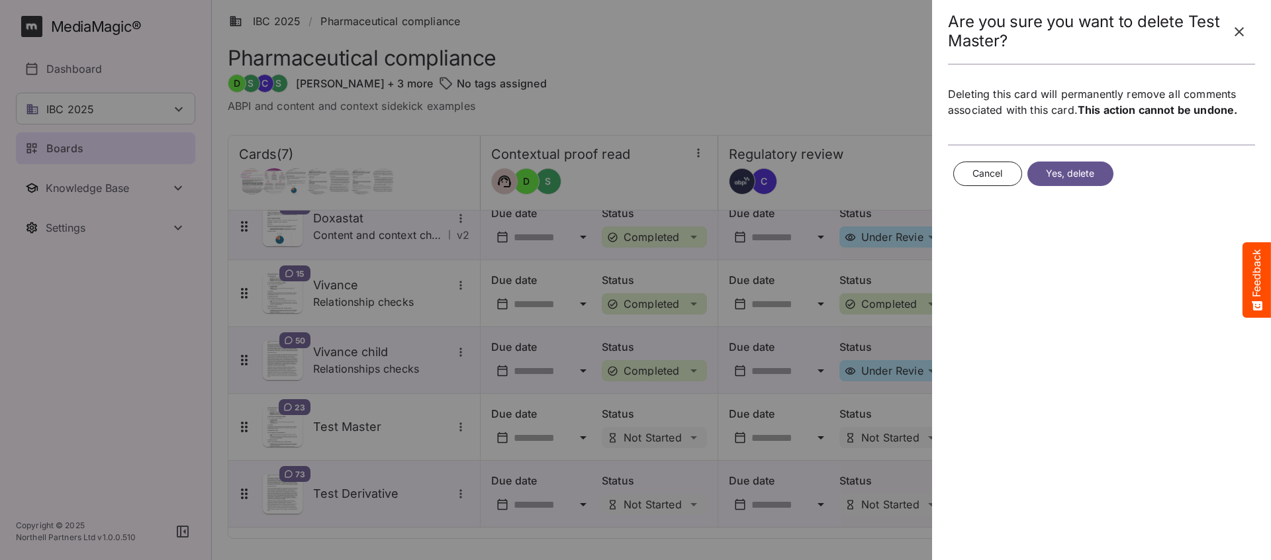
click at [1071, 177] on span "Yes, delete" at bounding box center [1070, 174] width 49 height 17
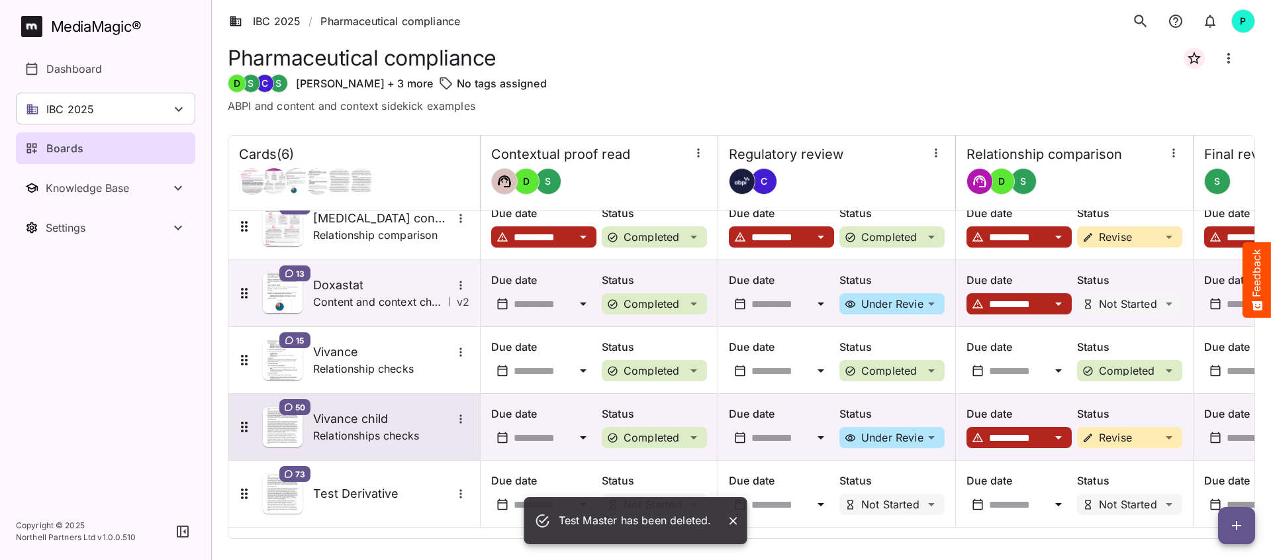
scroll to position [84, 0]
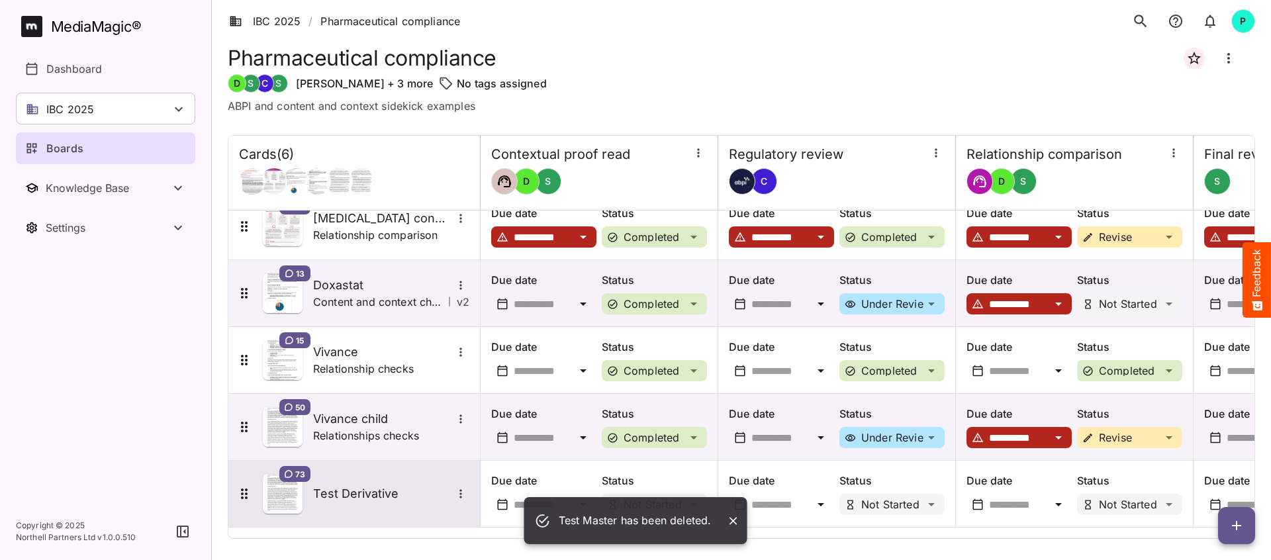
click at [466, 494] on icon "More options for Test Derivative" at bounding box center [460, 493] width 13 height 13
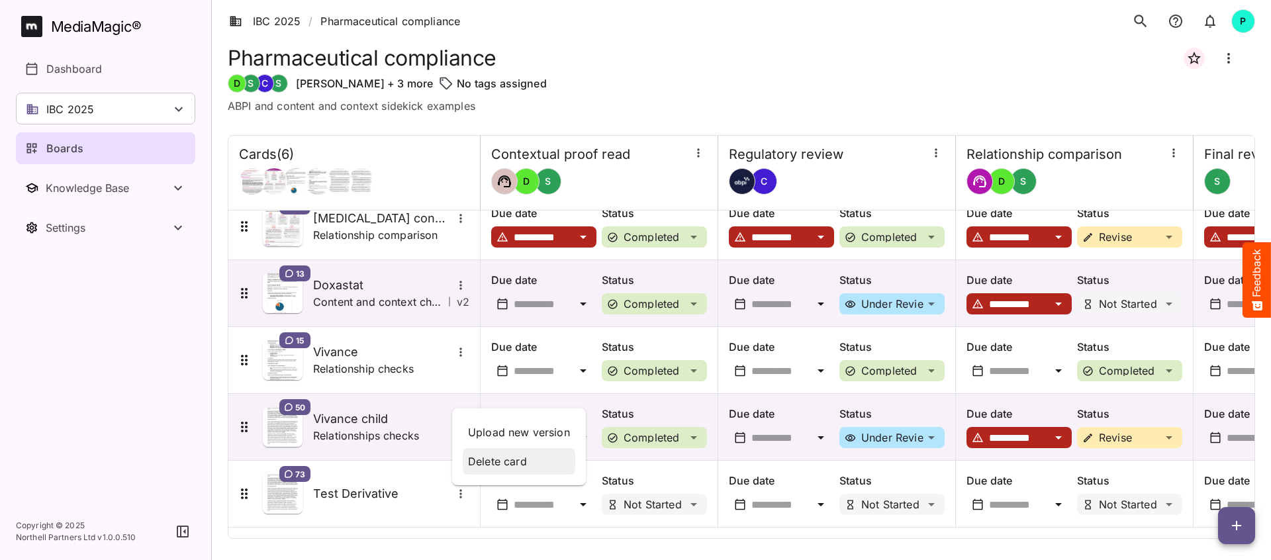
click at [513, 462] on p "Delete card" at bounding box center [519, 462] width 102 height 16
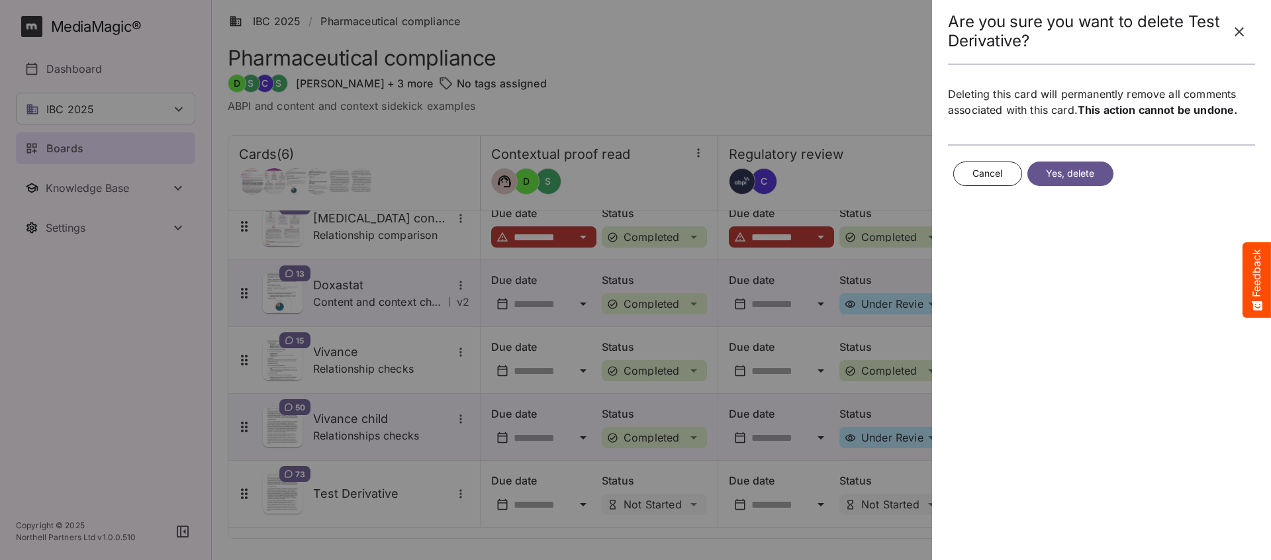
click at [1070, 188] on div "Cancel Yes, delete" at bounding box center [1101, 173] width 307 height 35
click at [1069, 180] on span "Yes, delete" at bounding box center [1070, 174] width 49 height 17
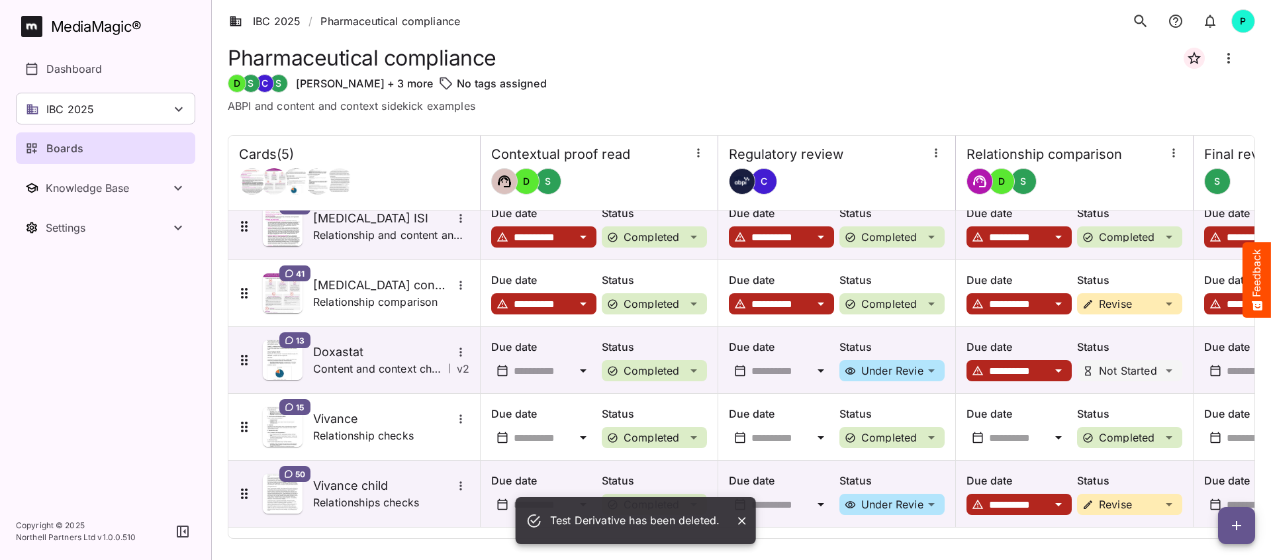
scroll to position [17, 0]
drag, startPoint x: 1260, startPoint y: 534, endPoint x: 1252, endPoint y: 533, distance: 8.1
click at [1259, 534] on div "**********" at bounding box center [742, 298] width 1060 height 512
click at [1244, 526] on icon "button" at bounding box center [1237, 526] width 16 height 16
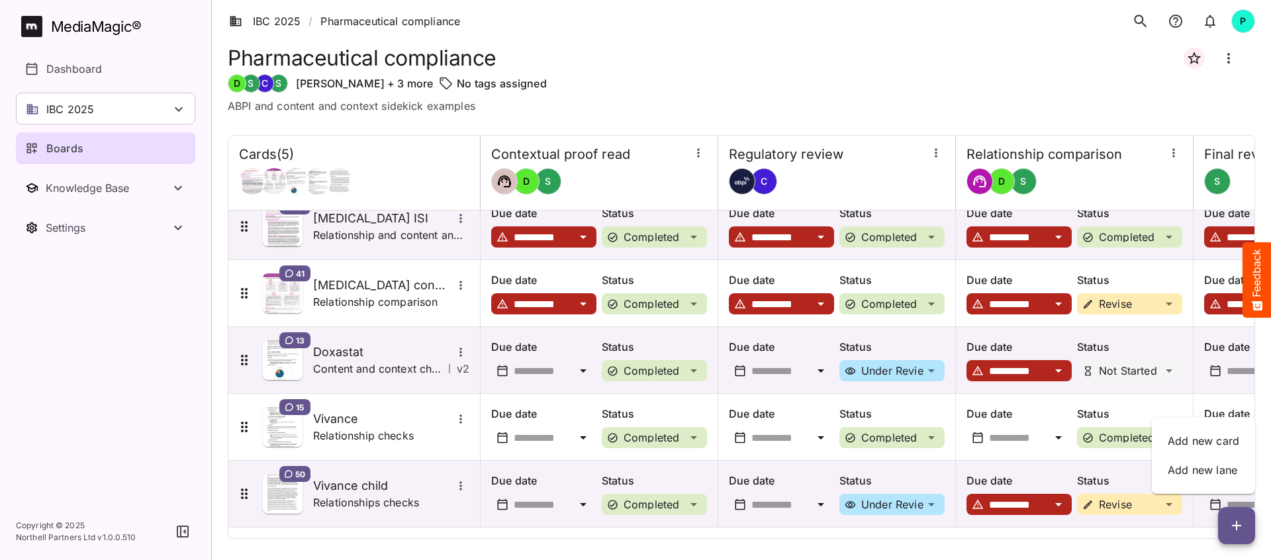
click at [1156, 438] on div "Add new card Add new lane" at bounding box center [1203, 455] width 103 height 77
click at [1185, 438] on p "Add new card" at bounding box center [1204, 441] width 72 height 16
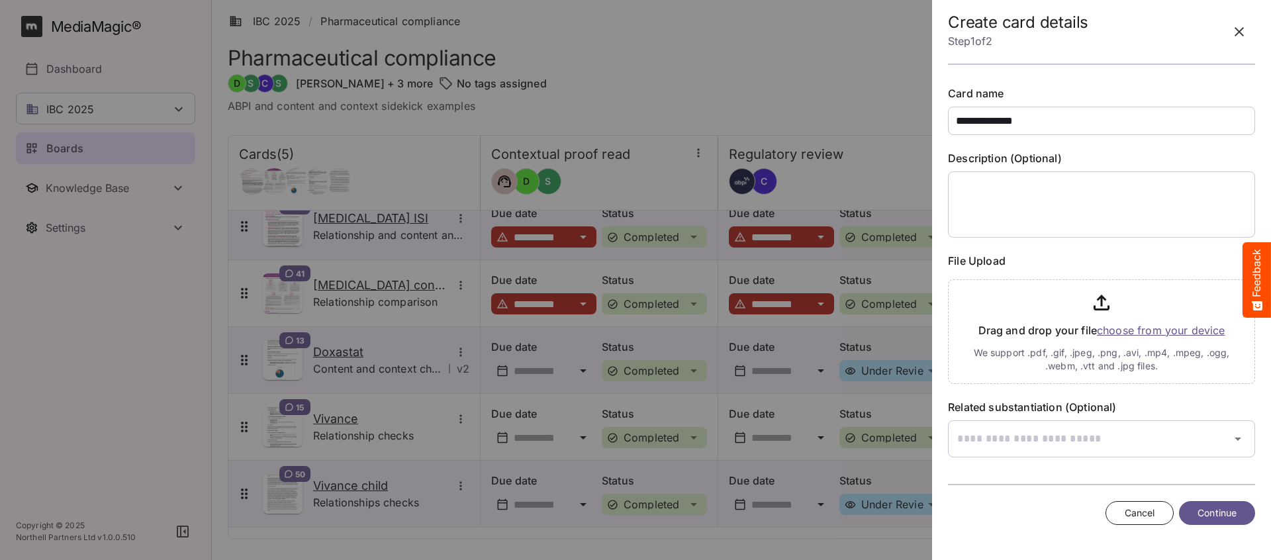
type input "**********"
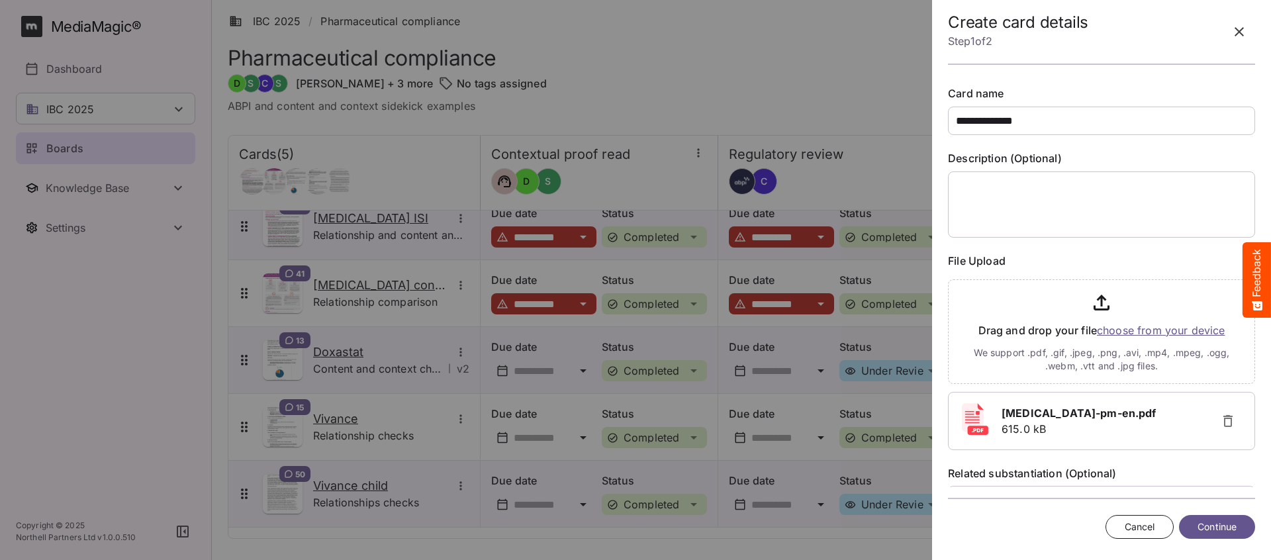
click at [1217, 528] on span "Continue" at bounding box center [1217, 527] width 39 height 17
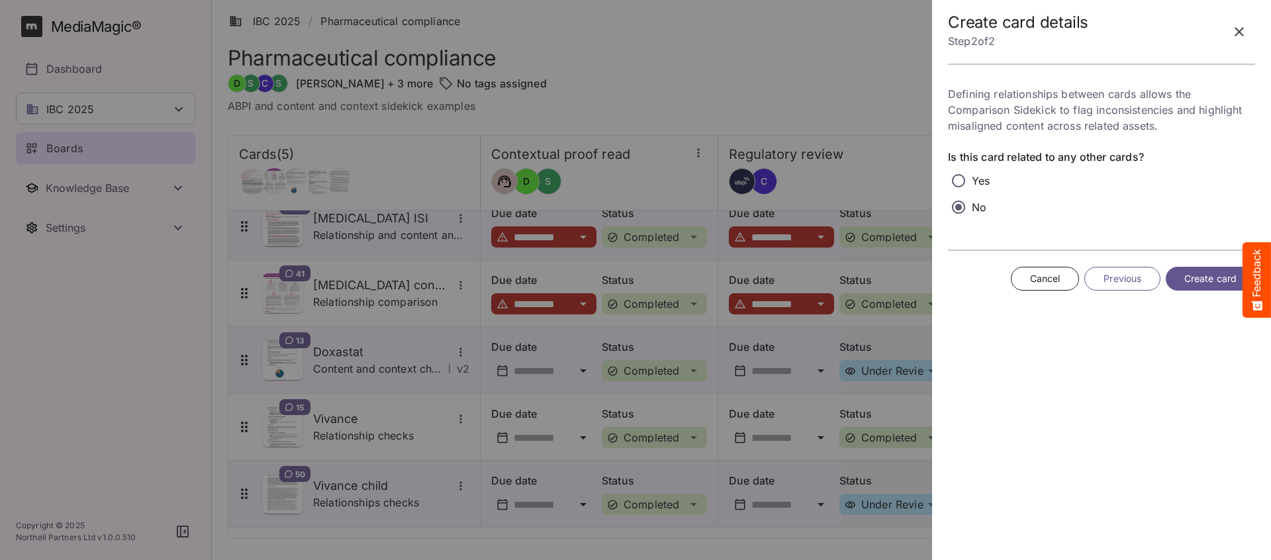
click at [1211, 279] on span "Create card" at bounding box center [1211, 279] width 52 height 17
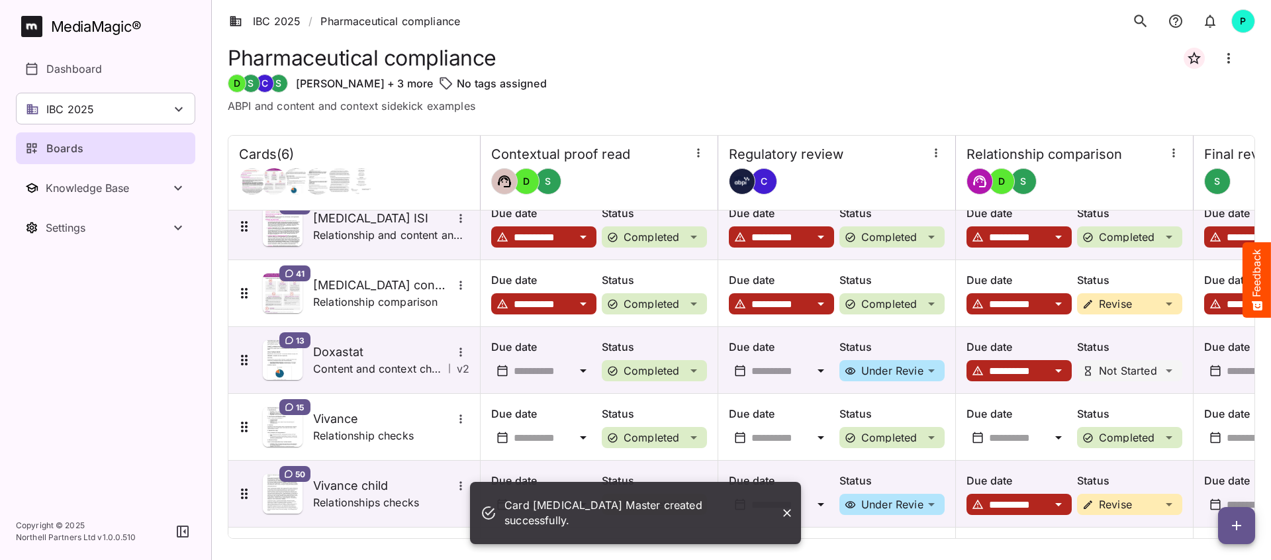
scroll to position [84, 0]
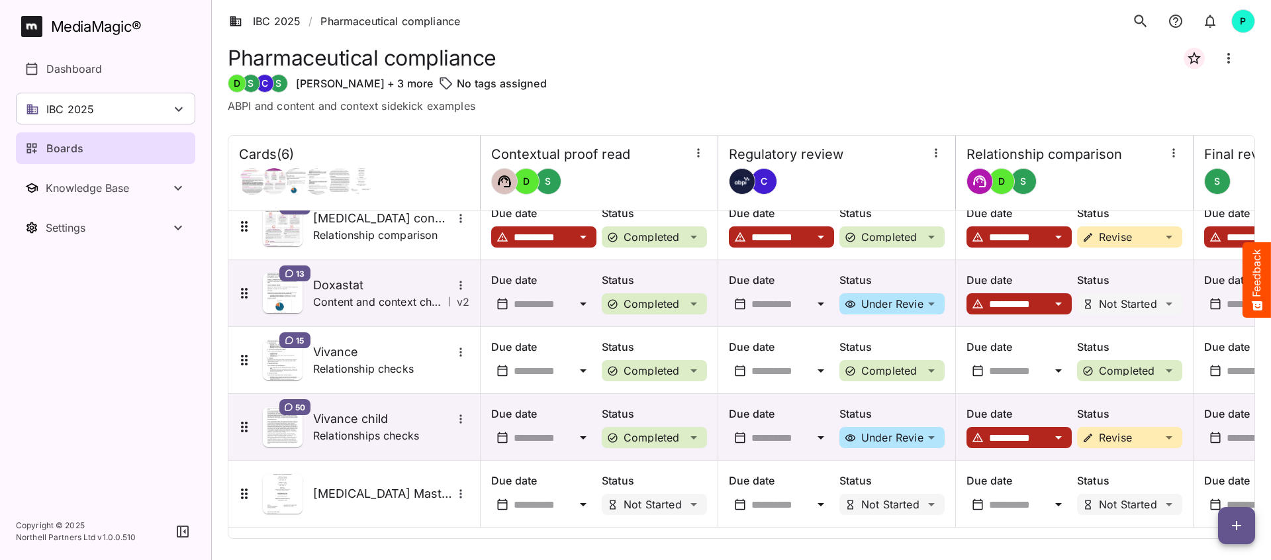
click at [923, 76] on div "No tags assigned" at bounding box center [846, 83] width 817 height 16
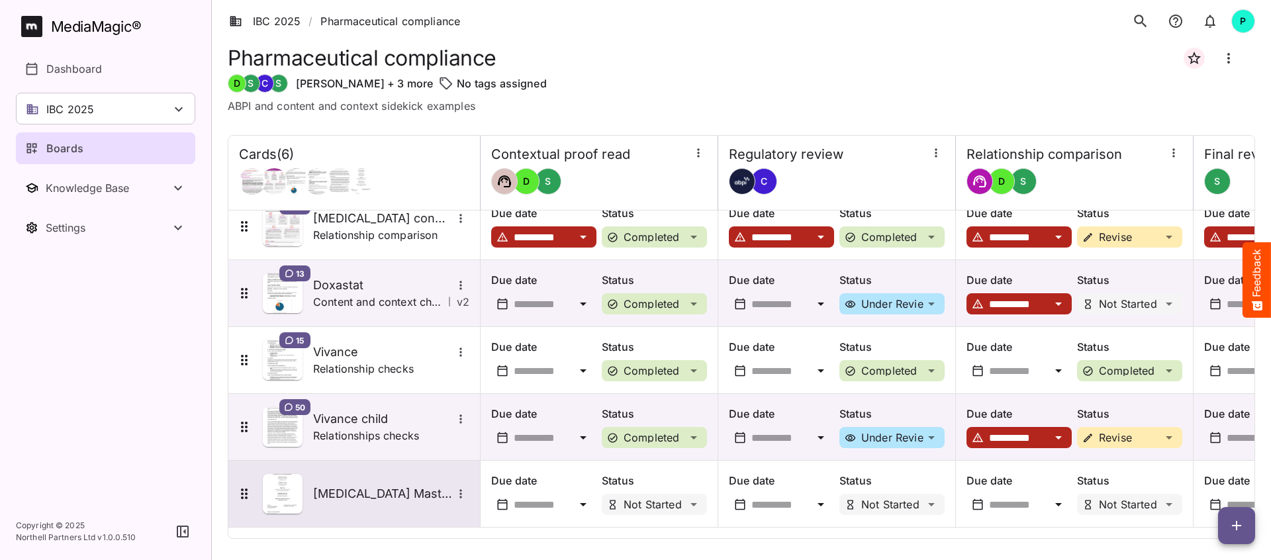
click at [371, 489] on h5 "[MEDICAL_DATA] Master" at bounding box center [382, 494] width 139 height 16
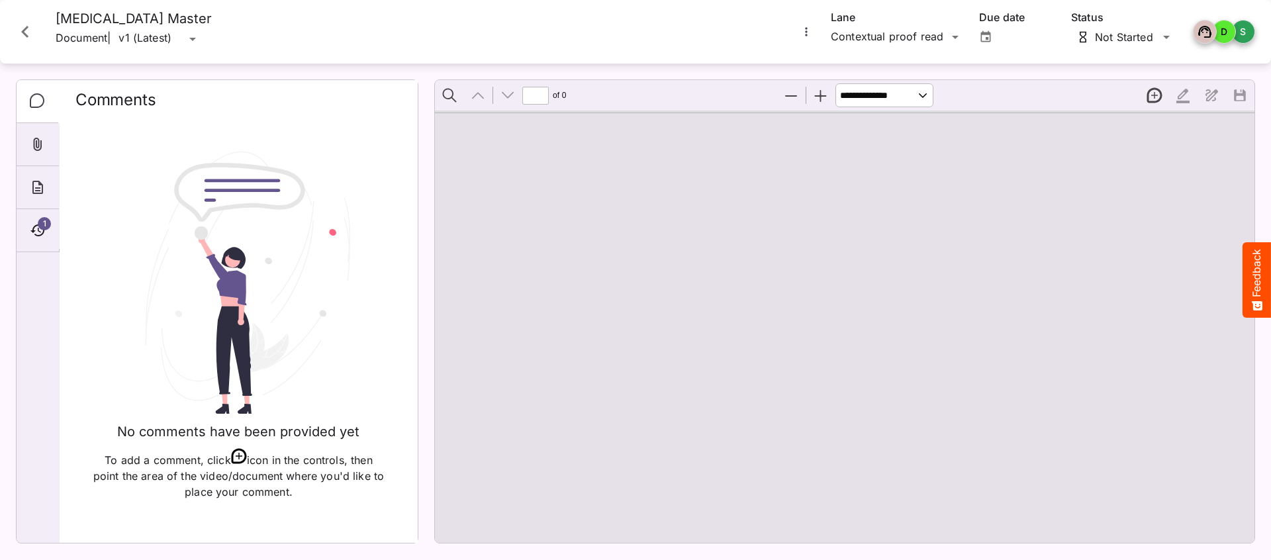
type input "*"
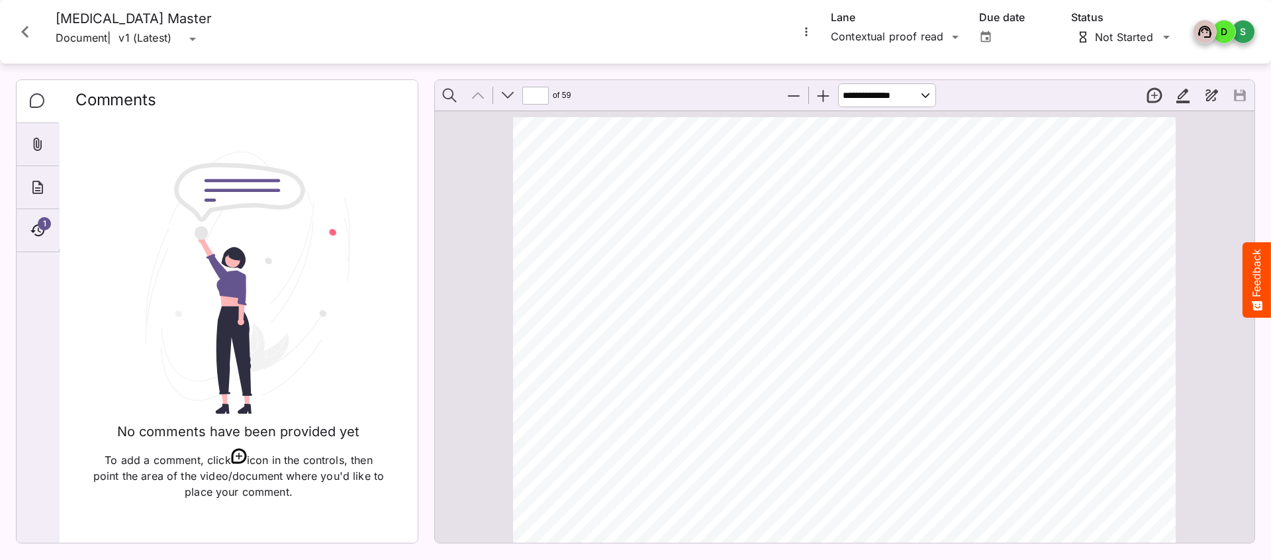
scroll to position [7, 0]
click at [44, 226] on span "1" at bounding box center [44, 223] width 13 height 13
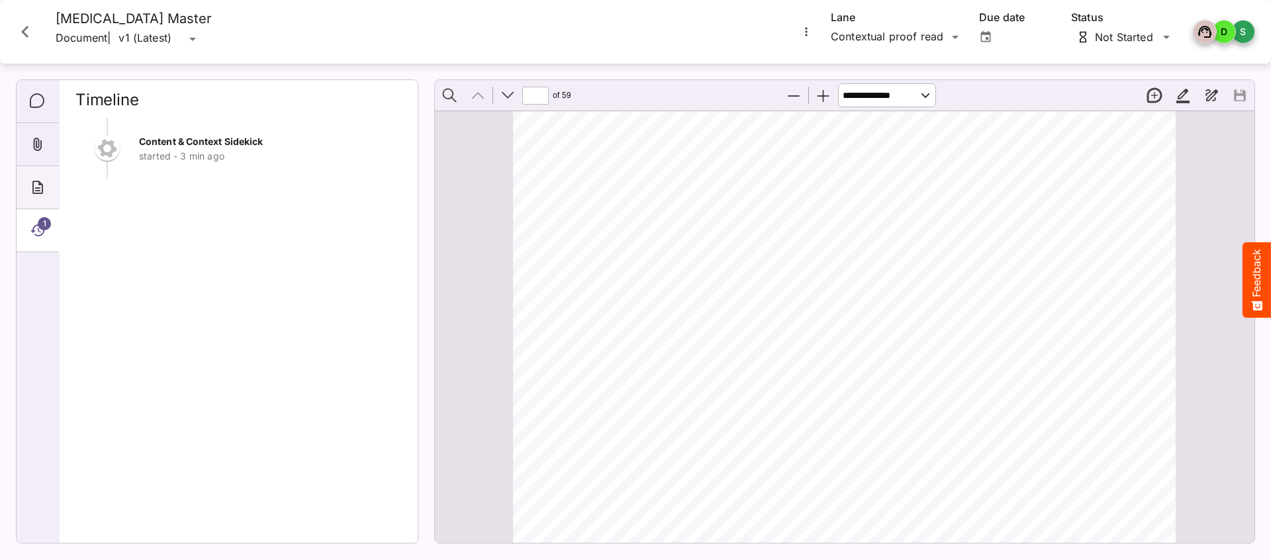
click at [32, 181] on icon "About" at bounding box center [38, 187] width 16 height 16
click at [34, 141] on icon "Attachments" at bounding box center [38, 144] width 9 height 13
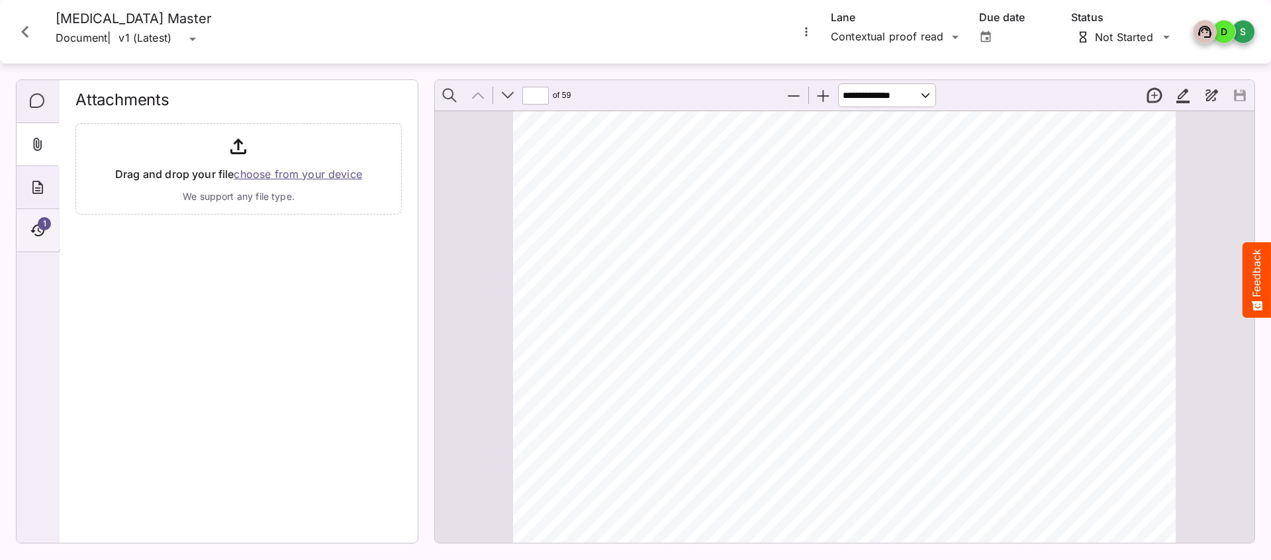
click at [39, 221] on span "1" at bounding box center [44, 223] width 13 height 13
